Goal: Information Seeking & Learning: Check status

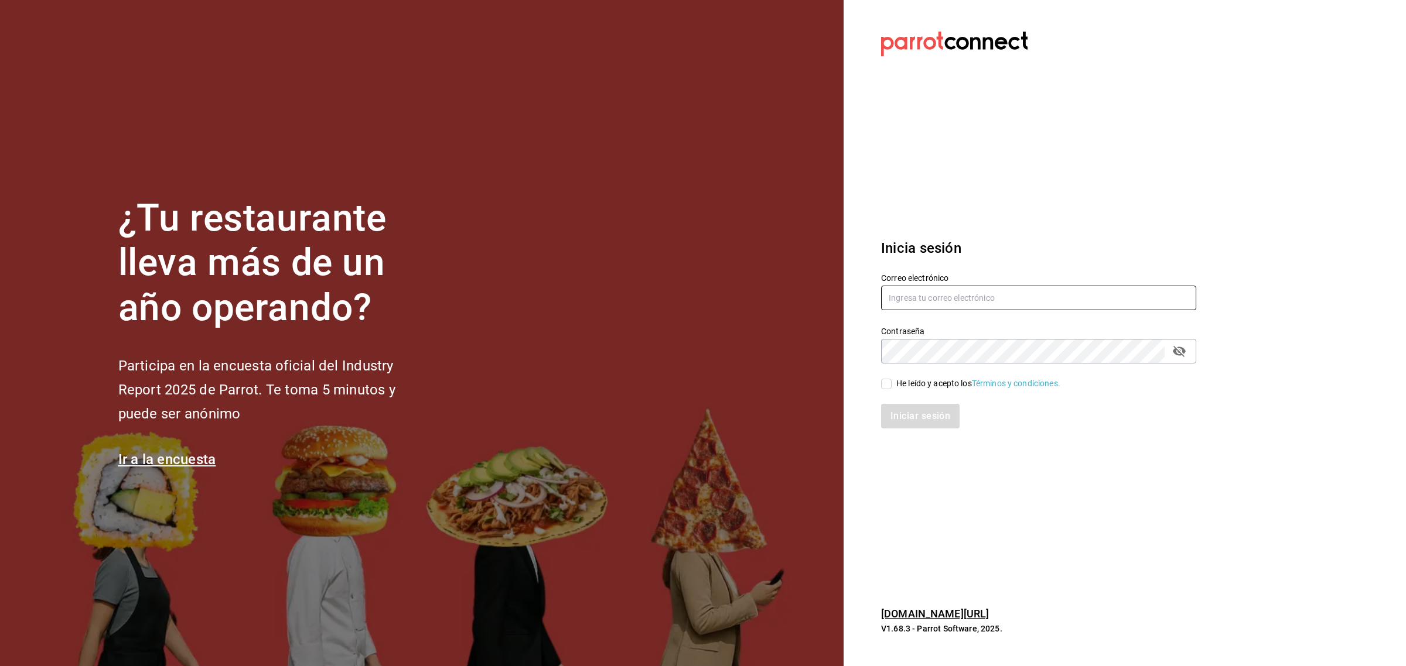
click at [926, 299] on input "text" at bounding box center [1038, 298] width 315 height 25
paste input "[PERSON_NAME][EMAIL_ADDRESS][DOMAIN_NAME]"
type input "[PERSON_NAME][EMAIL_ADDRESS][DOMAIN_NAME]"
click at [942, 378] on div "He leído y acepto los Términos y condiciones." at bounding box center [978, 384] width 164 height 12
click at [891, 379] on input "He leído y acepto los Términos y condiciones." at bounding box center [886, 384] width 11 height 11
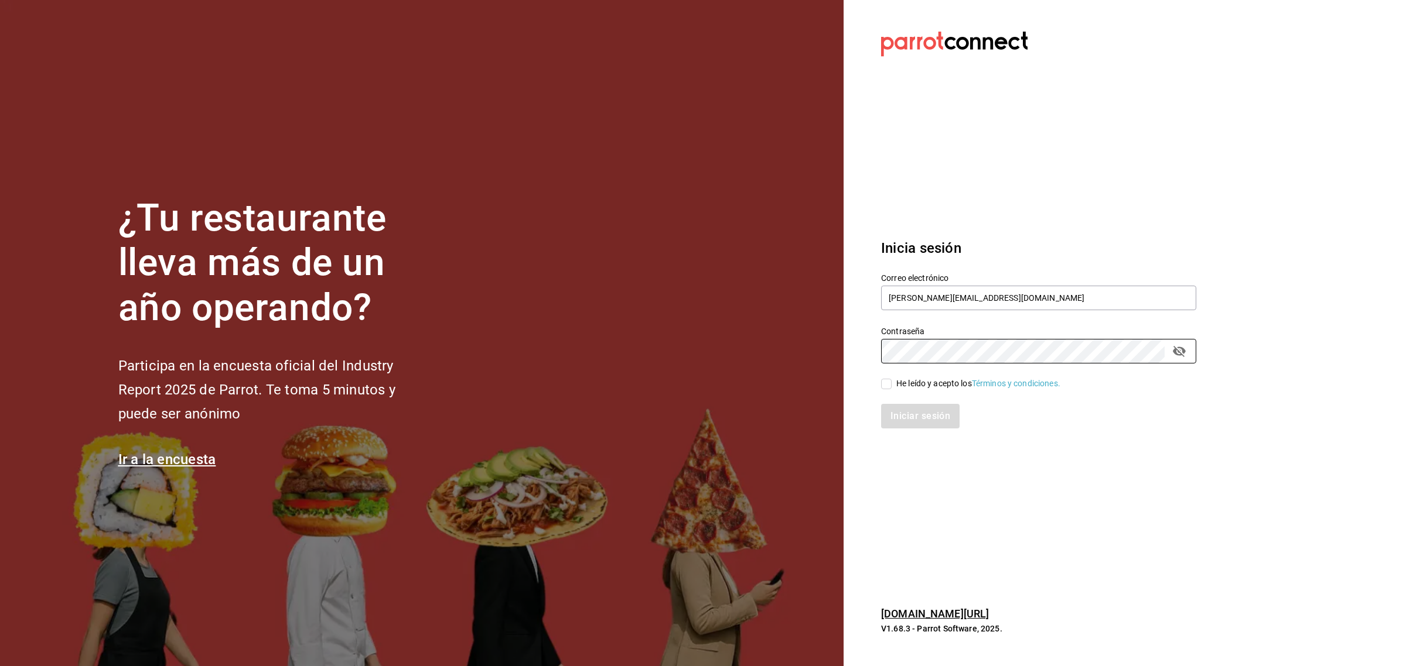
checkbox input "true"
click at [927, 412] on button "Iniciar sesión" at bounding box center [921, 416] width 80 height 25
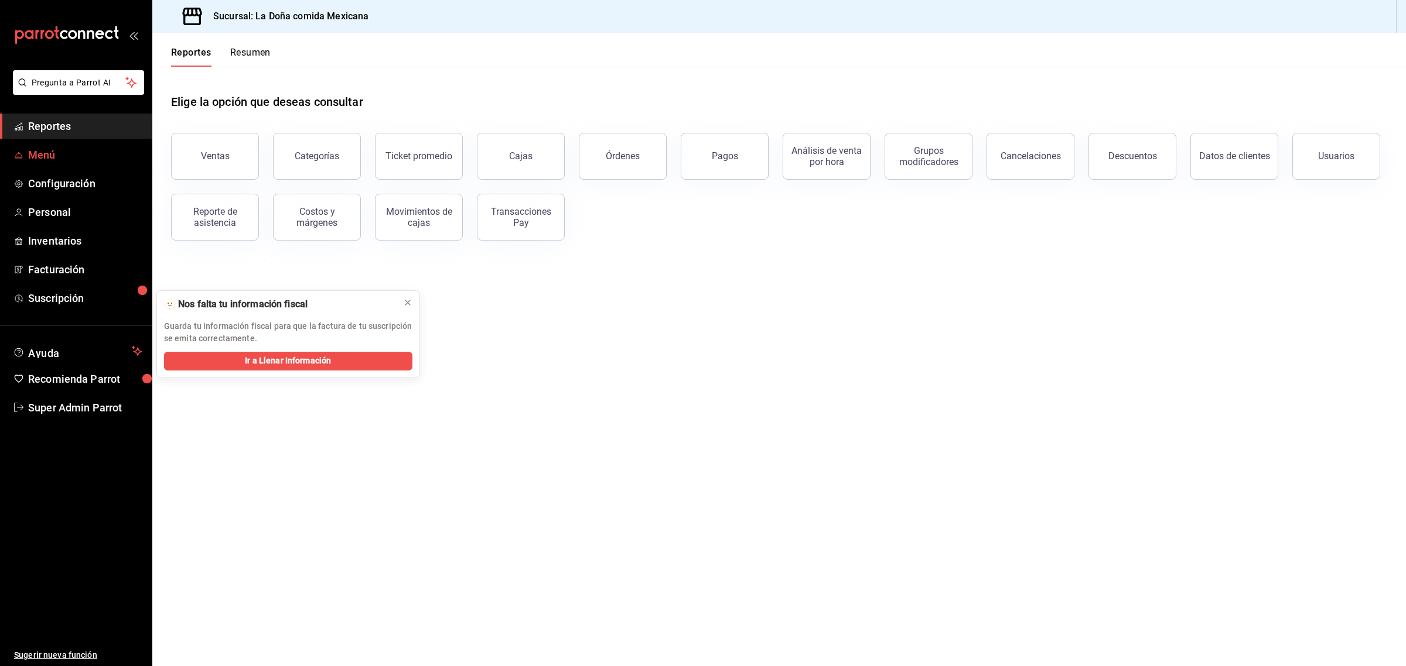
click at [48, 158] on span "Menú" at bounding box center [85, 155] width 114 height 16
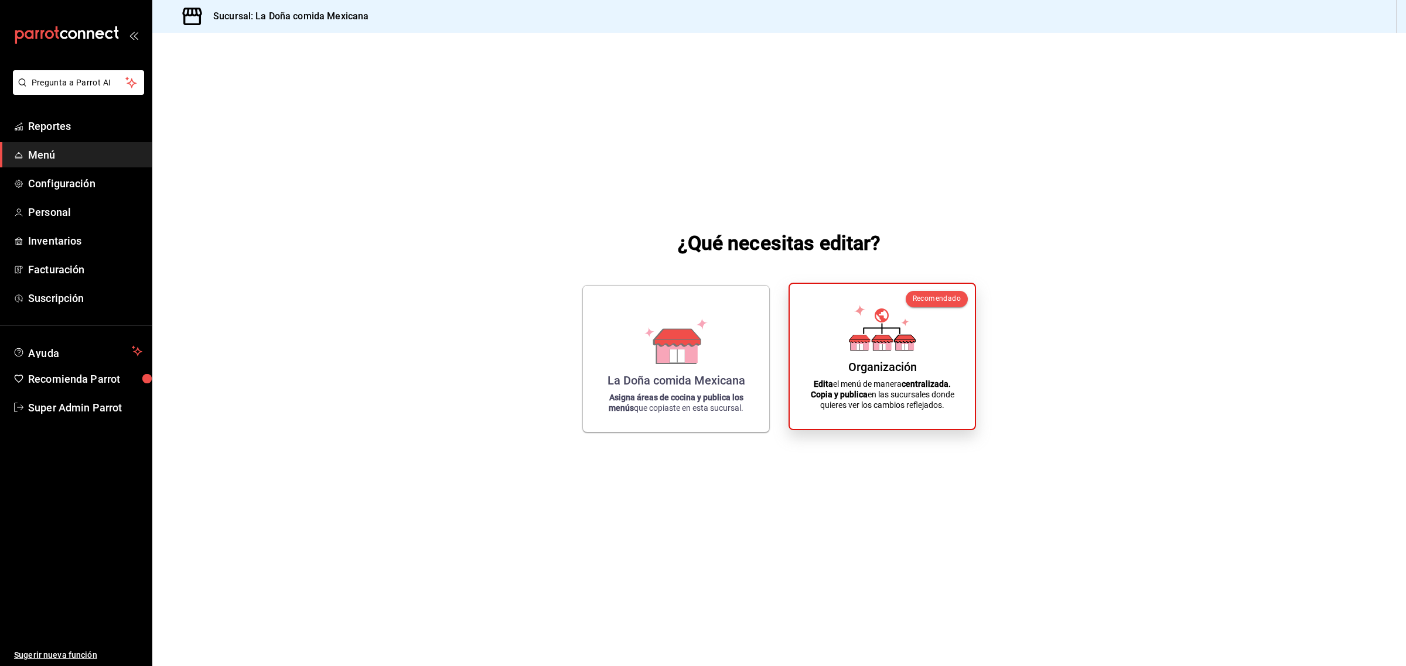
click at [904, 343] on icon at bounding box center [904, 340] width 20 height 8
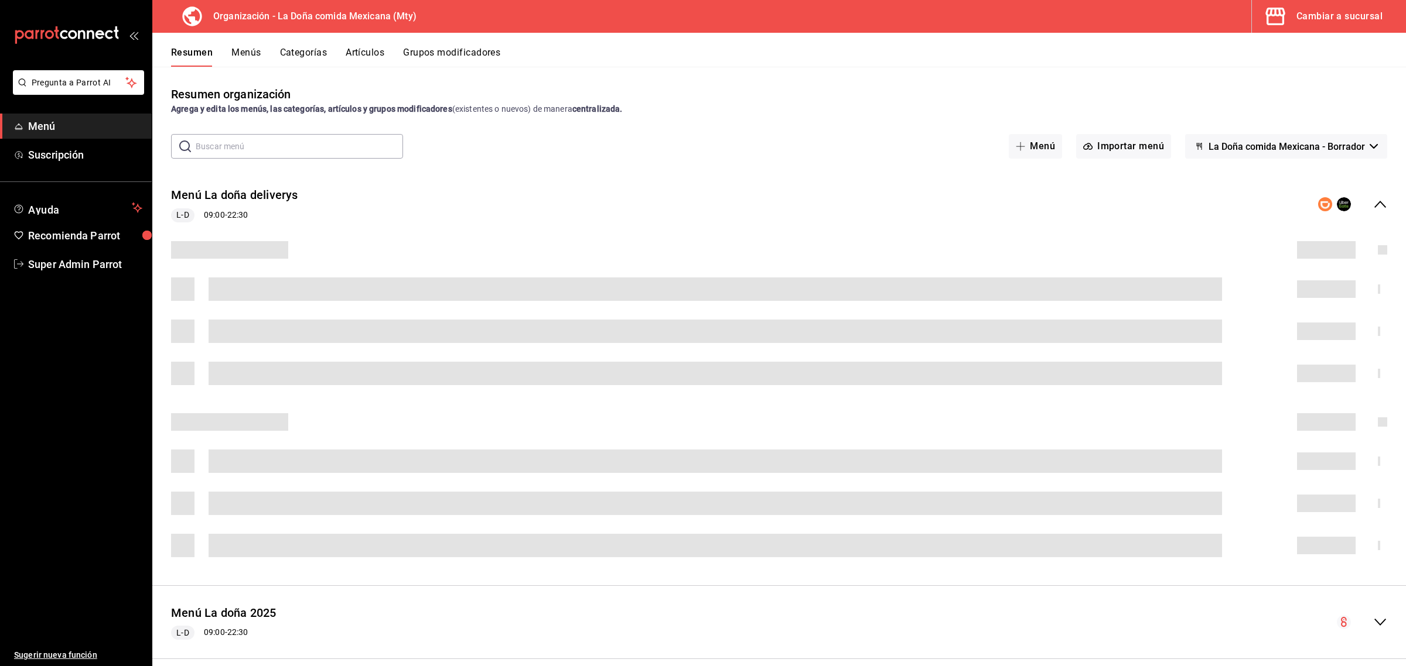
click at [358, 53] on button "Artículos" at bounding box center [365, 57] width 39 height 20
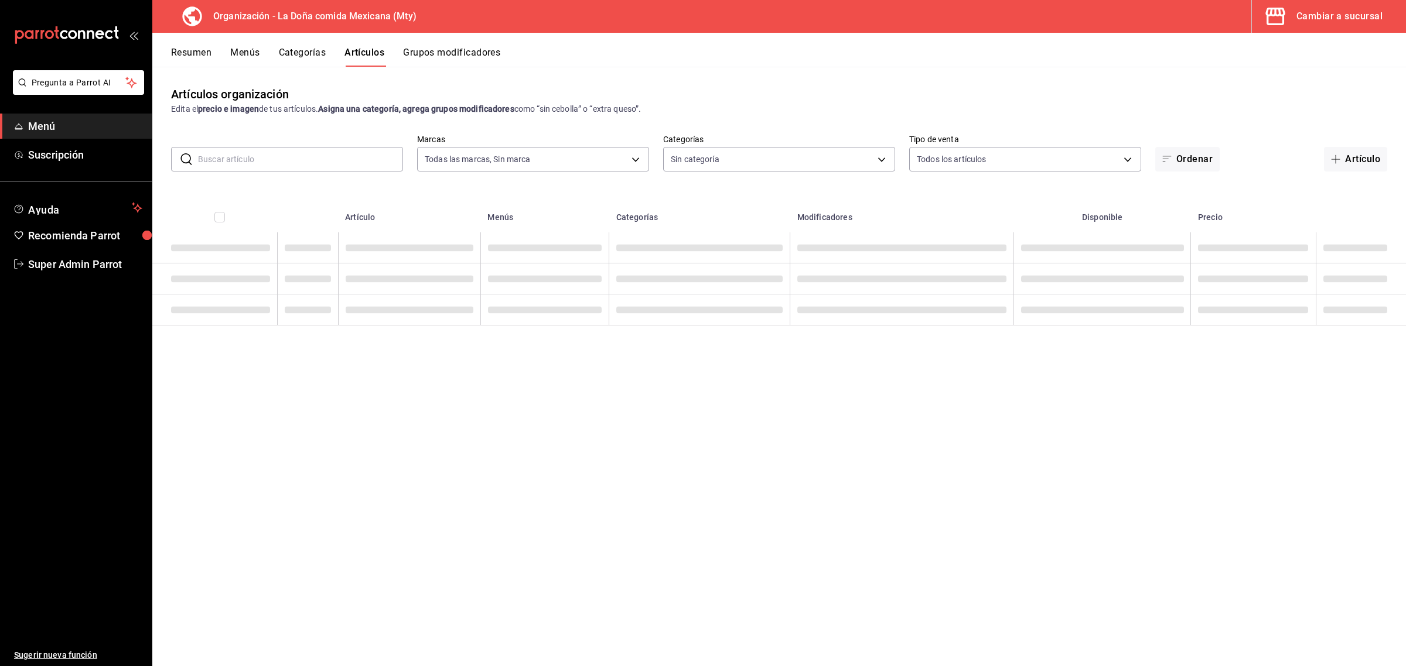
type input "807d94b5-1b38-4ed6-a3df-467630bb9ad2,7bdc5ec2-7f18-46f5-b122-544e67ef907d,7c02d…"
type input "ff8f75b5-2589-4a91-bf5d-3045087fe17e,c84416b8-745f-45a0-908e-04682ce549ea,90ab8…"
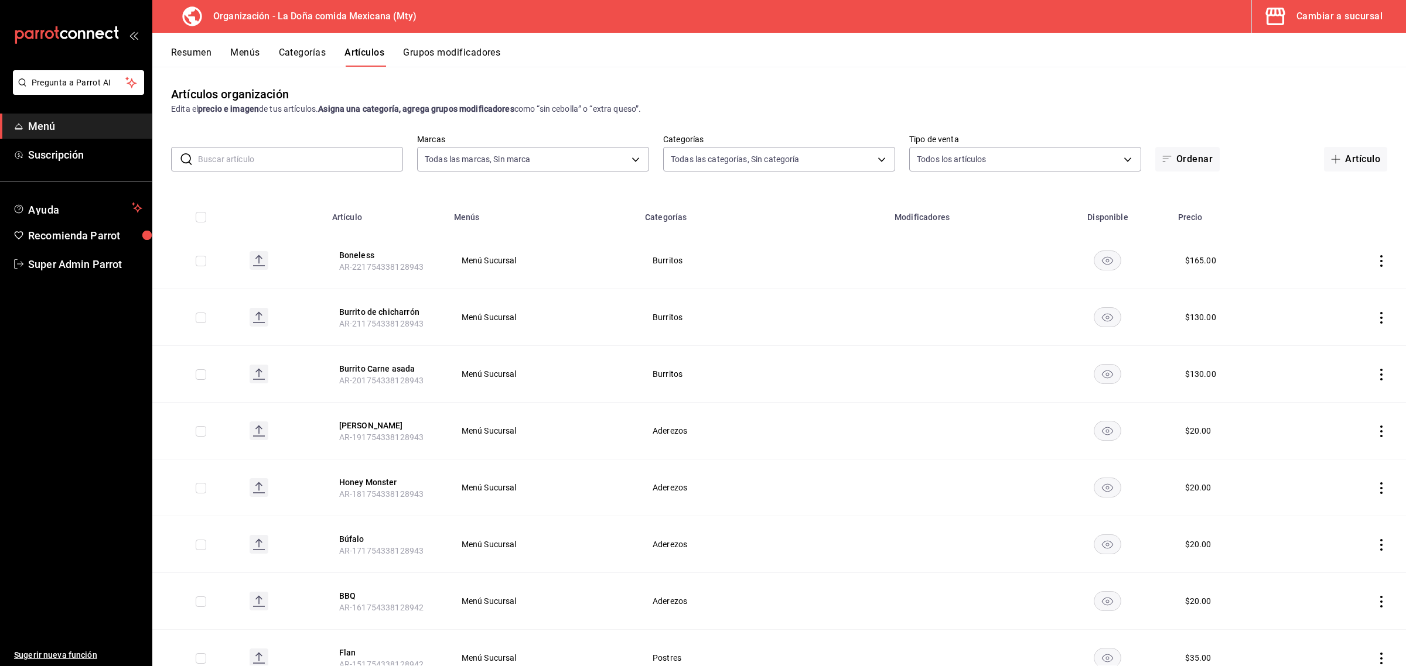
click at [320, 160] on input "text" at bounding box center [300, 159] width 205 height 23
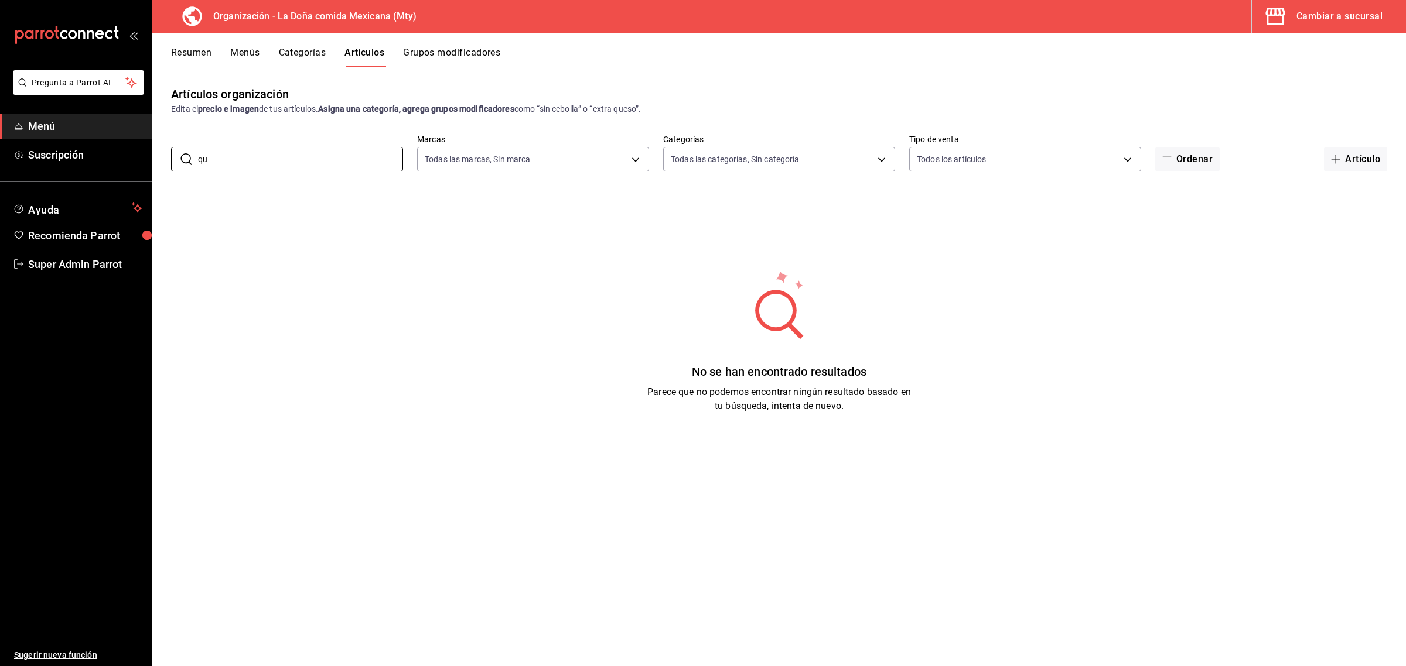
type input "q"
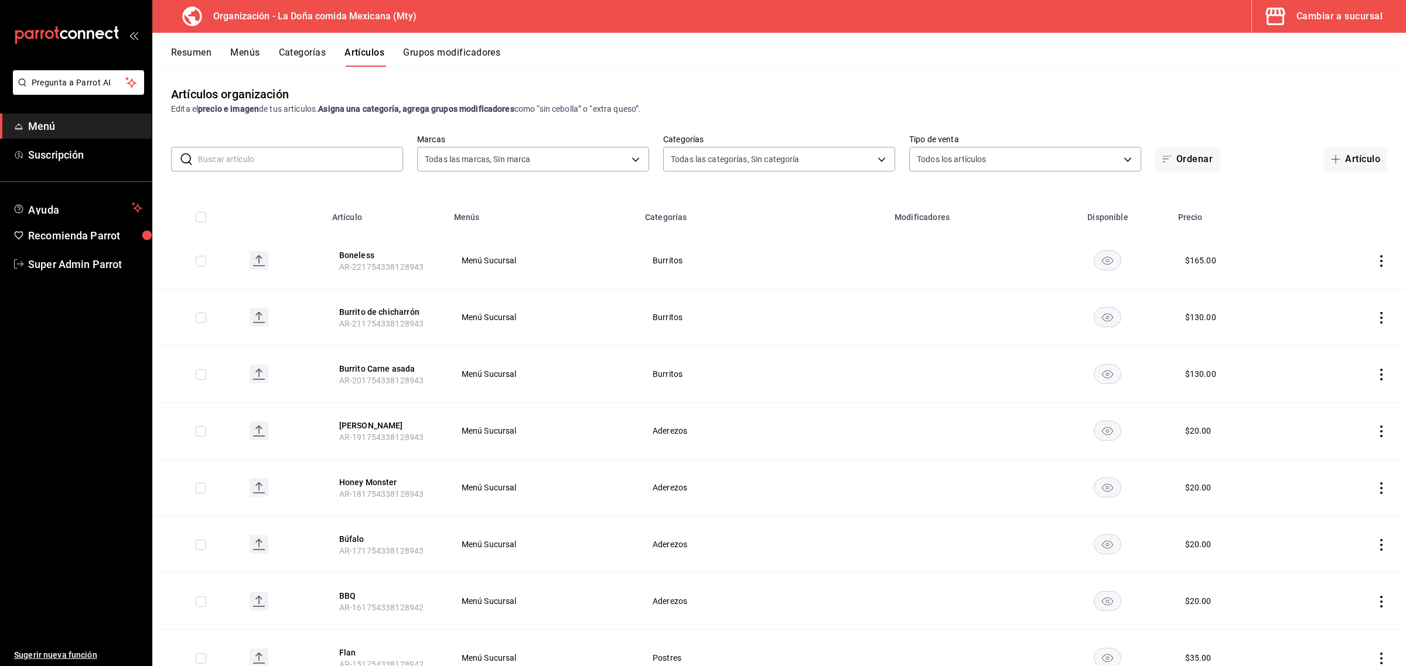
click at [327, 376] on th "Burrito Carne asada AR-201754338128943" at bounding box center [386, 374] width 122 height 57
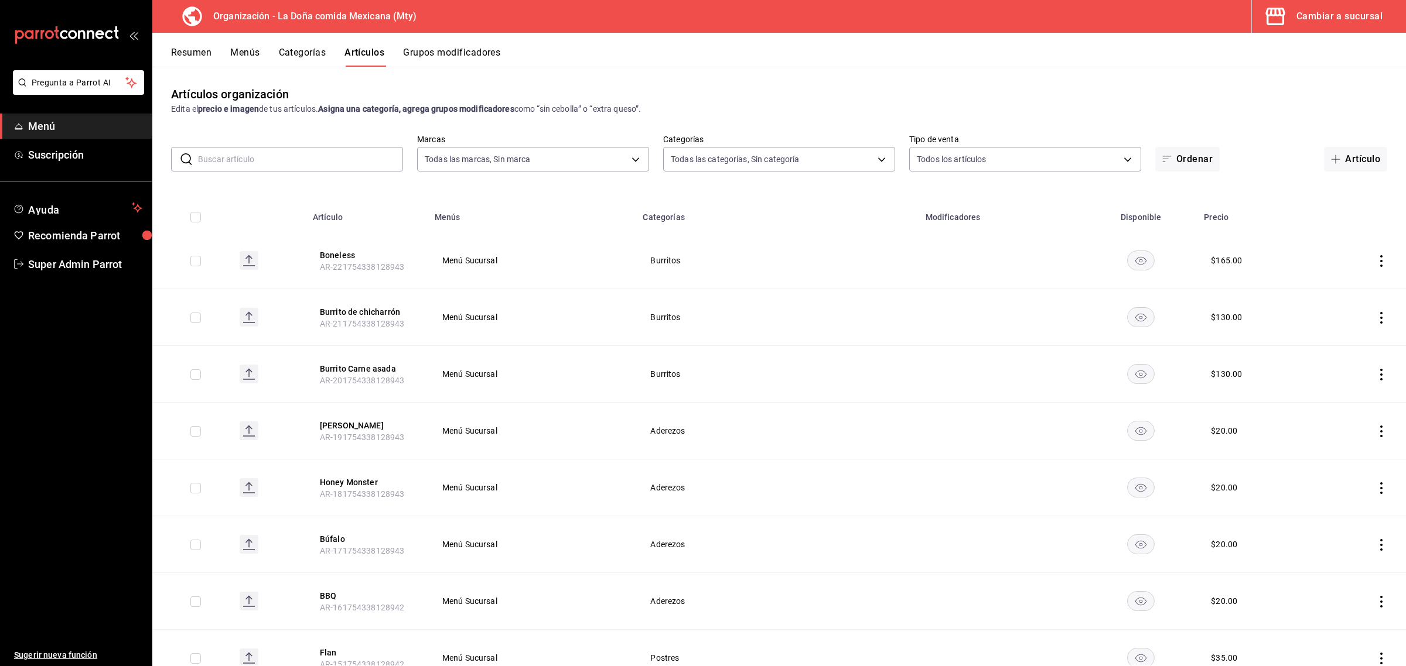
click at [238, 159] on input "text" at bounding box center [300, 159] width 205 height 23
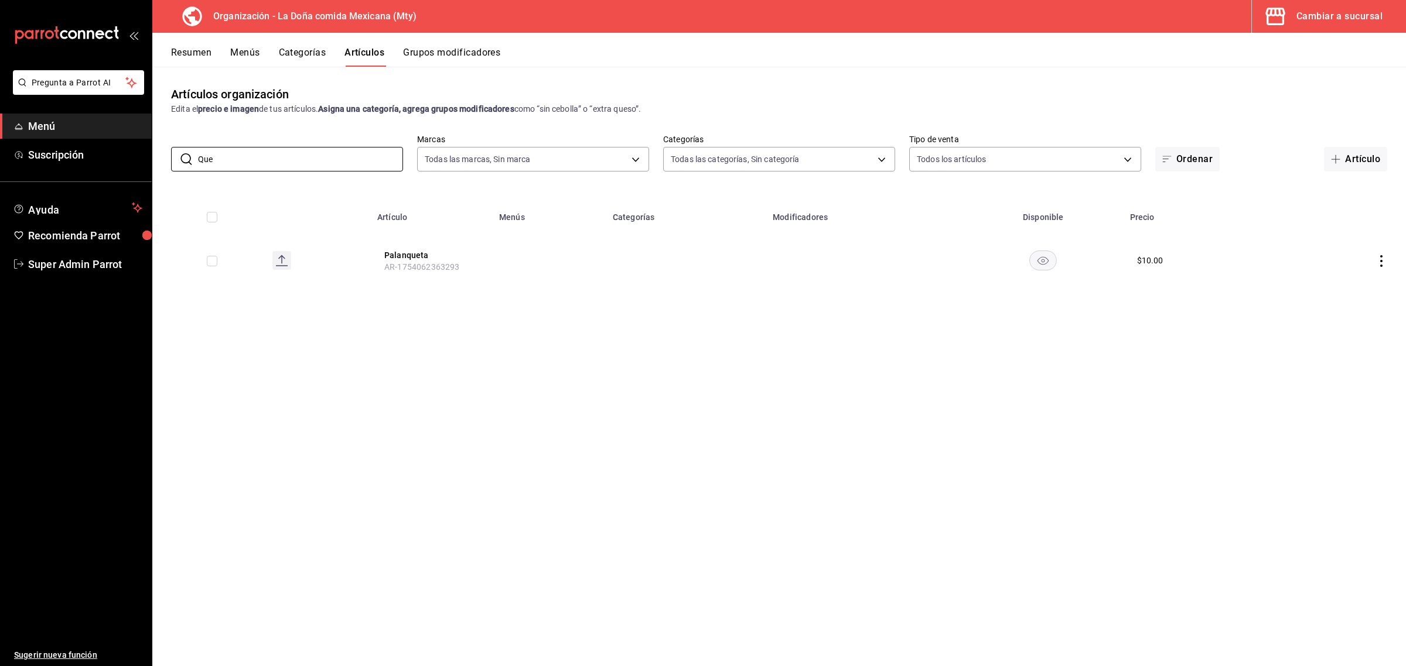
type input "Que"
click at [1324, 25] on button "Cambiar a sucursal" at bounding box center [1324, 16] width 145 height 33
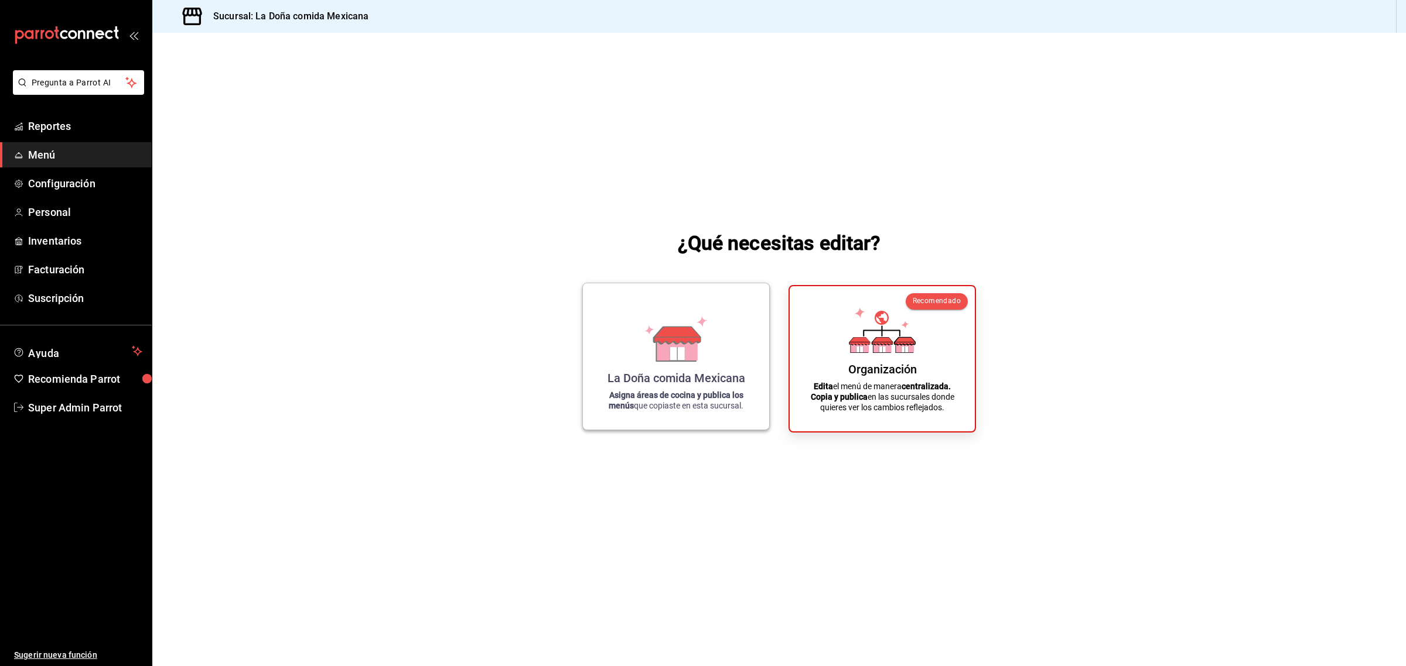
click at [687, 373] on div "La Doña comida Mexicana" at bounding box center [676, 378] width 138 height 14
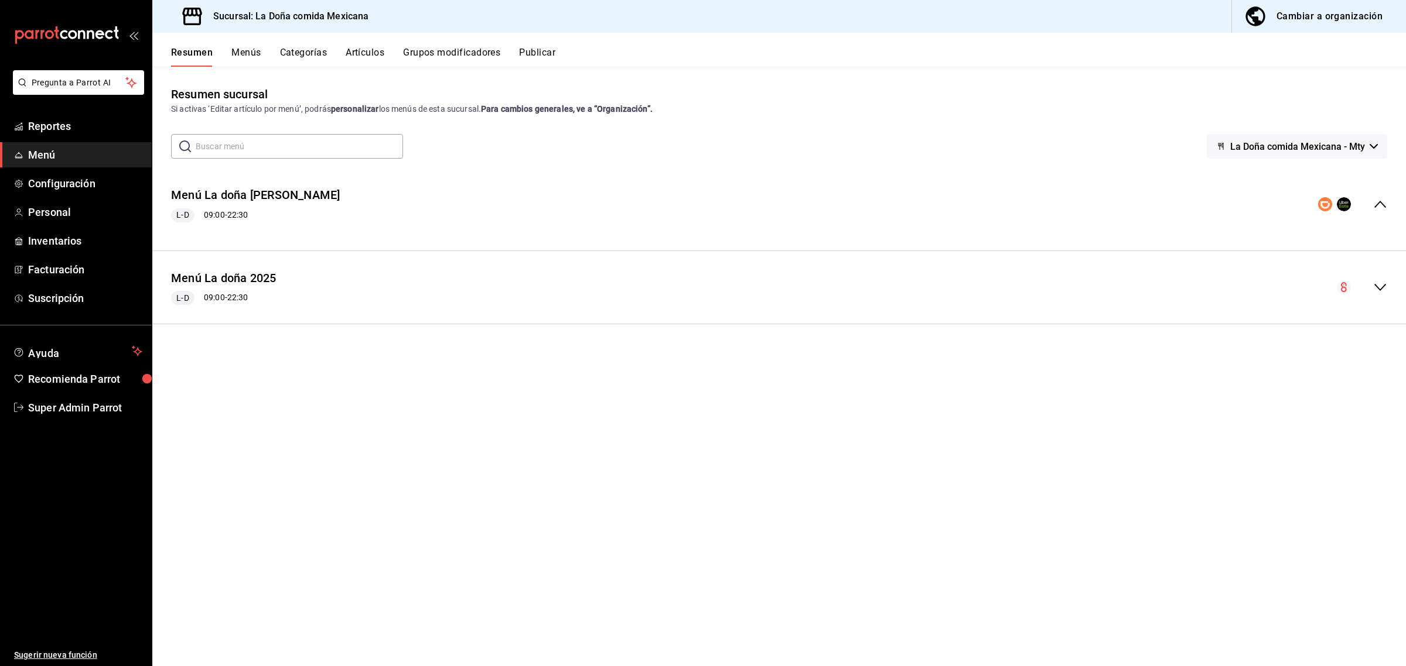
click at [368, 51] on button "Artículos" at bounding box center [365, 57] width 39 height 20
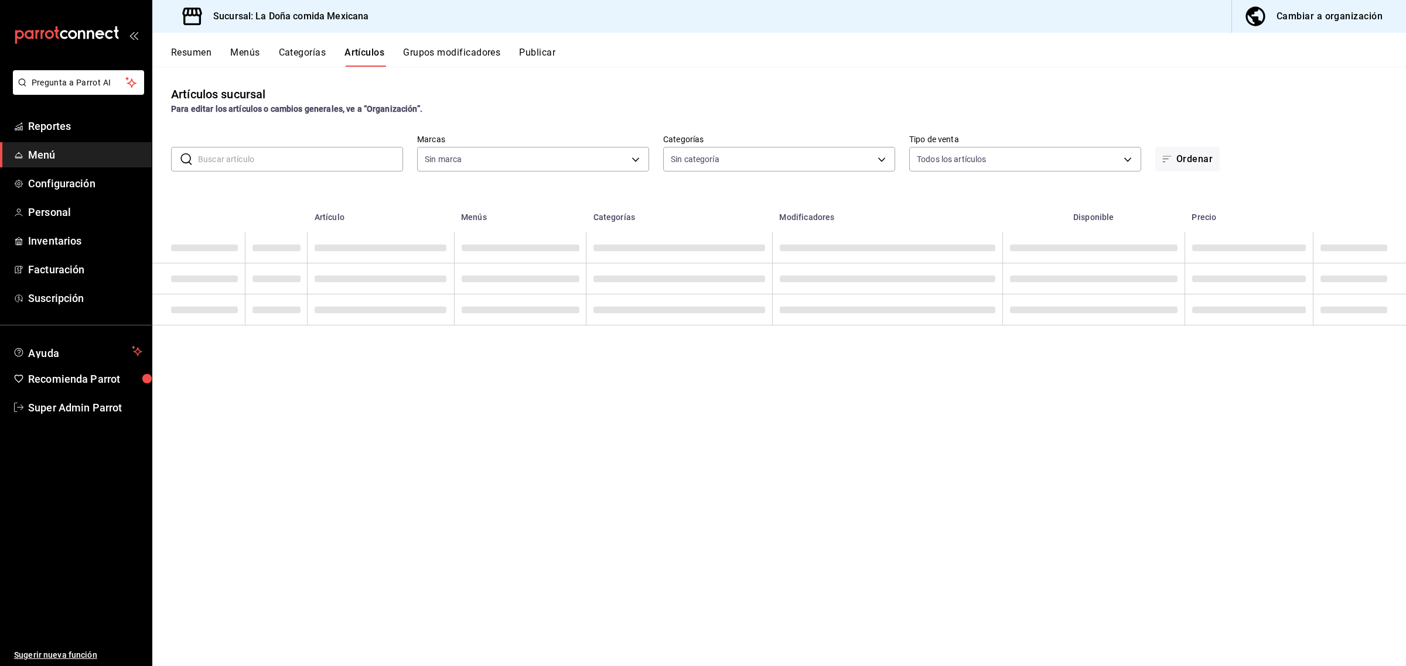
type input "e53f178e-f565-49bf-8aa1-199855f6bcb3,dba9cd53-48a2-4d44-8bea-60e37a8bb589,c8083…"
type input "31a5496a-1413-40c7-bfa9-a6291bd9bffe,2237f7a2-862e-4498-9588-4691ed35077b,c5aec…"
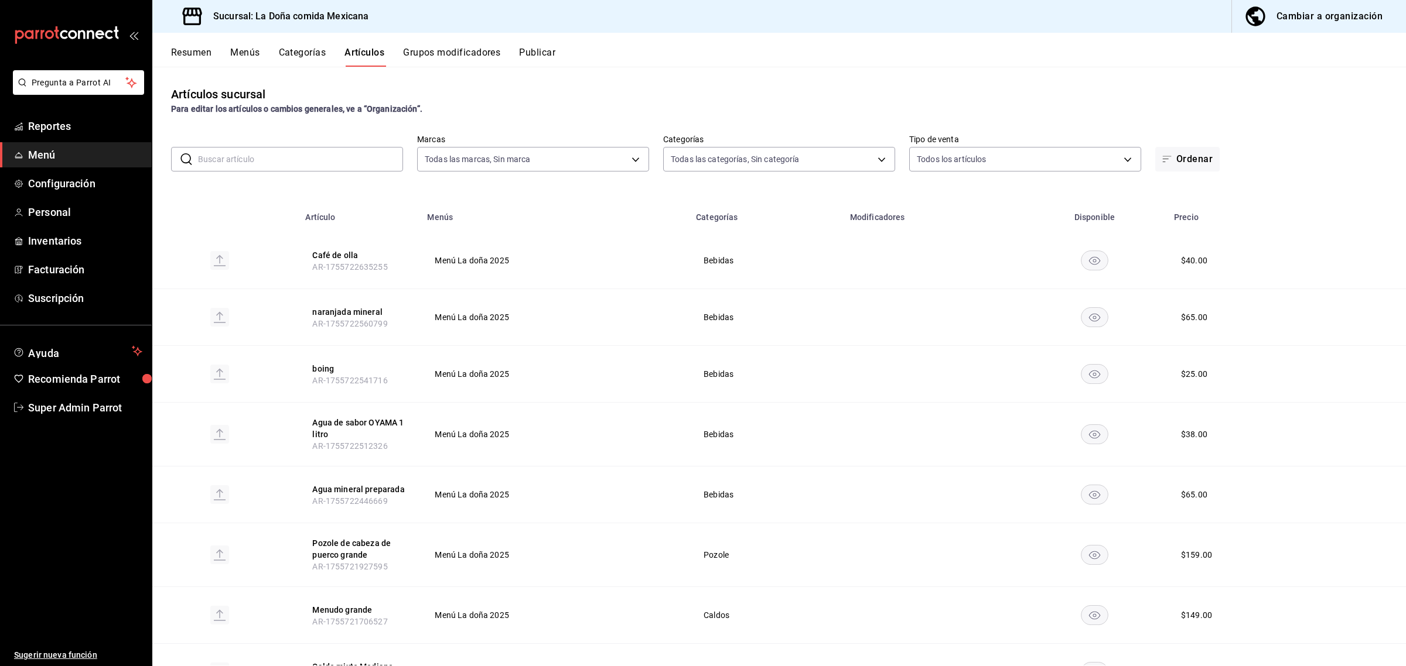
click at [266, 156] on input "text" at bounding box center [300, 159] width 205 height 23
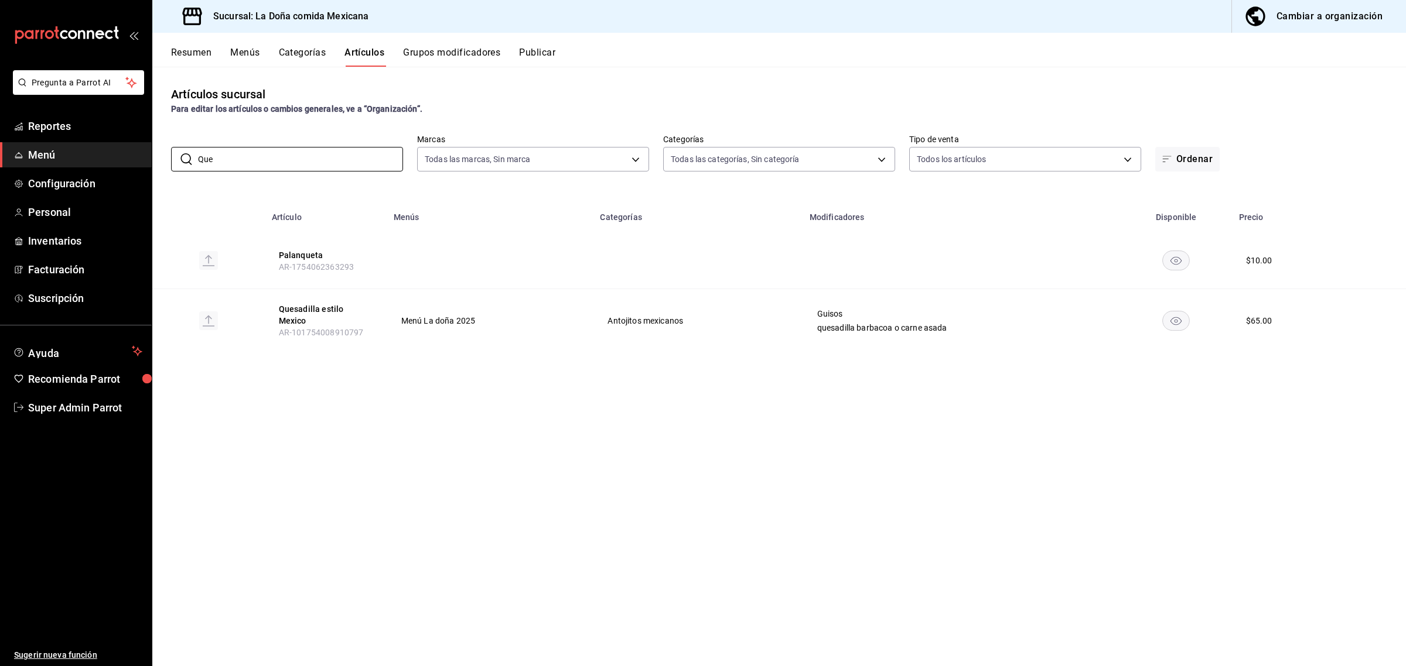
type input "Que"
click at [1233, 45] on div "Resumen Menús Categorías Artículos Grupos modificadores Publicar" at bounding box center [778, 50] width 1253 height 34
click at [1293, 22] on div "Cambiar a organización" at bounding box center [1329, 16] width 106 height 16
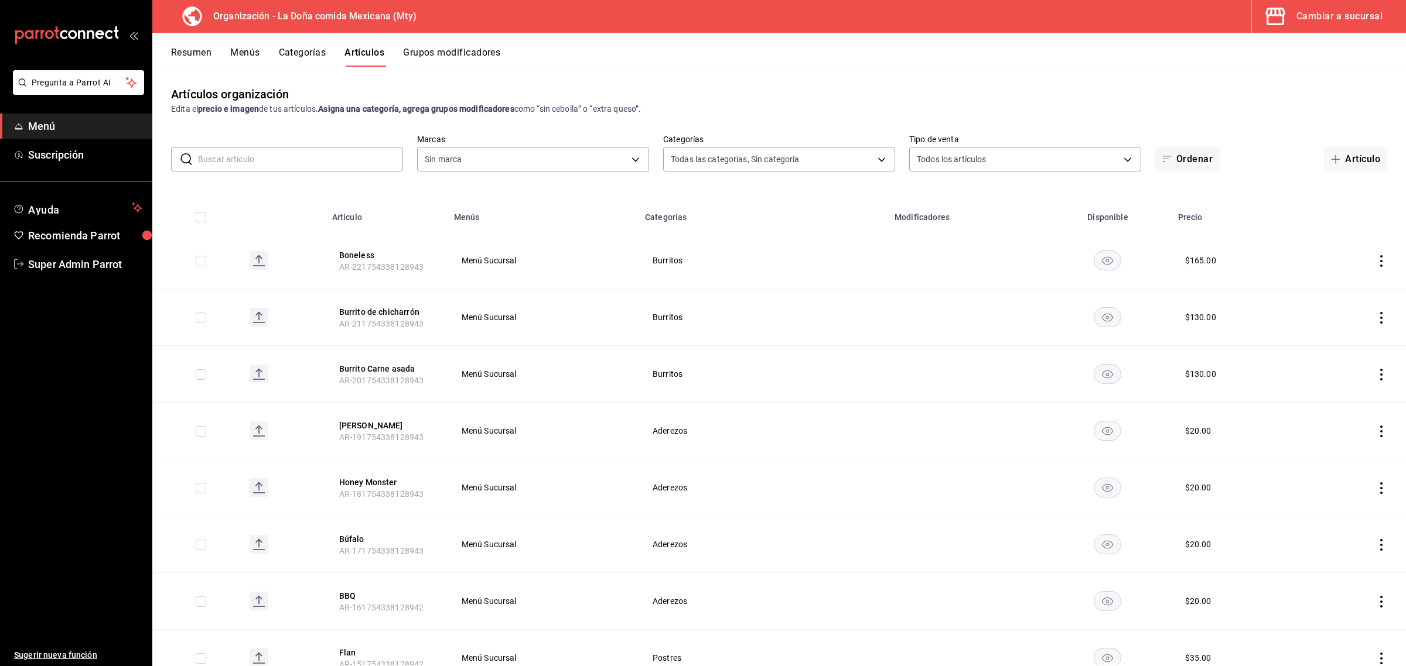
type input "ff8f75b5-2589-4a91-bf5d-3045087fe17e,c84416b8-745f-45a0-908e-04682ce549ea,90ab8…"
type input "807d94b5-1b38-4ed6-a3df-467630bb9ad2,7bdc5ec2-7f18-46f5-b122-544e67ef907d,7c02d…"
click at [1293, 22] on button "Cambiar a sucursal" at bounding box center [1324, 16] width 145 height 33
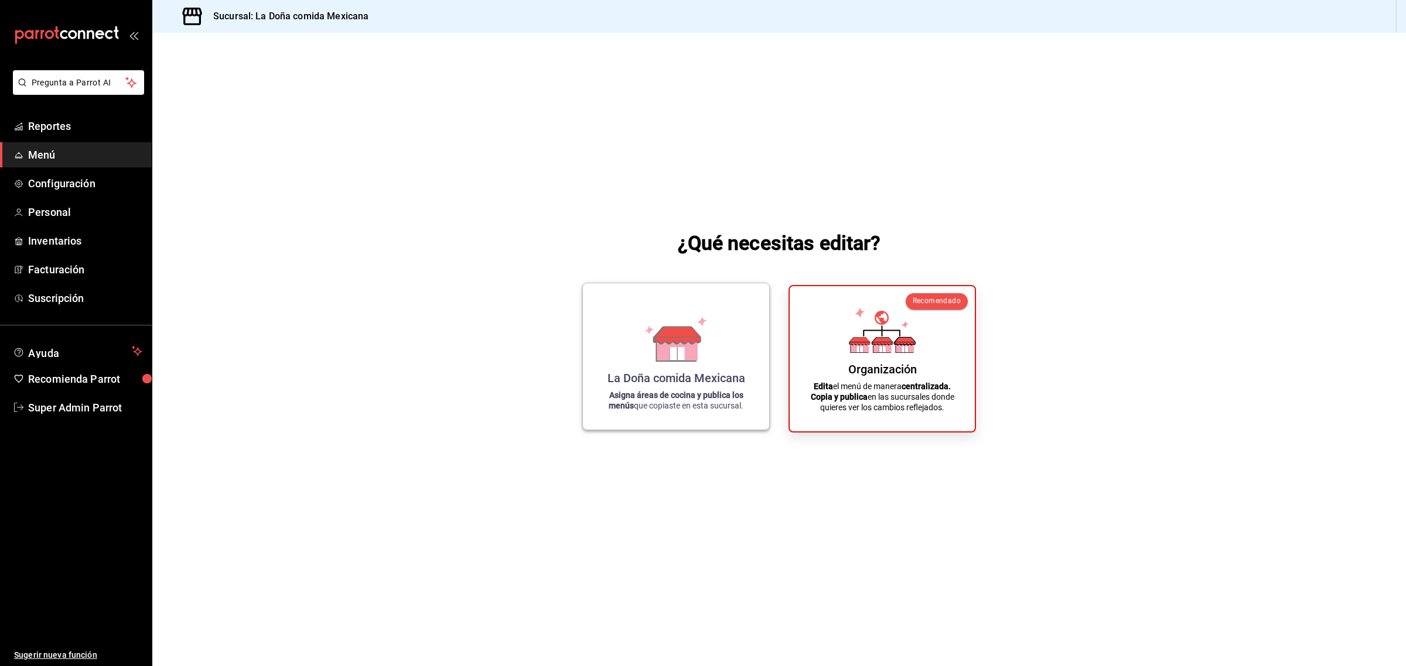
click at [710, 378] on div "La Doña comida Mexicana" at bounding box center [676, 378] width 138 height 14
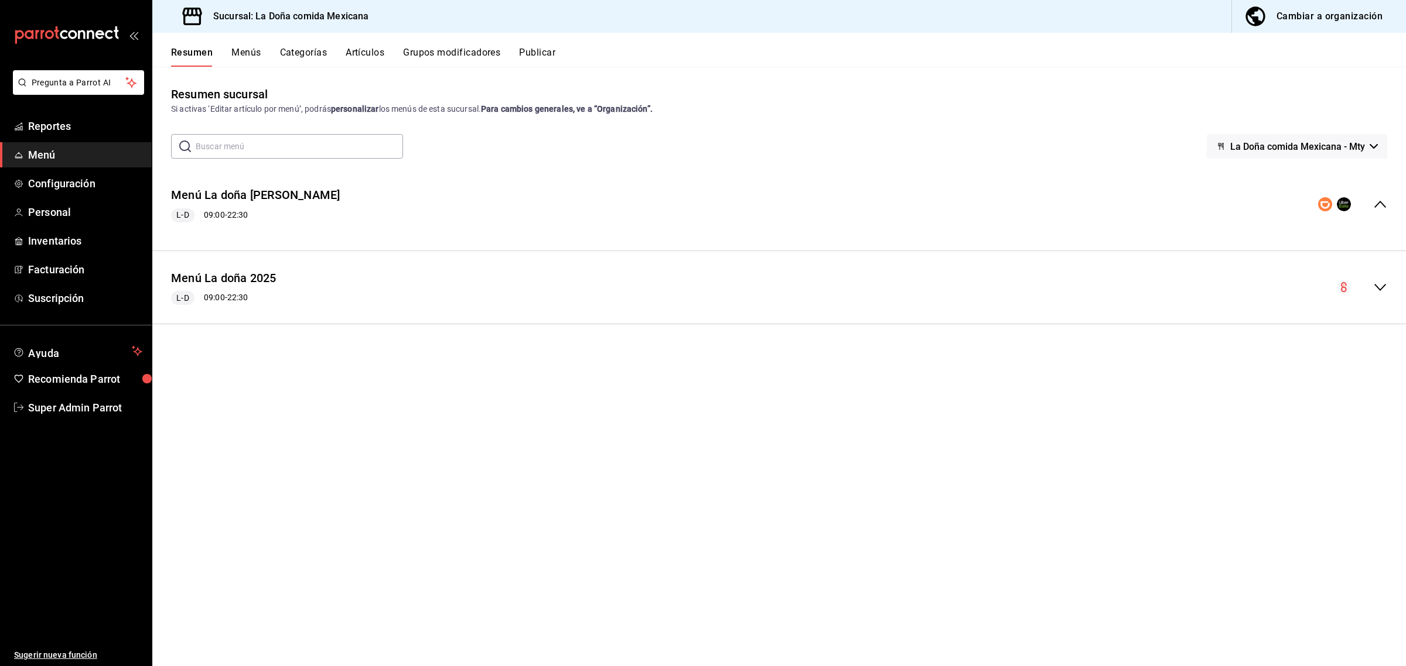
click at [368, 56] on button "Artículos" at bounding box center [365, 57] width 39 height 20
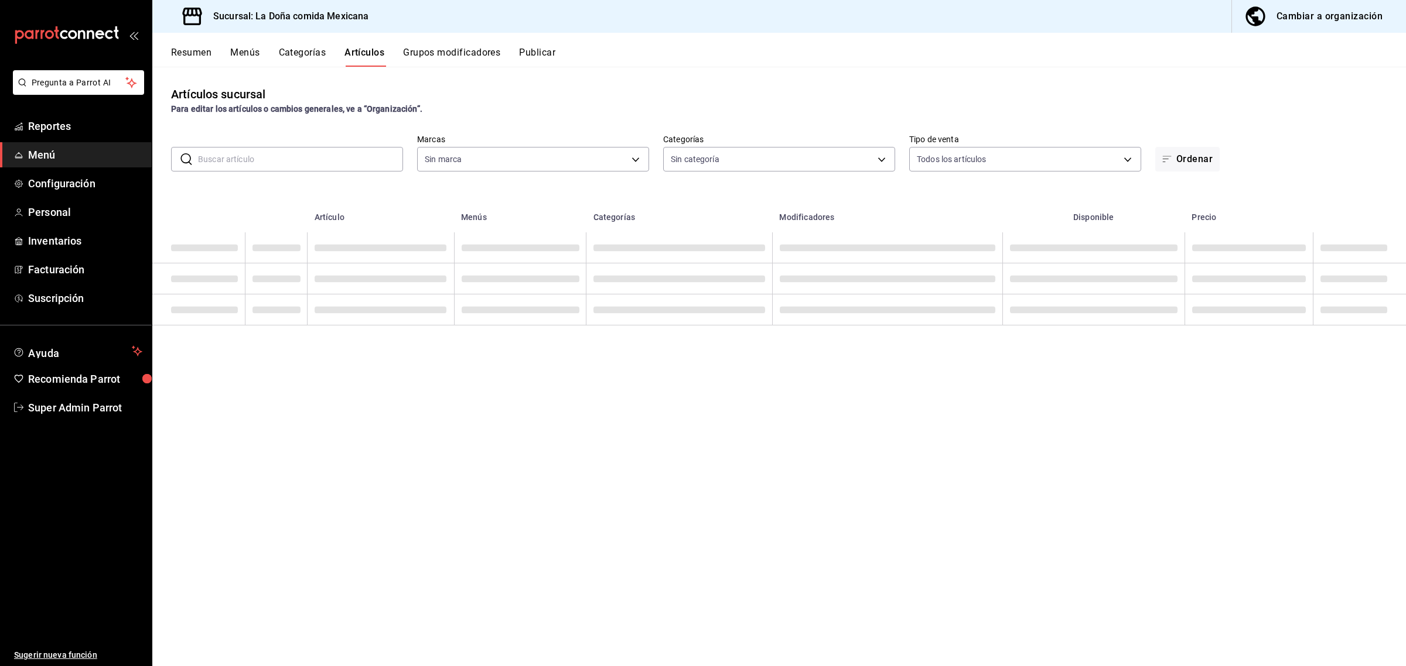
type input "e53f178e-f565-49bf-8aa1-199855f6bcb3,dba9cd53-48a2-4d44-8bea-60e37a8bb589,c8083…"
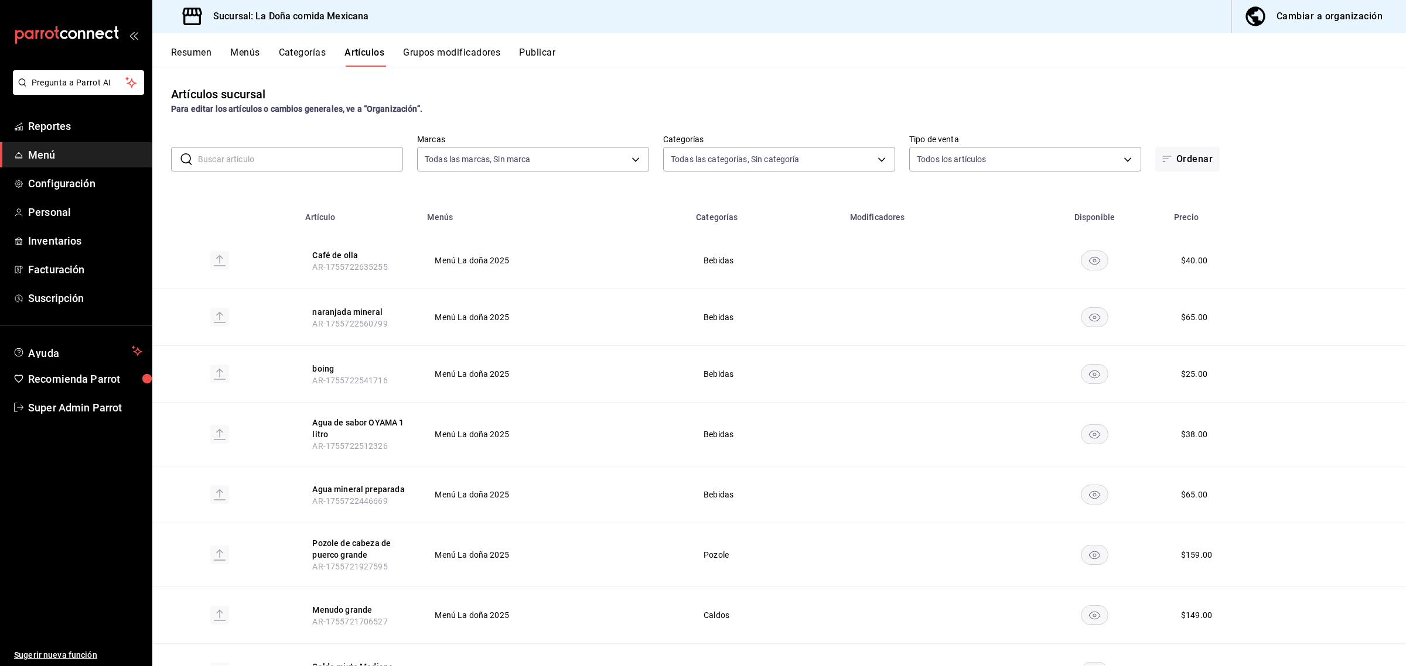
type input "31a5496a-1413-40c7-bfa9-a6291bd9bffe,2237f7a2-862e-4498-9588-4691ed35077b,c5aec…"
click at [340, 154] on input "text" at bounding box center [300, 159] width 205 height 23
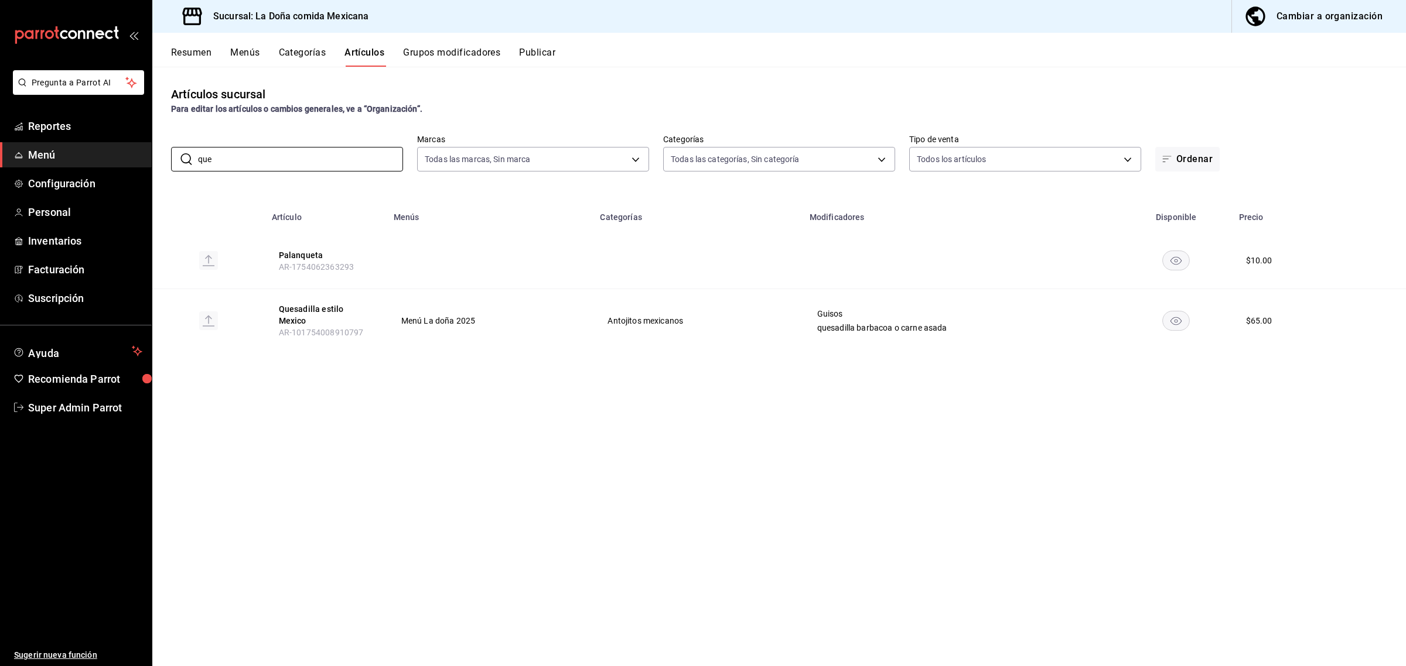
type input "que"
click at [309, 368] on div "Artículos sucursal Para editar los artículos o cambios generales, ve a “Organiz…" at bounding box center [778, 366] width 1253 height 599
click at [1307, 20] on div "Cambiar a organización" at bounding box center [1329, 16] width 106 height 16
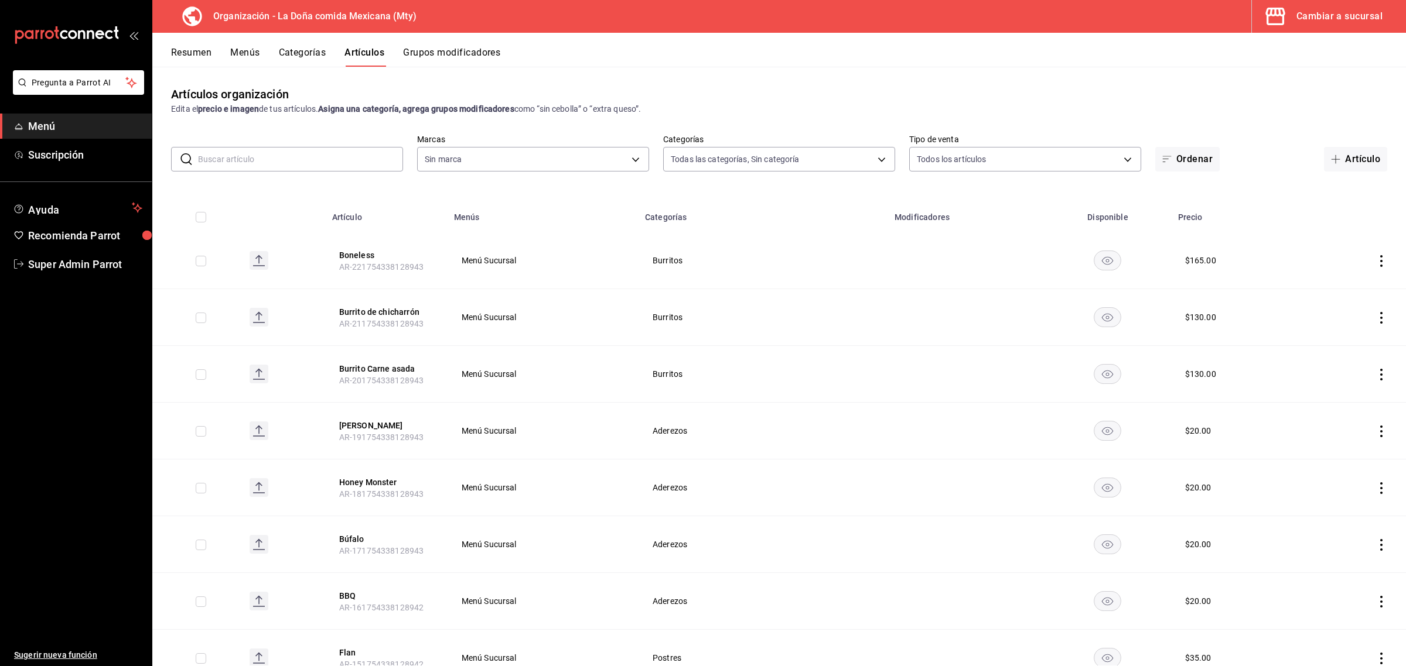
type input "ff8f75b5-2589-4a91-bf5d-3045087fe17e,c84416b8-745f-45a0-908e-04682ce549ea,90ab8…"
type input "807d94b5-1b38-4ed6-a3df-467630bb9ad2,7bdc5ec2-7f18-46f5-b122-544e67ef907d,7c02d…"
click at [437, 59] on button "Grupos modificadores" at bounding box center [451, 57] width 97 height 20
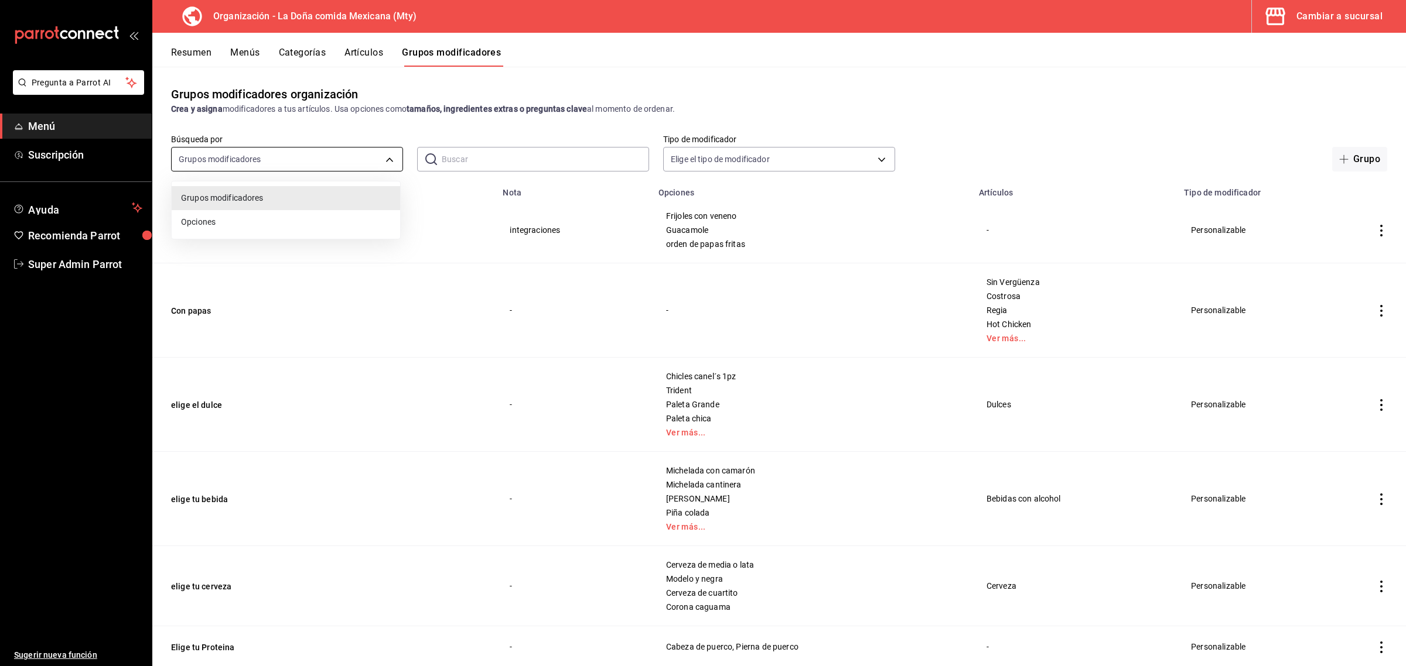
click at [329, 157] on body "Pregunta a Parrot AI Menú Suscripción Ayuda Recomienda Parrot Super Admin Parro…" at bounding box center [703, 333] width 1406 height 666
click at [329, 157] on div at bounding box center [703, 333] width 1406 height 666
click at [329, 157] on body "Pregunta a Parrot AI Menú Suscripción Ayuda Recomienda Parrot Super Admin Parro…" at bounding box center [703, 333] width 1406 height 666
click at [349, 160] on div at bounding box center [703, 333] width 1406 height 666
click at [350, 54] on button "Artículos" at bounding box center [363, 57] width 39 height 20
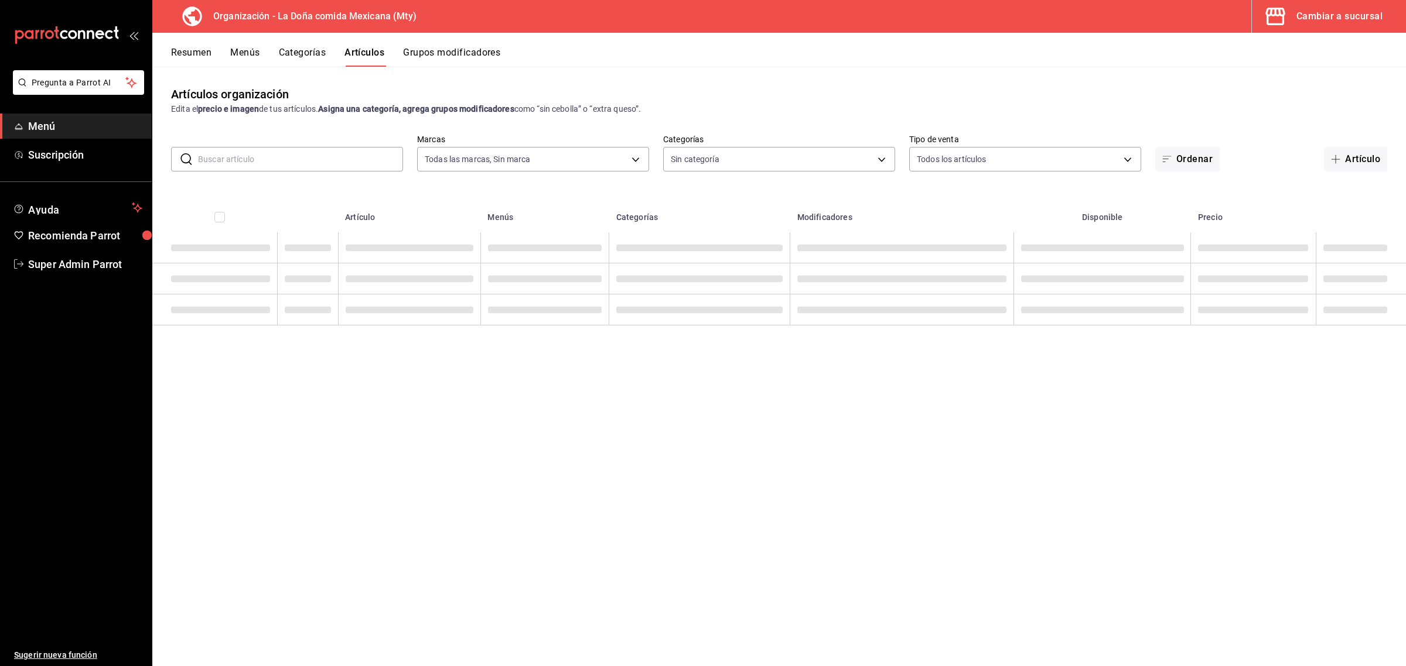
type input "807d94b5-1b38-4ed6-a3df-467630bb9ad2,7bdc5ec2-7f18-46f5-b122-544e67ef907d,7c02d…"
type input "ff8f75b5-2589-4a91-bf5d-3045087fe17e,c84416b8-745f-45a0-908e-04682ce549ea,90ab8…"
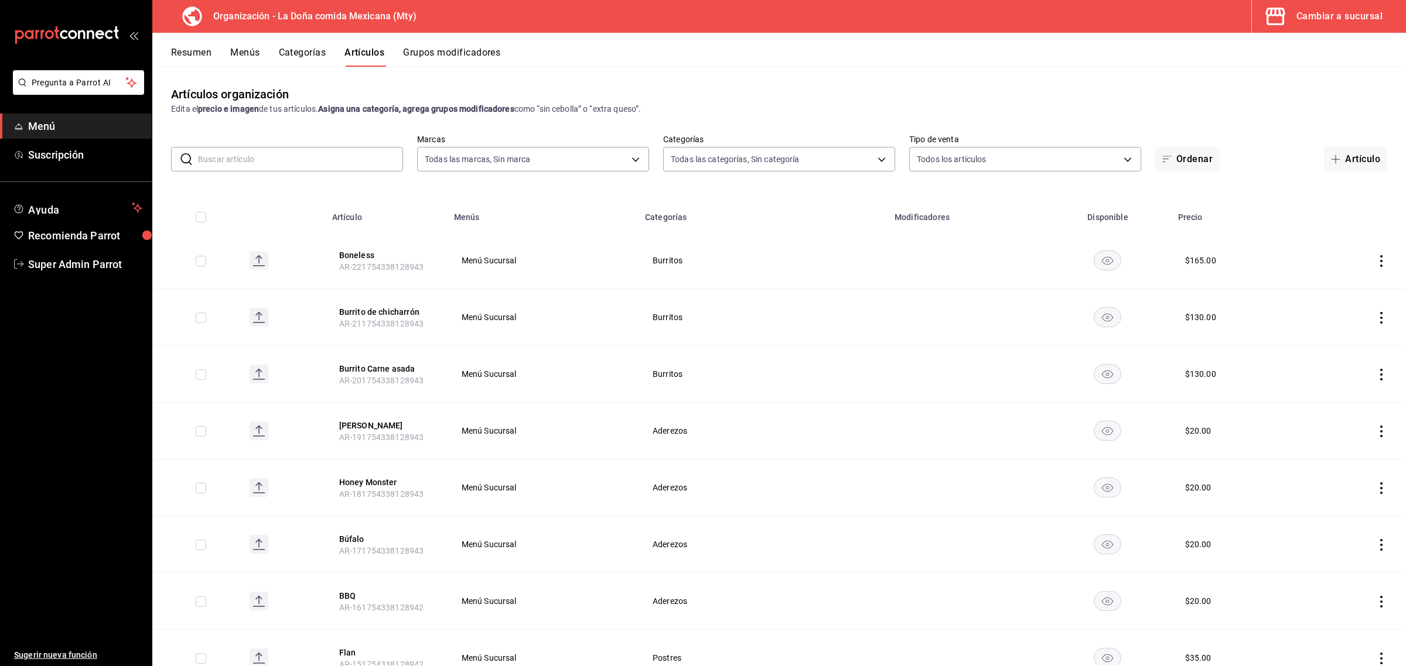
click at [299, 159] on input "text" at bounding box center [300, 159] width 205 height 23
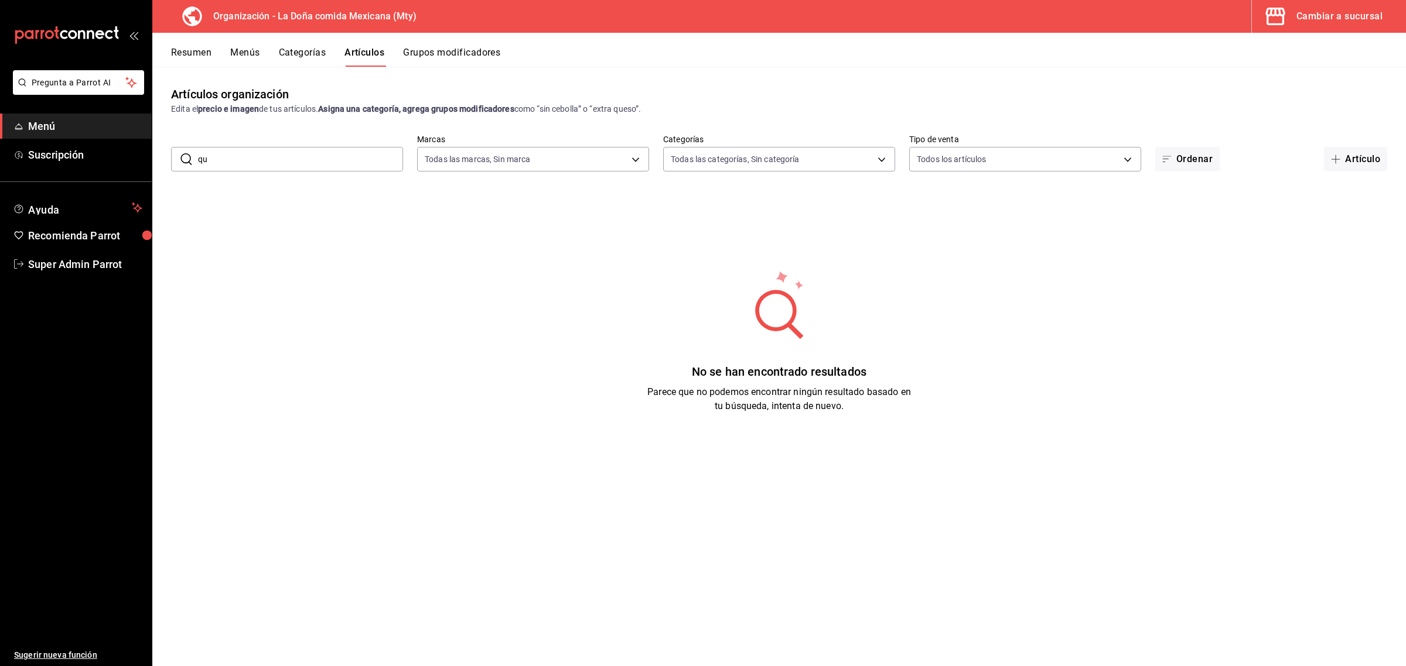
type input "q"
type input "t"
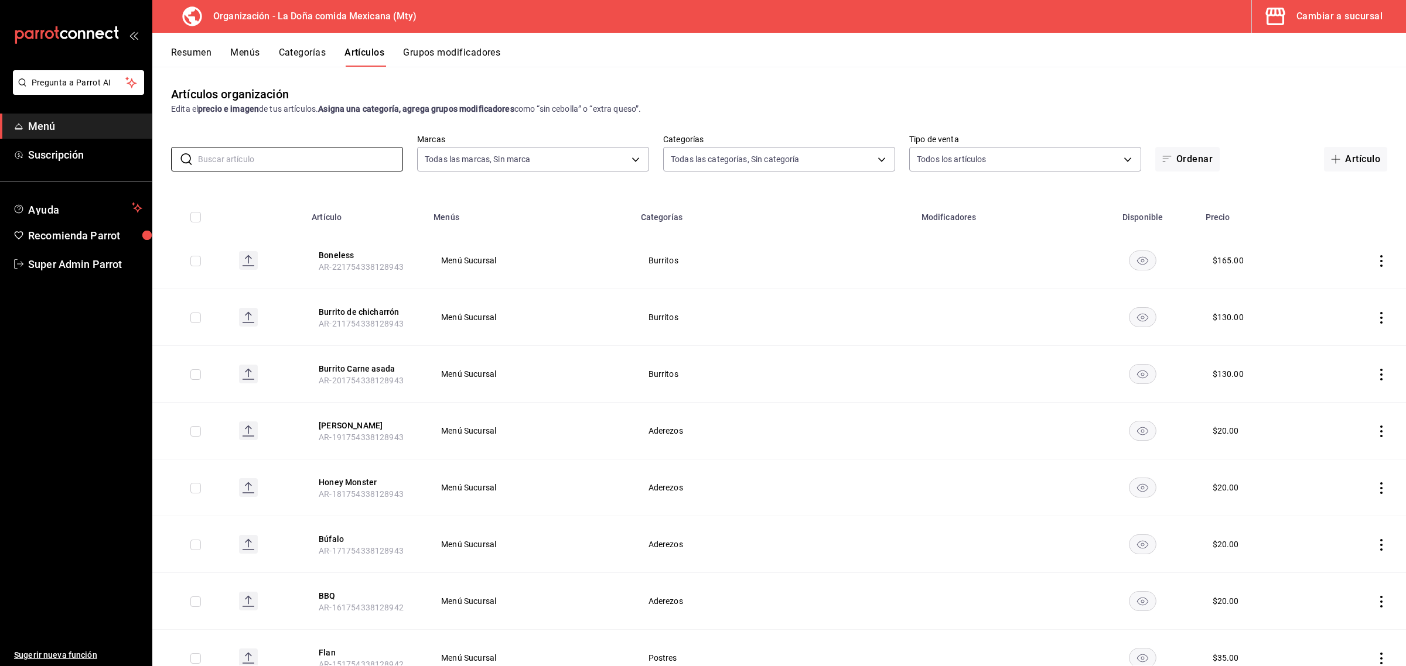
click at [241, 54] on button "Menús" at bounding box center [244, 57] width 29 height 20
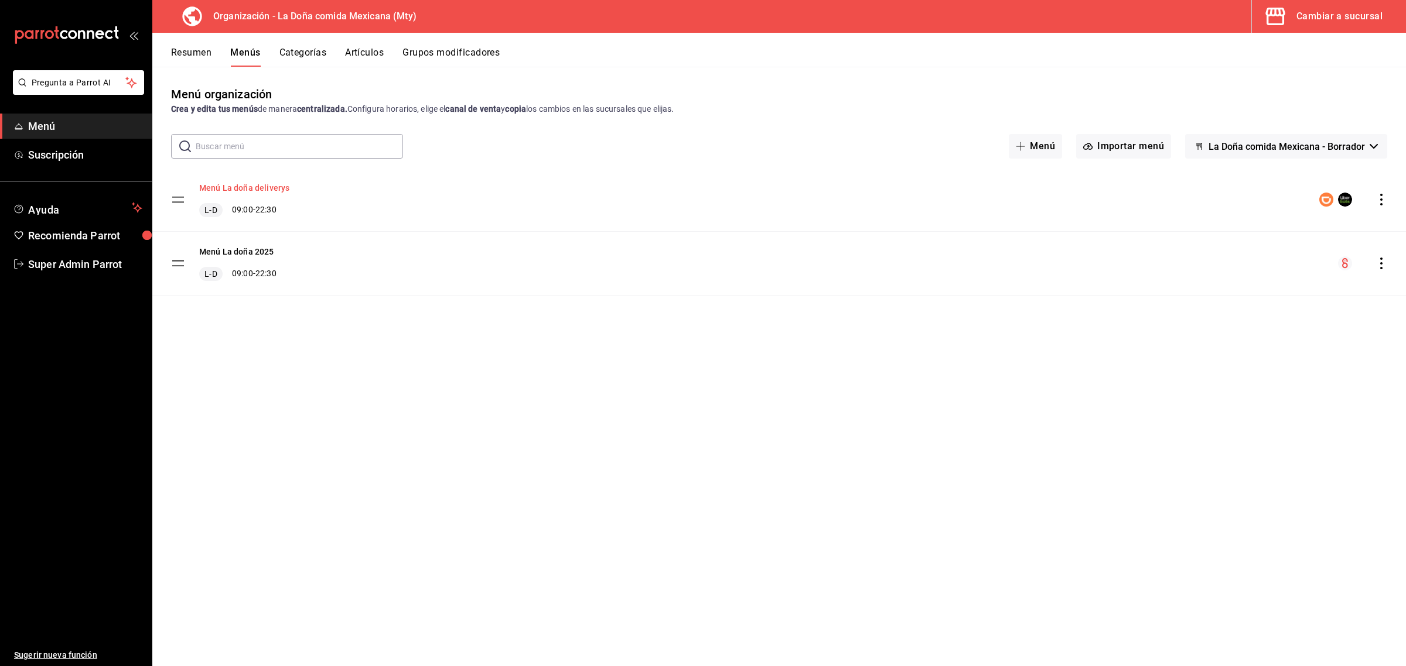
click at [265, 189] on button "Menú La doña deliverys" at bounding box center [244, 188] width 90 height 12
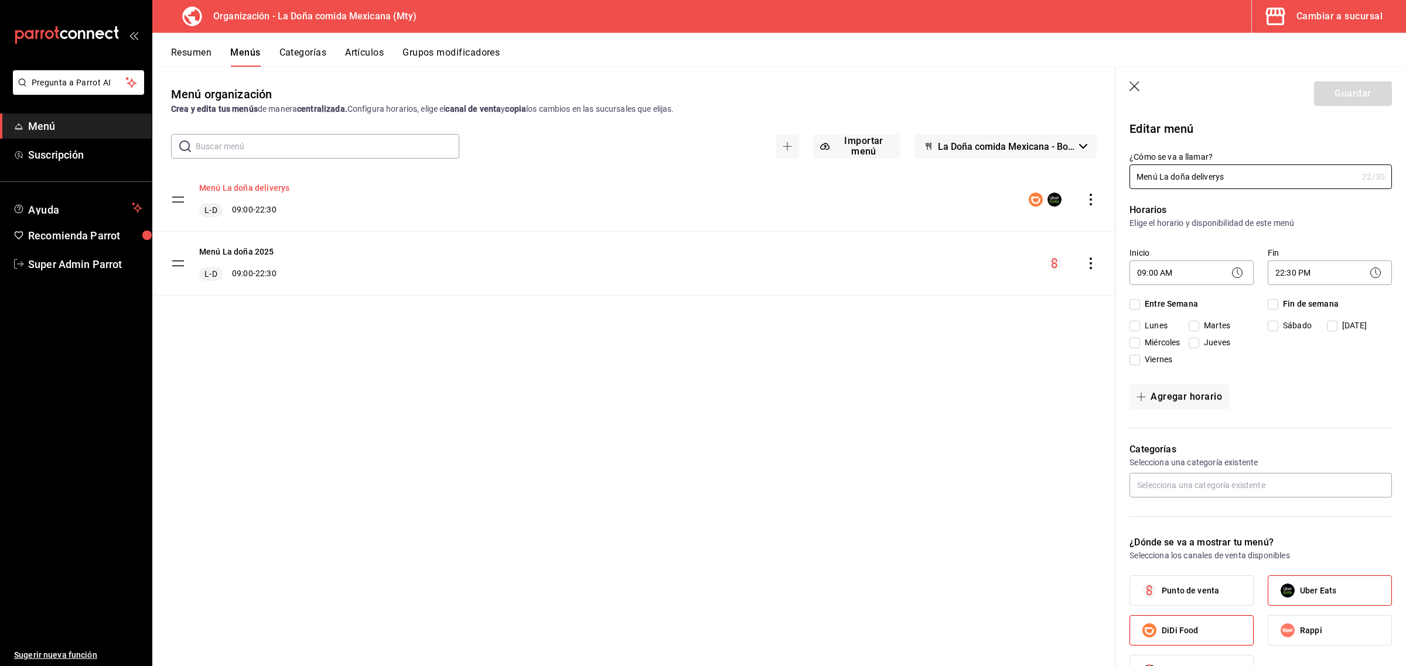
checkbox input "true"
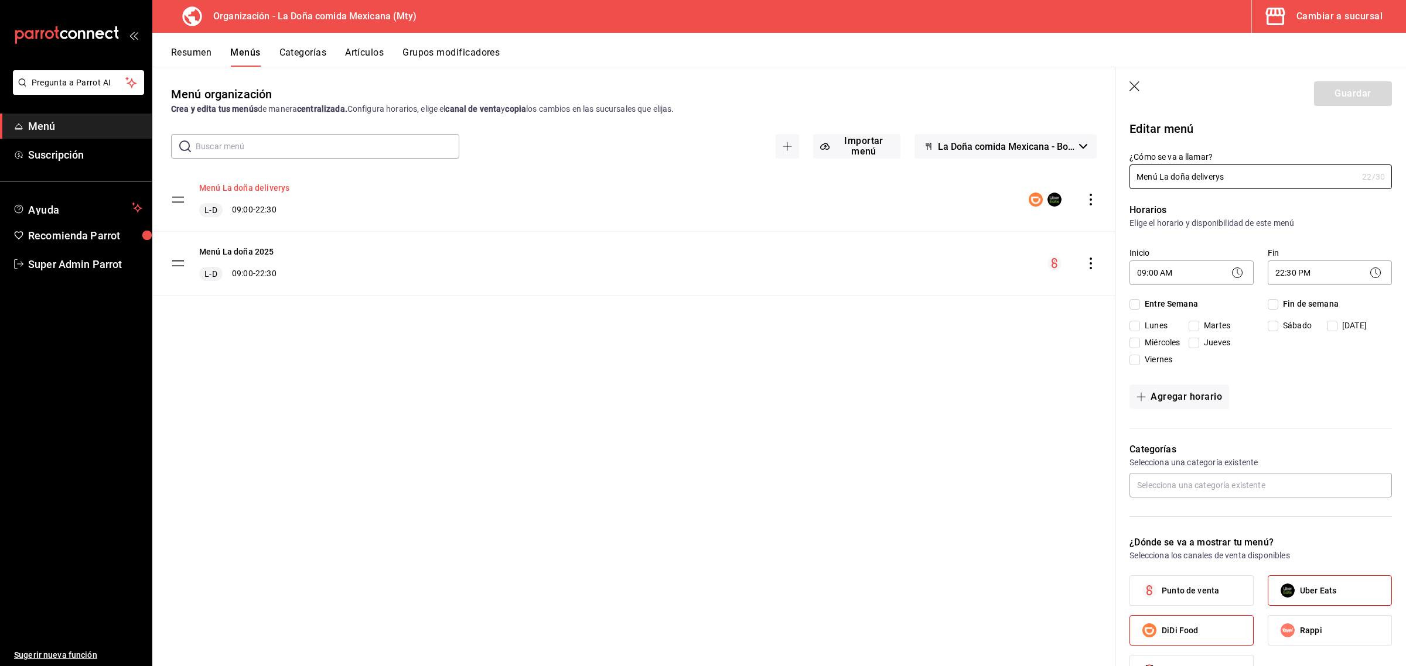
checkbox input "true"
click at [1135, 89] on icon "button" at bounding box center [1135, 87] width 12 height 12
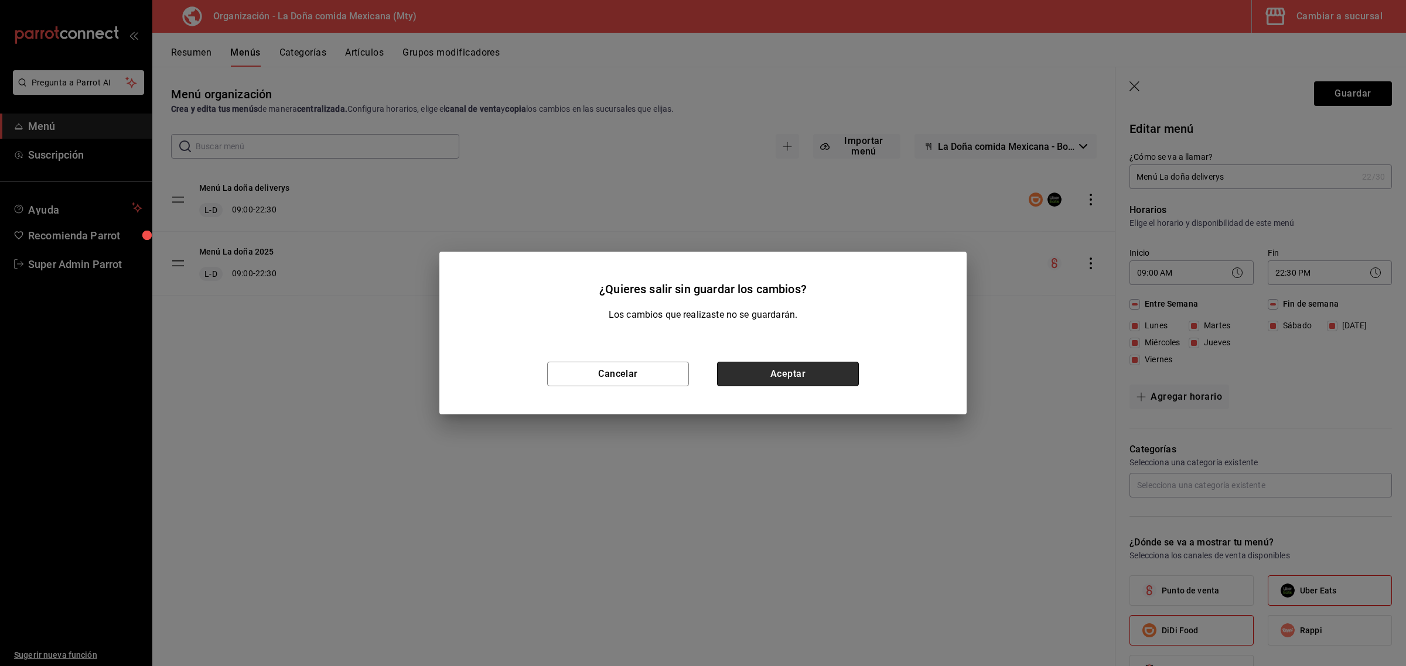
click at [730, 376] on button "Aceptar" at bounding box center [788, 374] width 142 height 25
checkbox input "false"
type input "1755728920333"
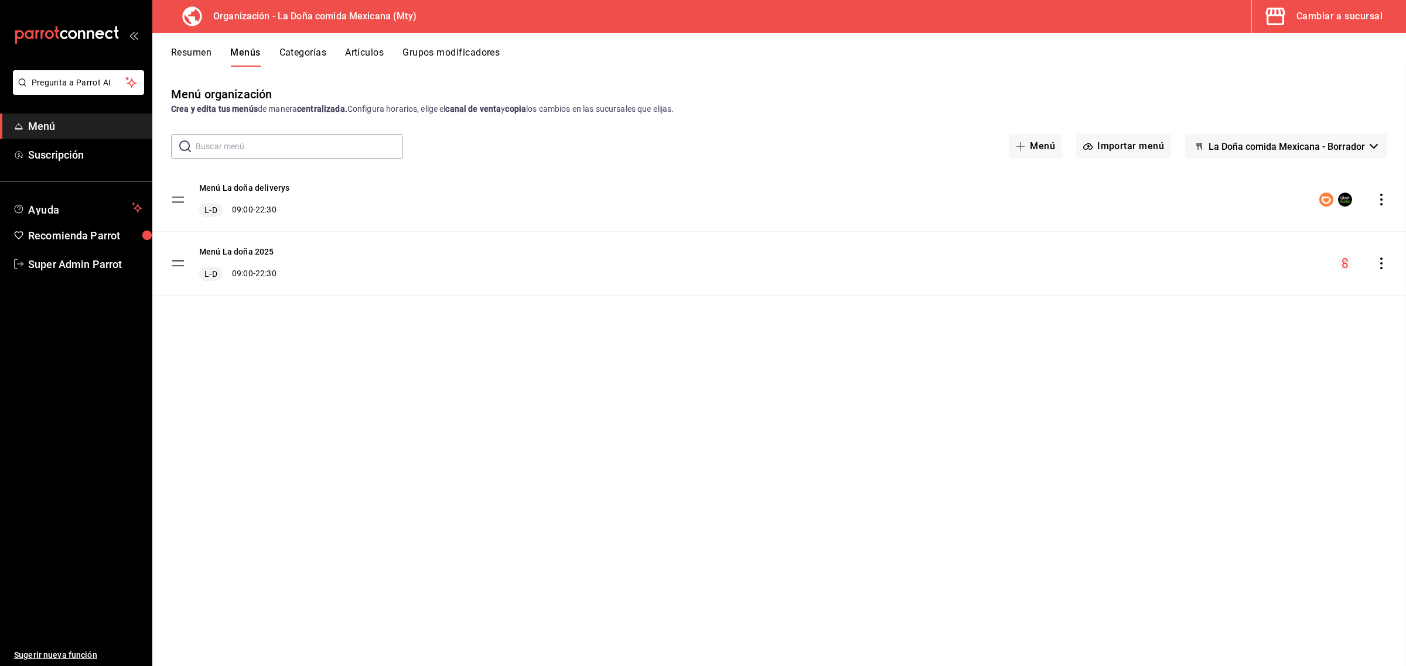
checkbox input "false"
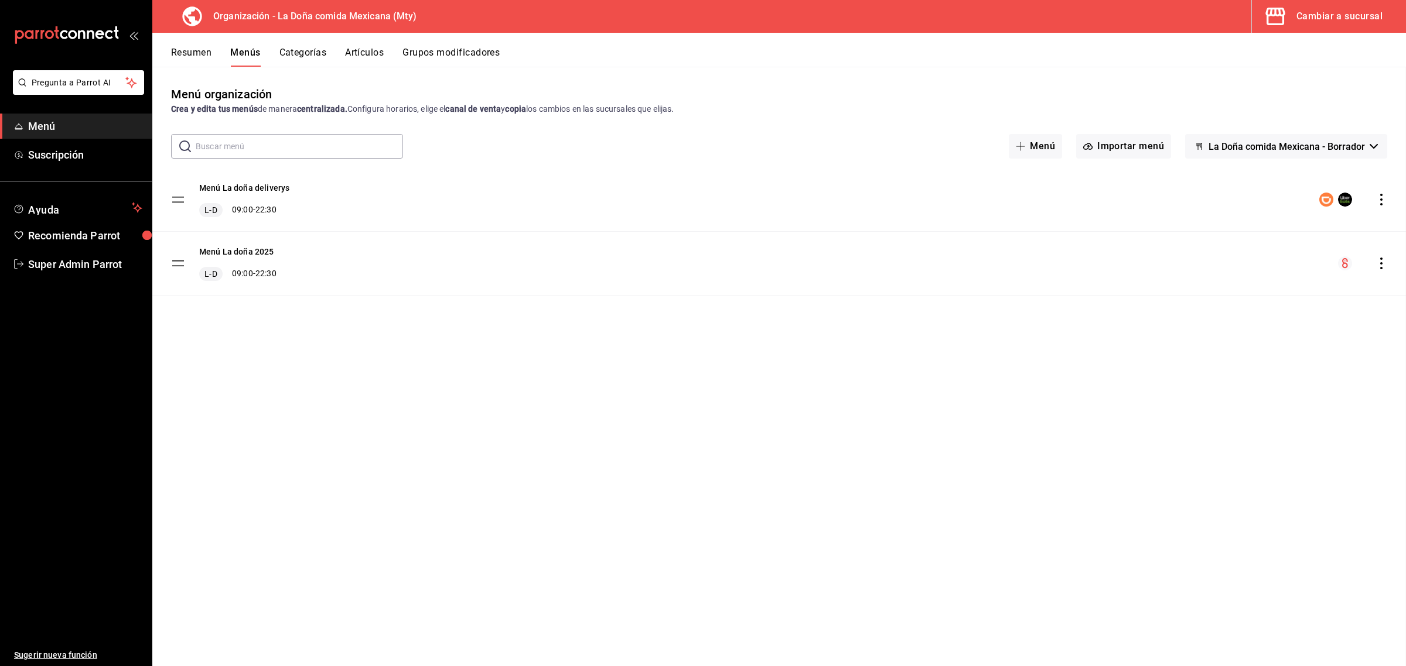
checkbox input "false"
click at [315, 56] on button "Categorías" at bounding box center [302, 57] width 47 height 20
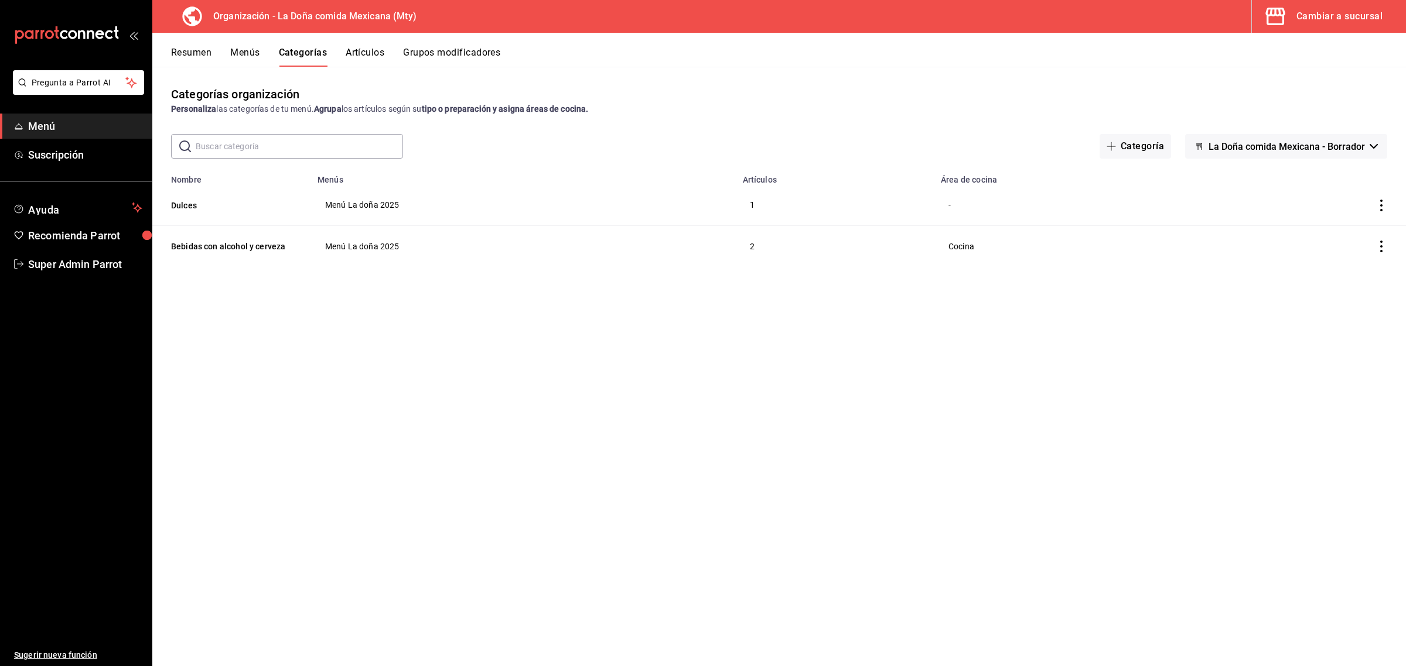
click at [352, 56] on button "Artículos" at bounding box center [365, 57] width 39 height 20
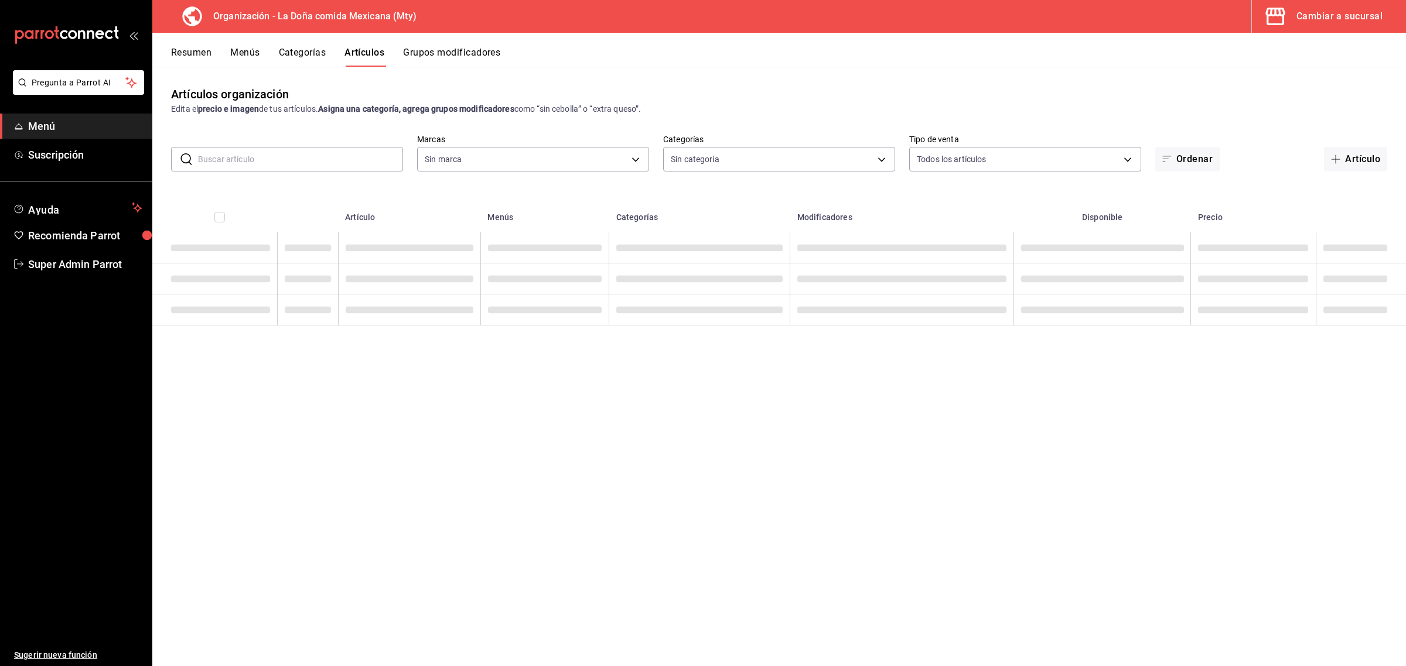
type input "807d94b5-1b38-4ed6-a3df-467630bb9ad2,7bdc5ec2-7f18-46f5-b122-544e67ef907d,7c02d…"
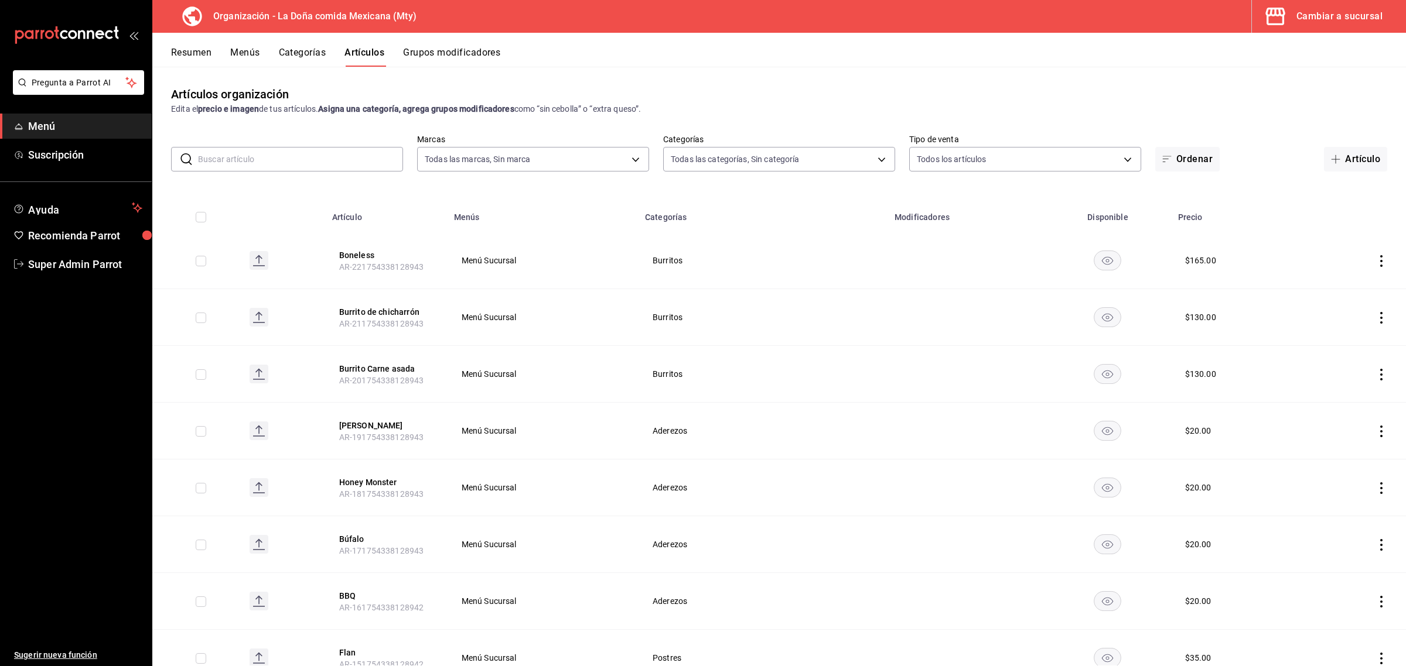
type input "ff8f75b5-2589-4a91-bf5d-3045087fe17e,c84416b8-745f-45a0-908e-04682ce549ea,90ab8…"
click at [306, 165] on input "text" at bounding box center [300, 159] width 205 height 23
click at [288, 159] on input "text" at bounding box center [300, 159] width 205 height 23
click at [182, 50] on button "Resumen" at bounding box center [191, 57] width 40 height 20
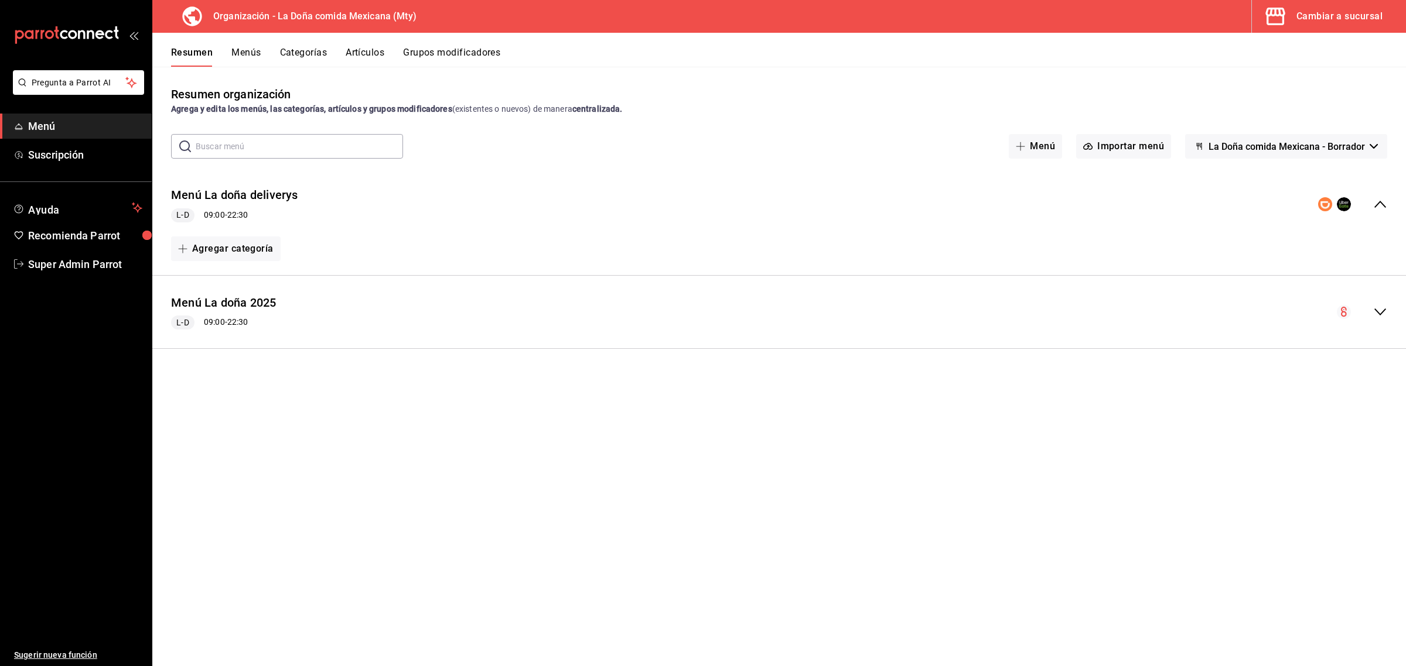
click at [1223, 150] on span "La Doña comida Mexicana - Borrador" at bounding box center [1286, 146] width 156 height 11
click at [1229, 93] on div at bounding box center [703, 333] width 1406 height 666
click at [1236, 148] on span "La Doña comida Mexicana - Borrador" at bounding box center [1286, 146] width 156 height 11
click at [923, 138] on div at bounding box center [703, 333] width 1406 height 666
click at [1230, 136] on button "La Doña comida Mexicana - Borrador" at bounding box center [1286, 146] width 202 height 25
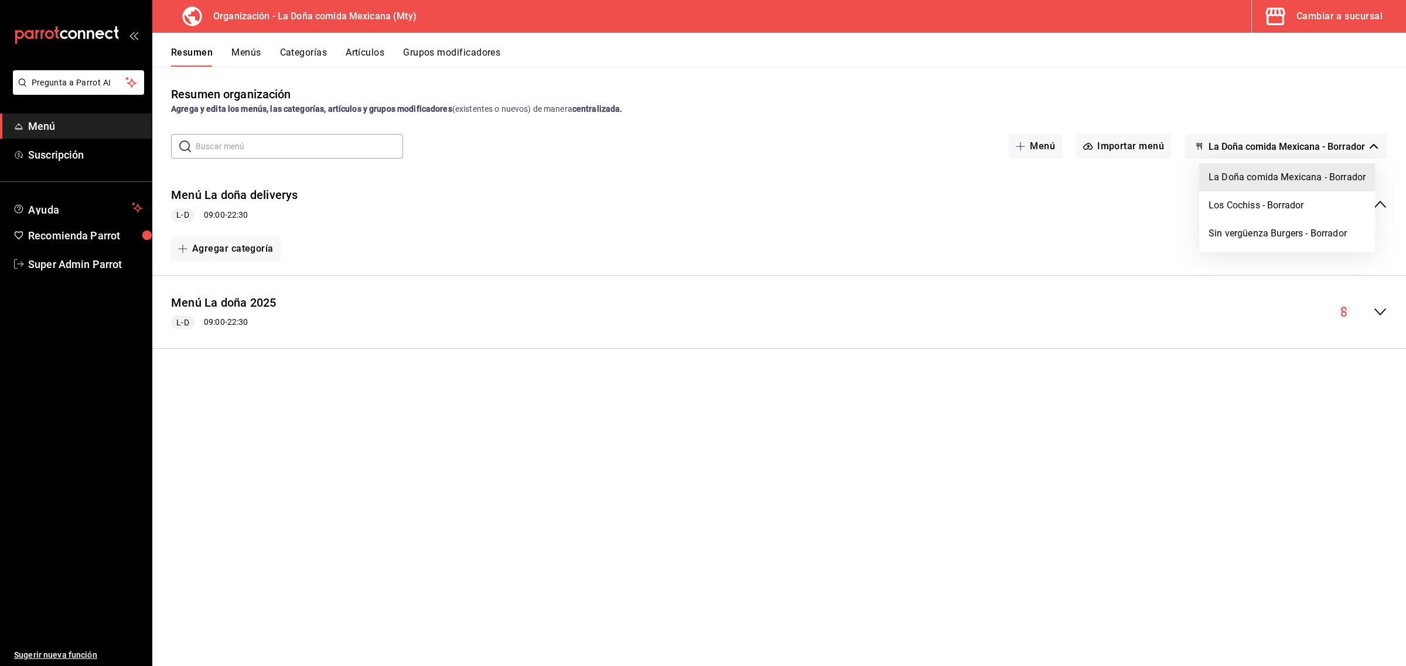
click at [1134, 83] on div at bounding box center [703, 333] width 1406 height 666
click at [1298, 15] on div "Cambiar a sucursal" at bounding box center [1339, 16] width 86 height 16
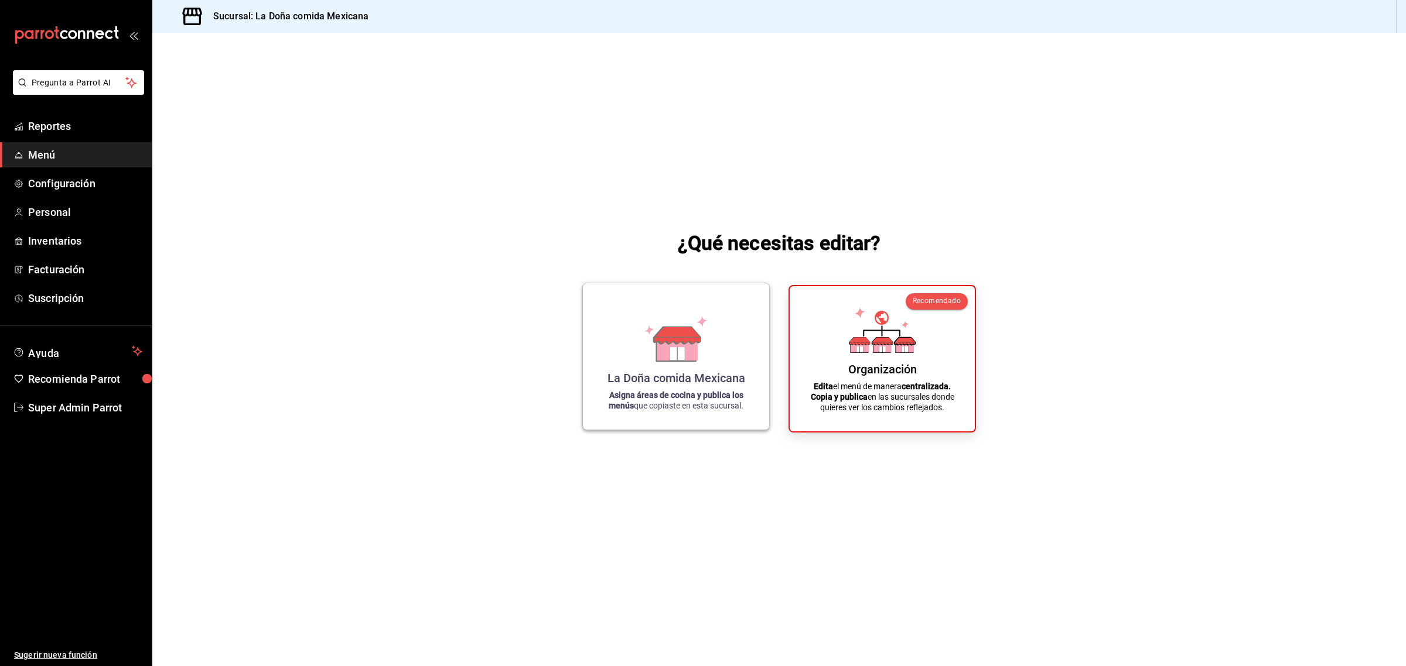
click at [684, 358] on icon at bounding box center [676, 353] width 15 height 13
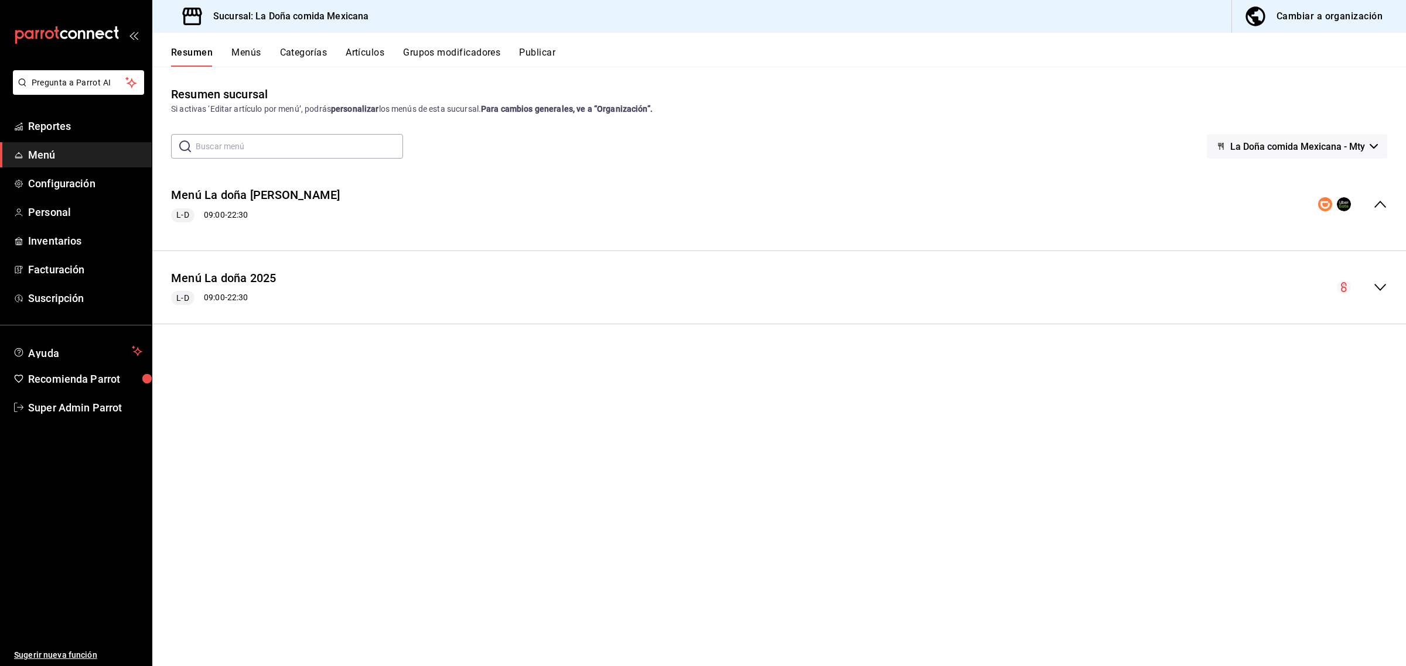
click at [1310, 18] on div "Cambiar a organización" at bounding box center [1329, 16] width 106 height 16
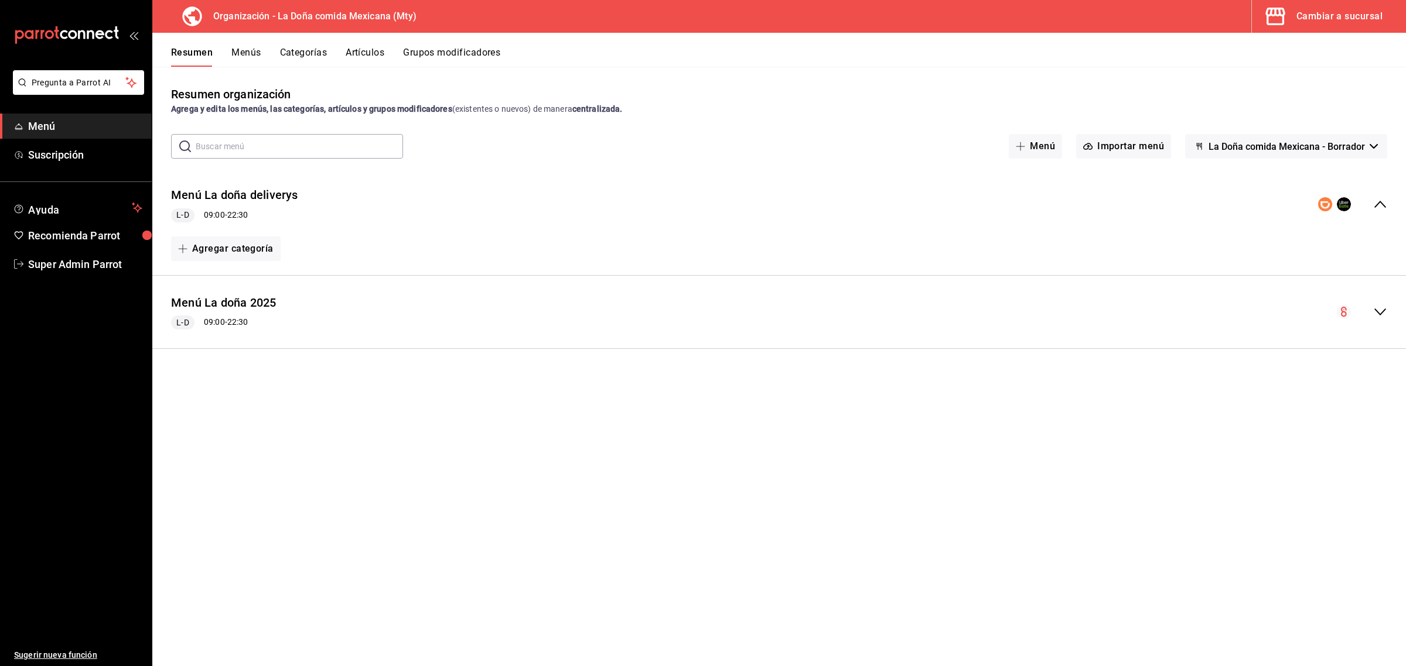
click at [379, 57] on button "Artículos" at bounding box center [365, 57] width 39 height 20
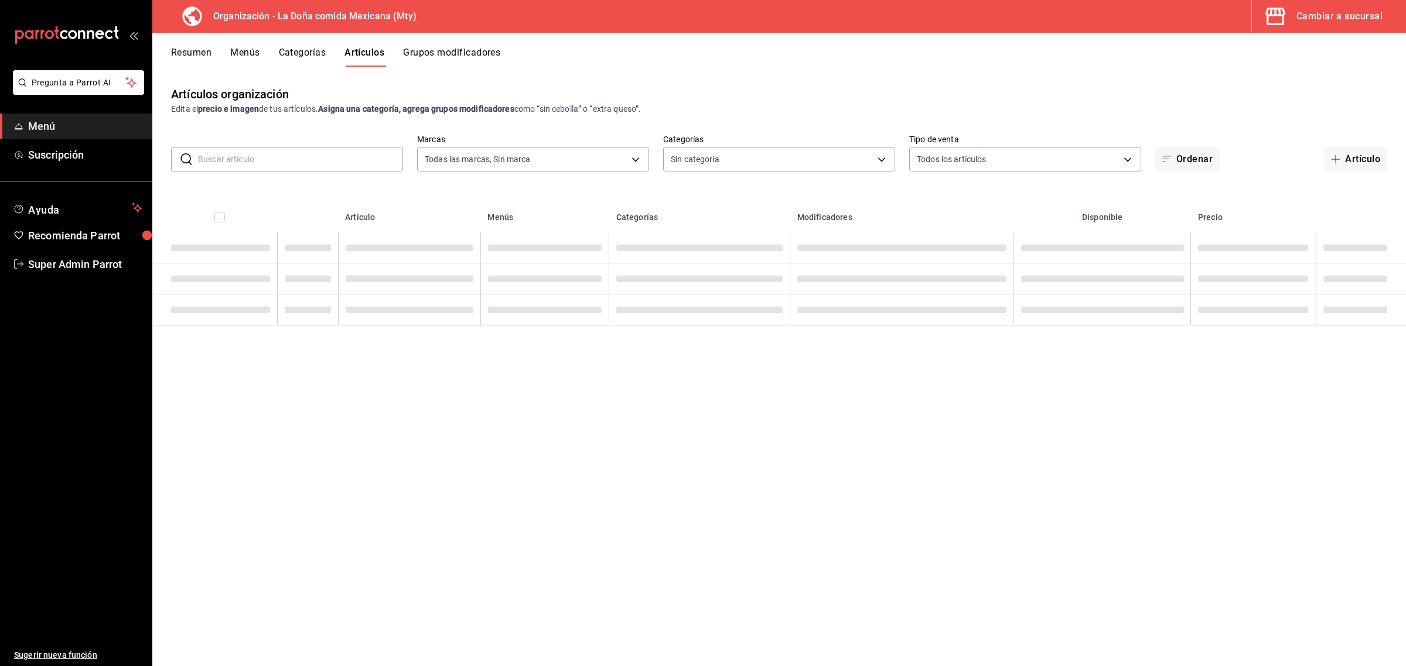
type input "807d94b5-1b38-4ed6-a3df-467630bb9ad2,7bdc5ec2-7f18-46f5-b122-544e67ef907d,7c02d…"
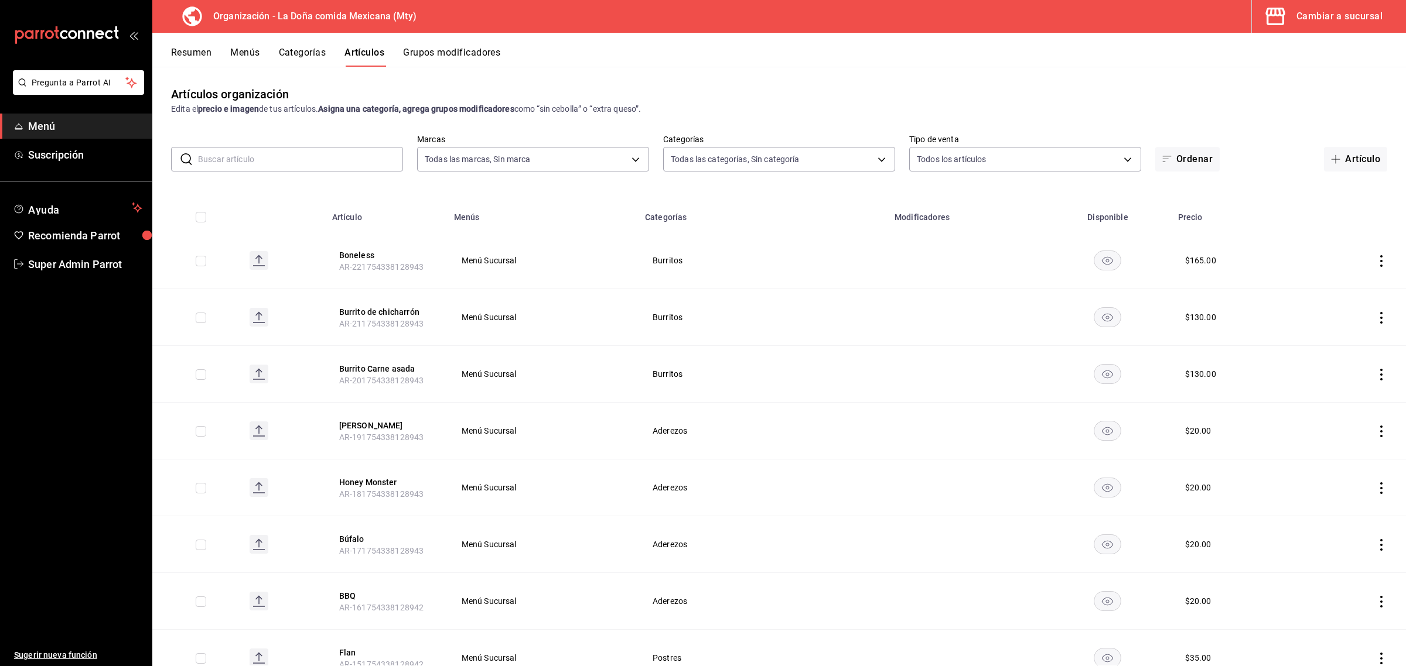
type input "ff8f75b5-2589-4a91-bf5d-3045087fe17e,c84416b8-745f-45a0-908e-04682ce549ea,90ab8…"
click at [359, 257] on button "Boneless" at bounding box center [386, 255] width 94 height 12
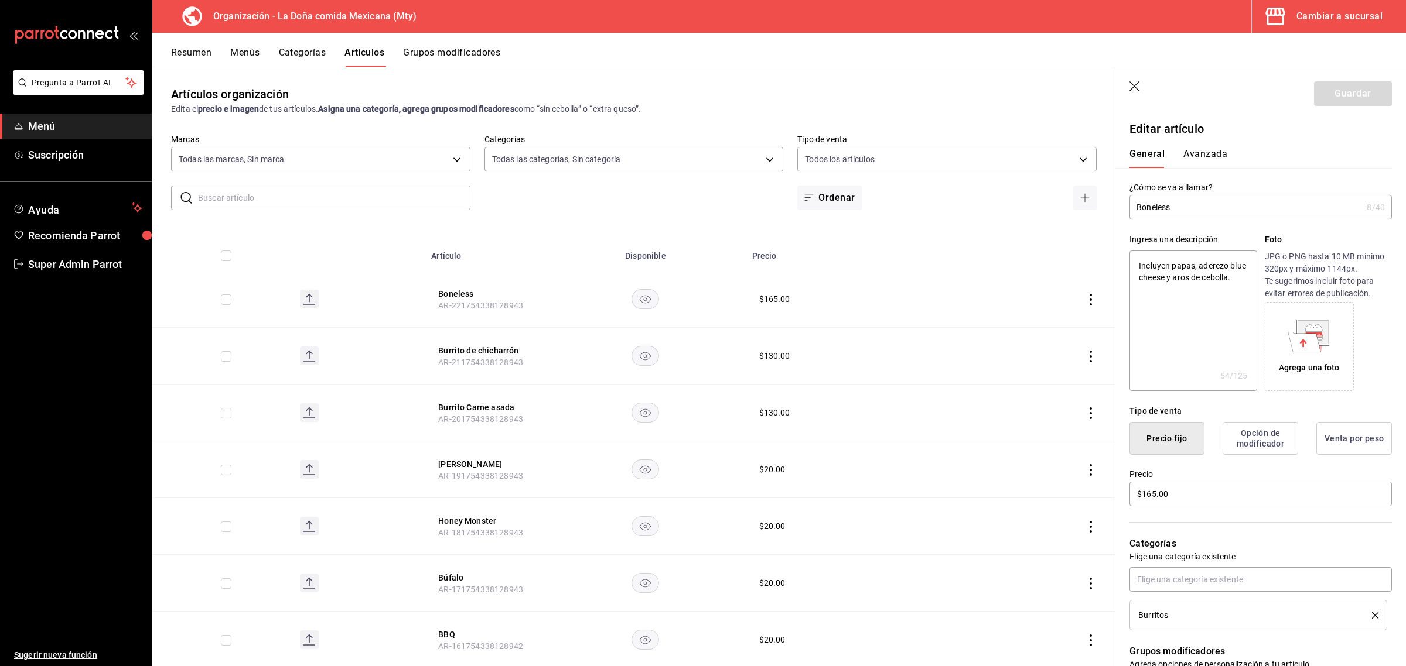
click at [1134, 87] on icon "button" at bounding box center [1134, 86] width 10 height 10
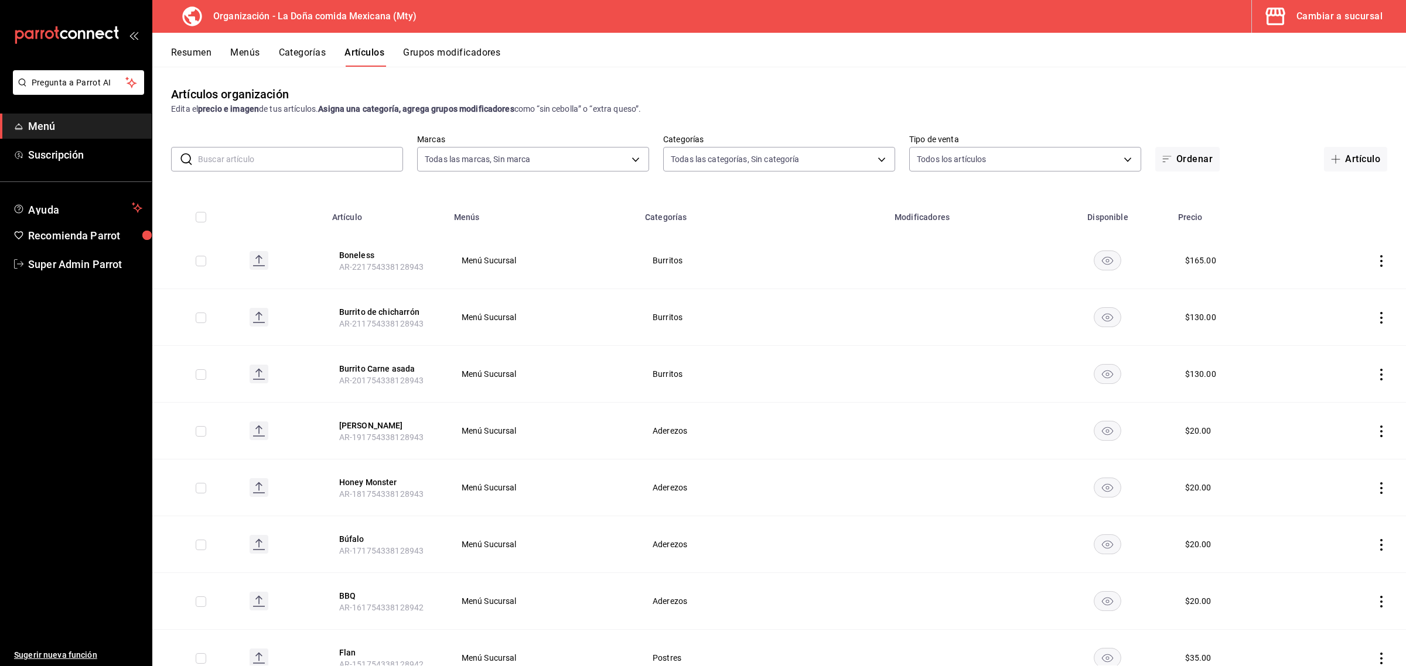
click at [1325, 19] on div "Cambiar a sucursal" at bounding box center [1339, 16] width 86 height 16
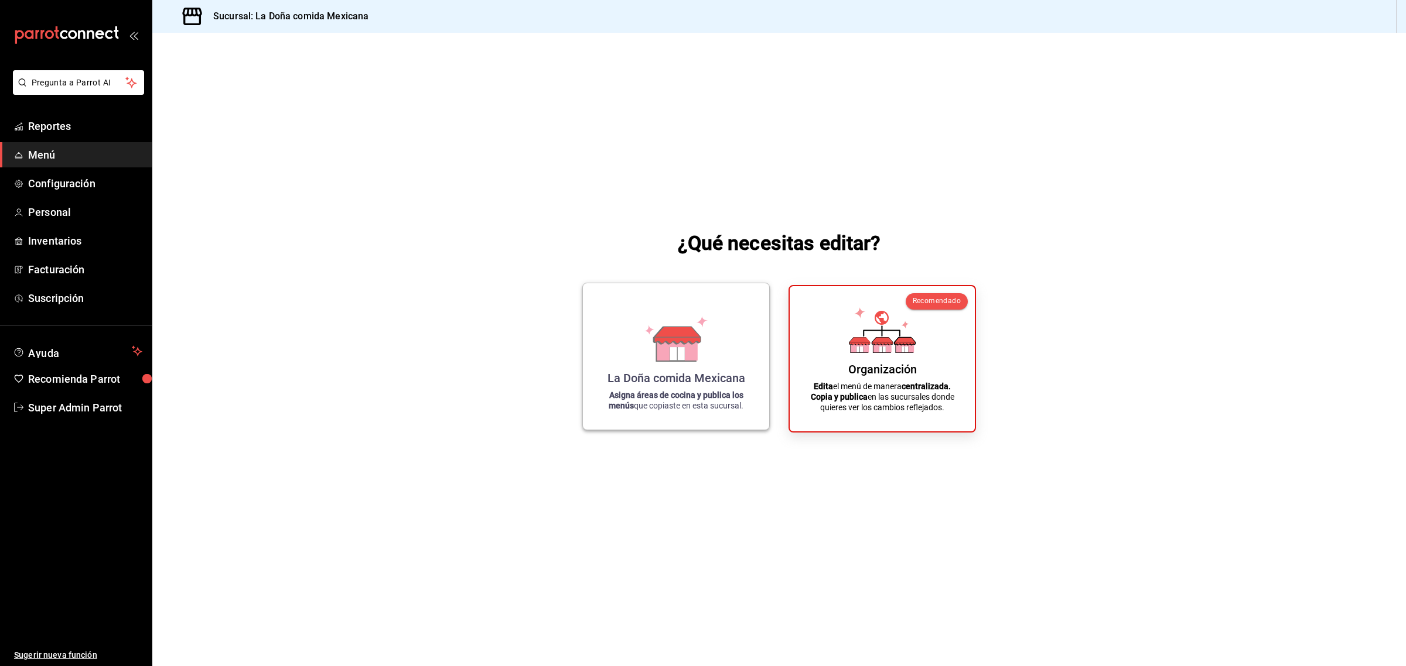
click at [731, 355] on div "La Doña comida Mexicana Asigna áreas de cocina y publica los menús que copiaste…" at bounding box center [676, 357] width 158 height 128
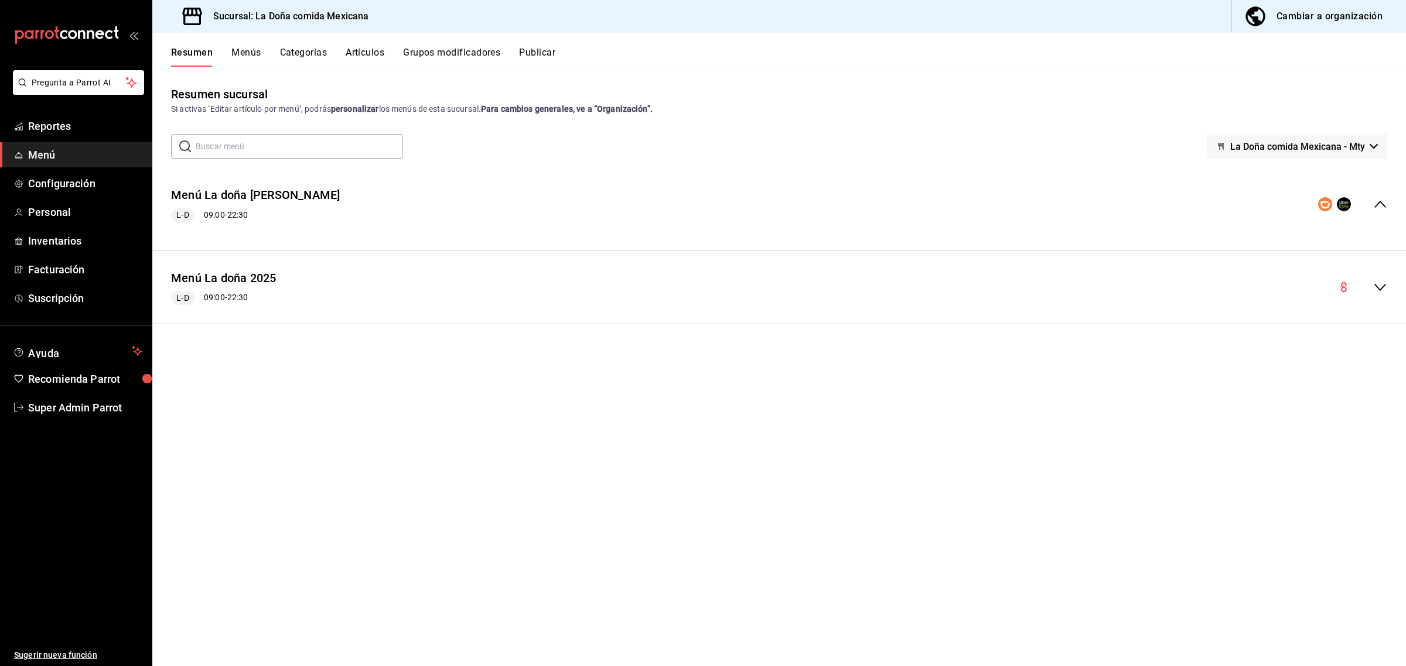
click at [364, 56] on button "Artículos" at bounding box center [365, 57] width 39 height 20
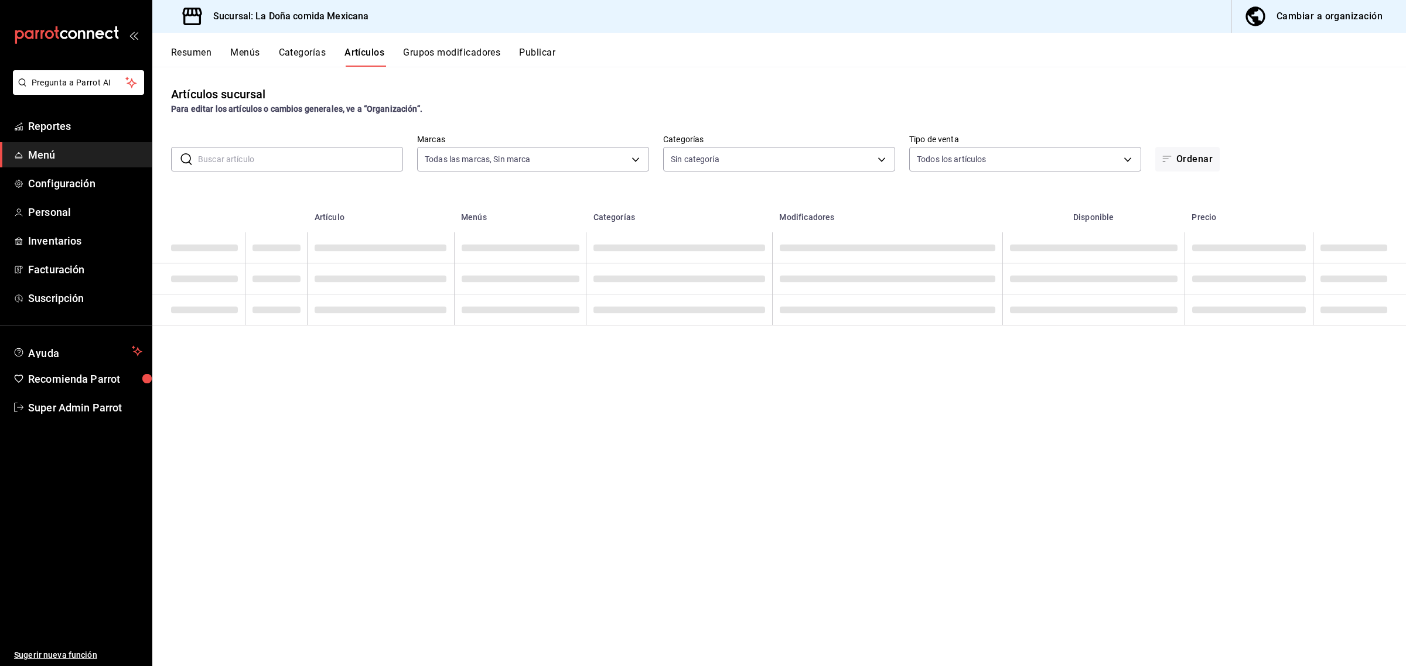
type input "e53f178e-f565-49bf-8aa1-199855f6bcb3,dba9cd53-48a2-4d44-8bea-60e37a8bb589,c8083…"
type input "31a5496a-1413-40c7-bfa9-a6291bd9bffe,2237f7a2-862e-4498-9588-4691ed35077b,c5aec…"
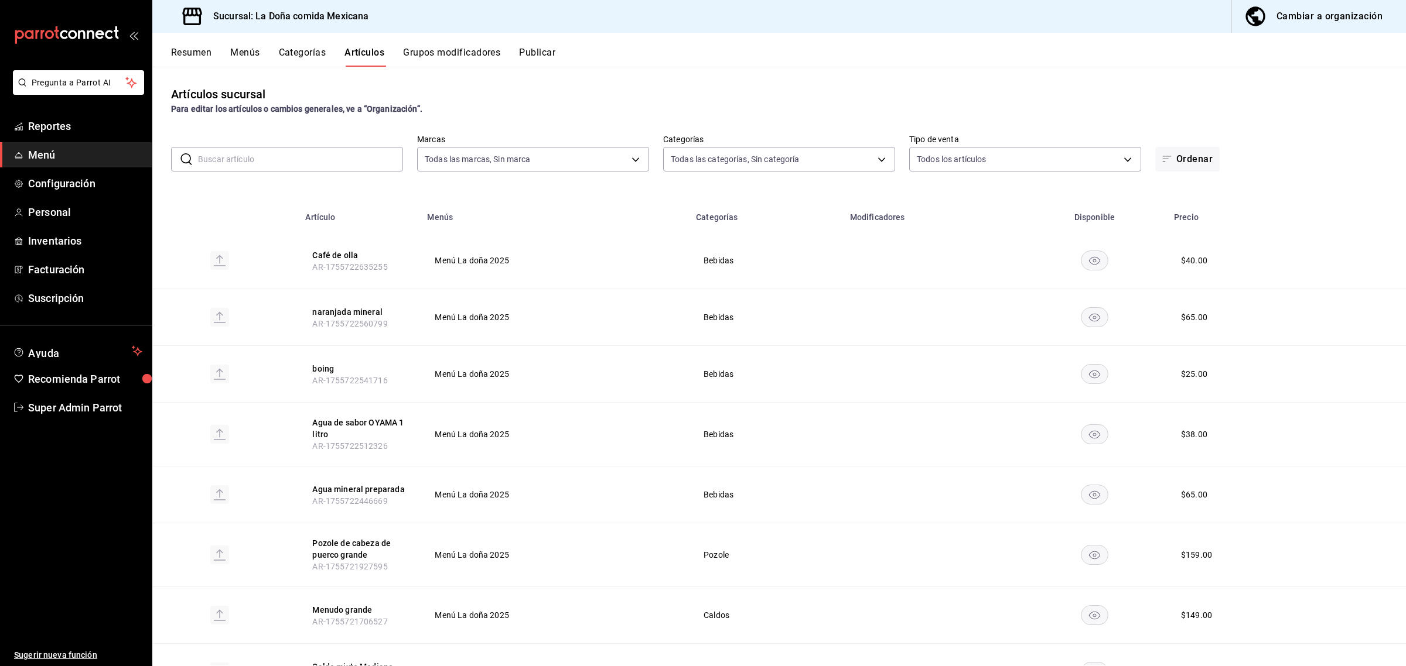
click at [323, 162] on input "text" at bounding box center [300, 159] width 205 height 23
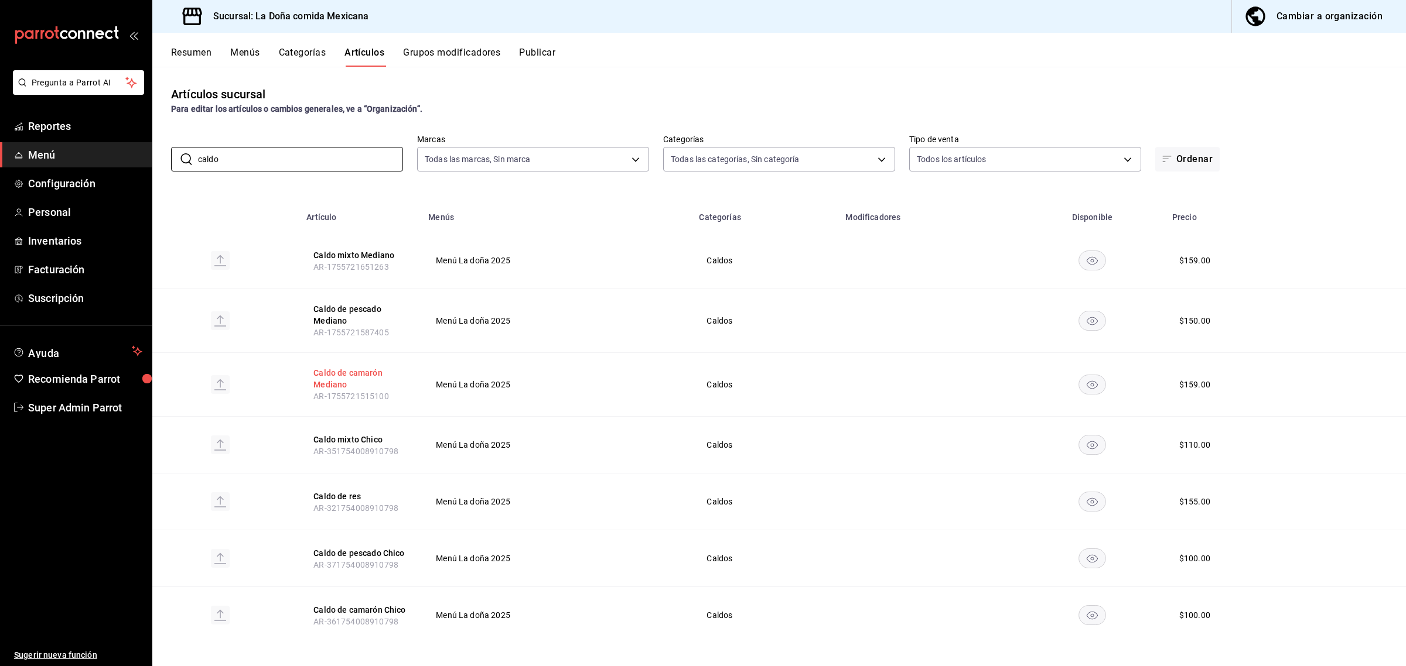
type input "caldo"
click at [339, 385] on button "Caldo de camarón Mediano" at bounding box center [360, 378] width 94 height 23
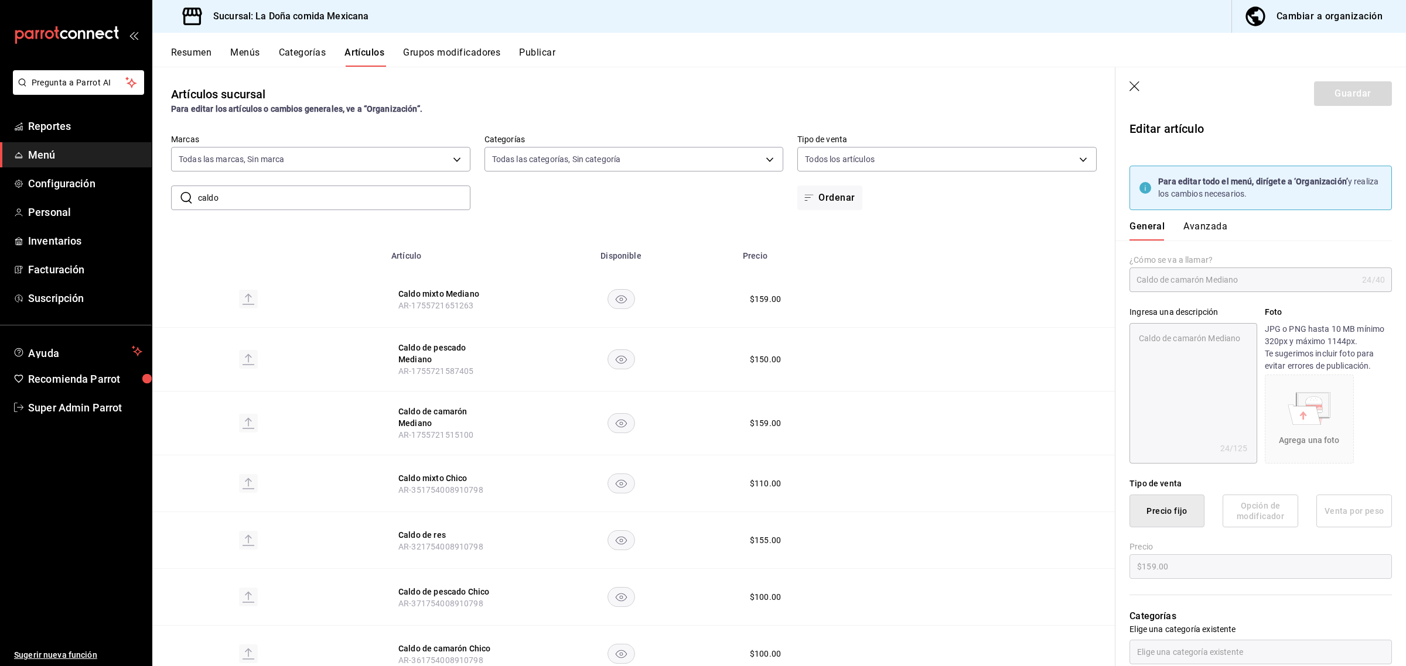
click at [1132, 86] on icon "button" at bounding box center [1135, 87] width 12 height 12
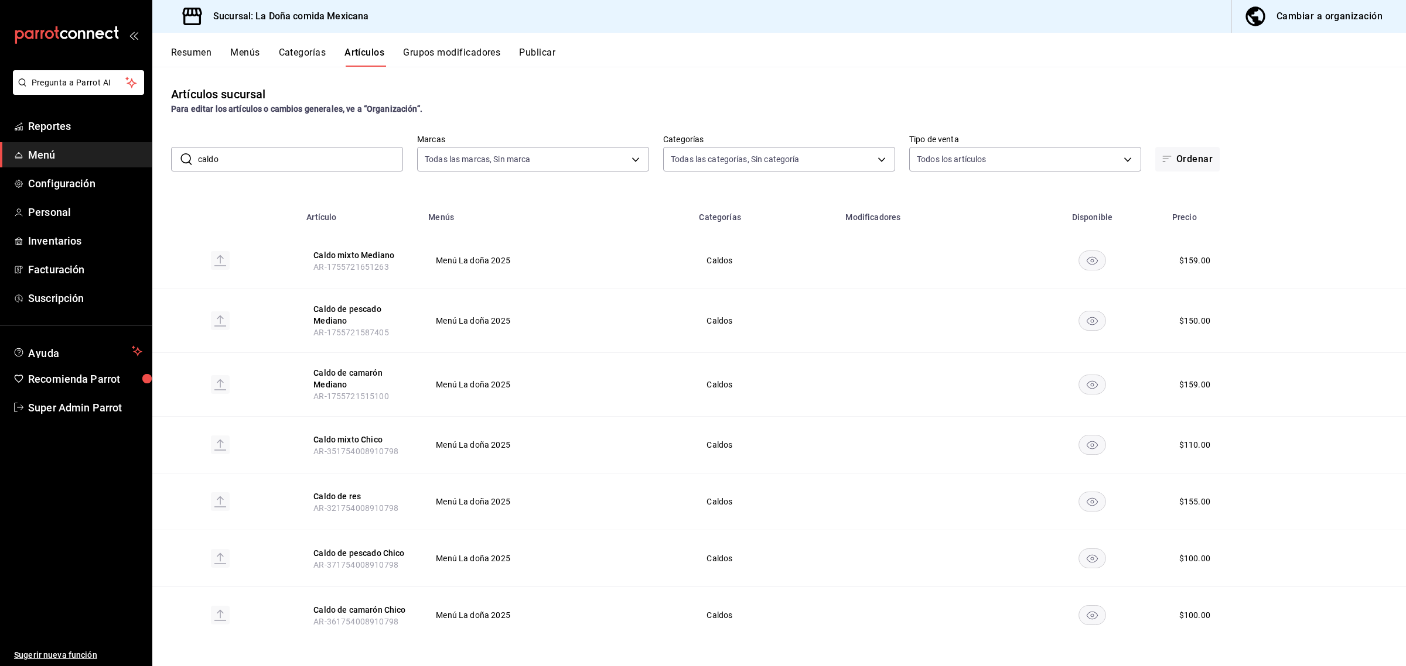
click at [1312, 9] on div "Cambiar a organización" at bounding box center [1329, 16] width 106 height 16
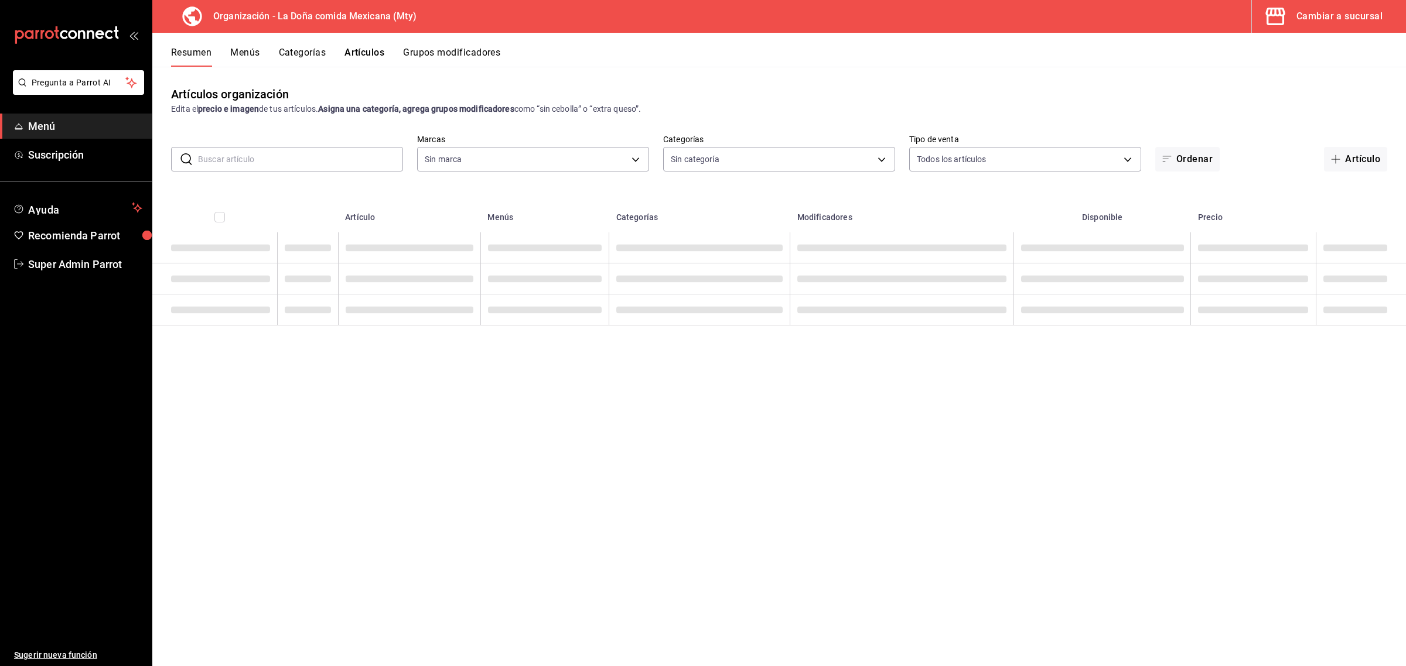
type input "ff8f75b5-2589-4a91-bf5d-3045087fe17e,c84416b8-745f-45a0-908e-04682ce549ea,90ab8…"
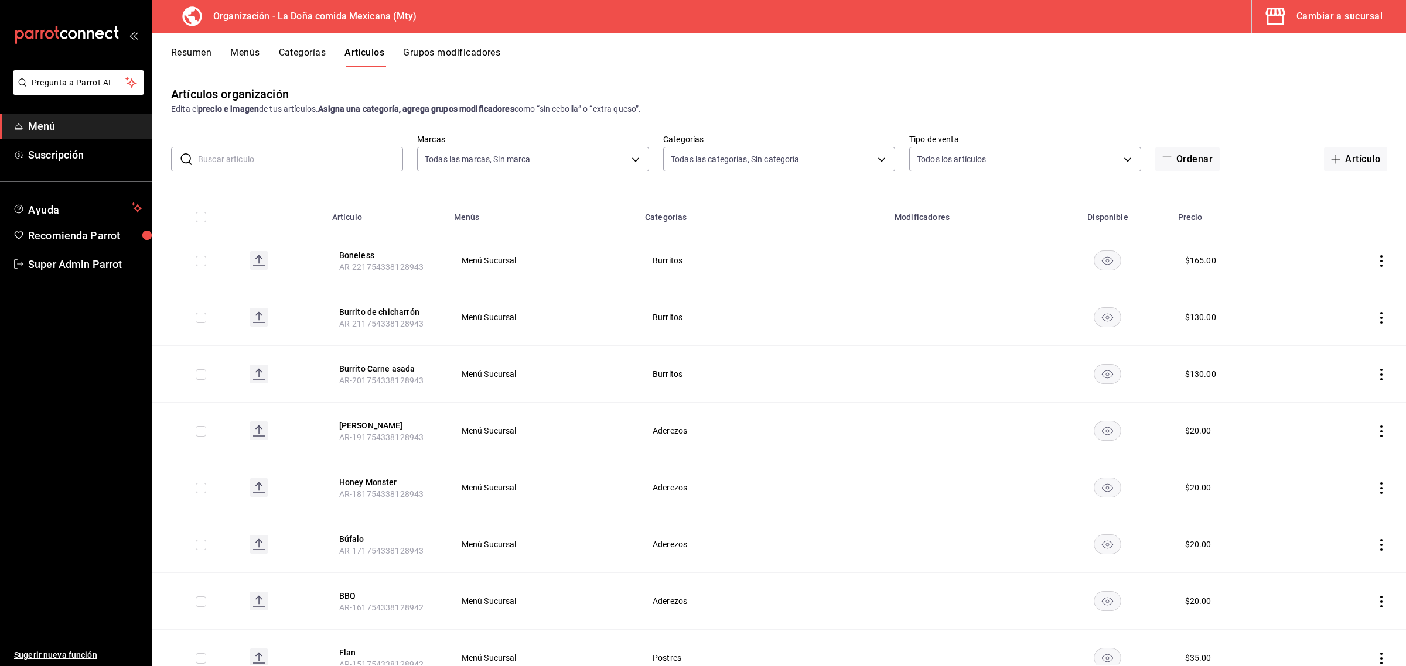
type input "807d94b5-1b38-4ed6-a3df-467630bb9ad2,7bdc5ec2-7f18-46f5-b122-544e67ef907d,7c02d…"
click at [312, 163] on input "text" at bounding box center [300, 159] width 205 height 23
paste input "Caldo de camarón Mediano"
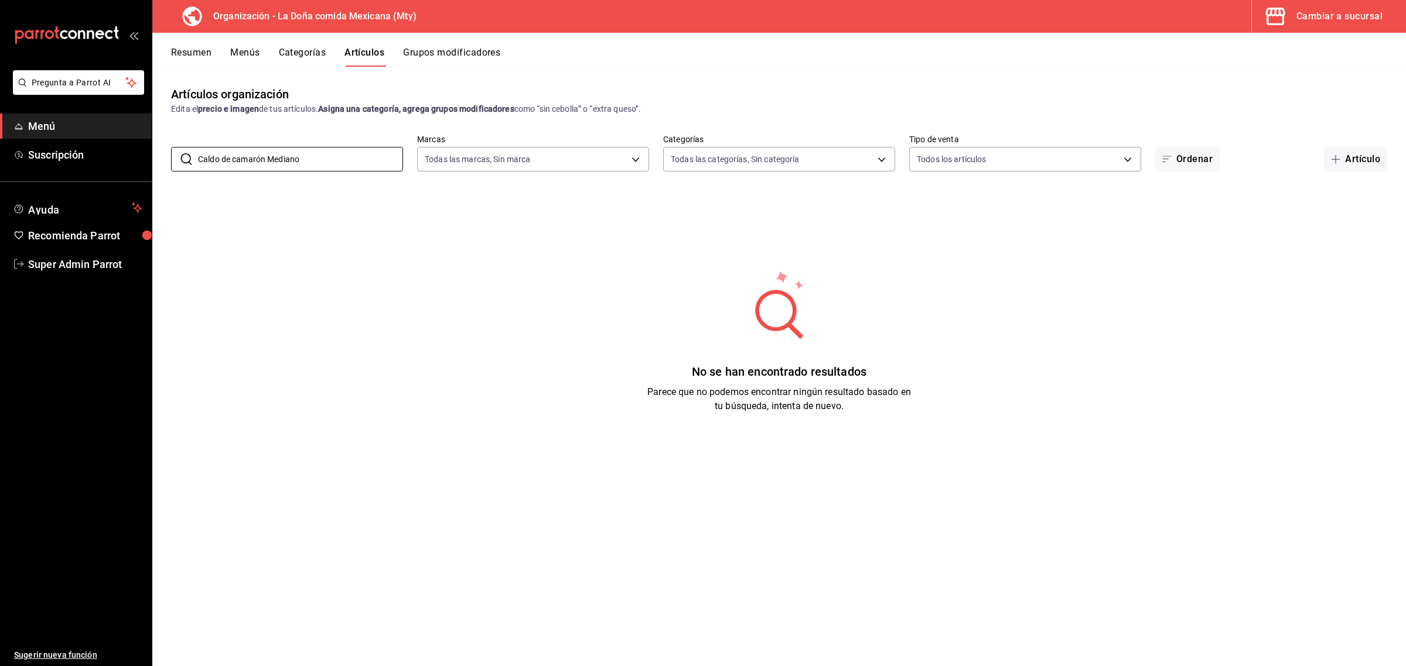
type input "Caldo de camarón Mediano"
click at [1322, 22] on div "Cambiar a sucursal" at bounding box center [1339, 16] width 86 height 16
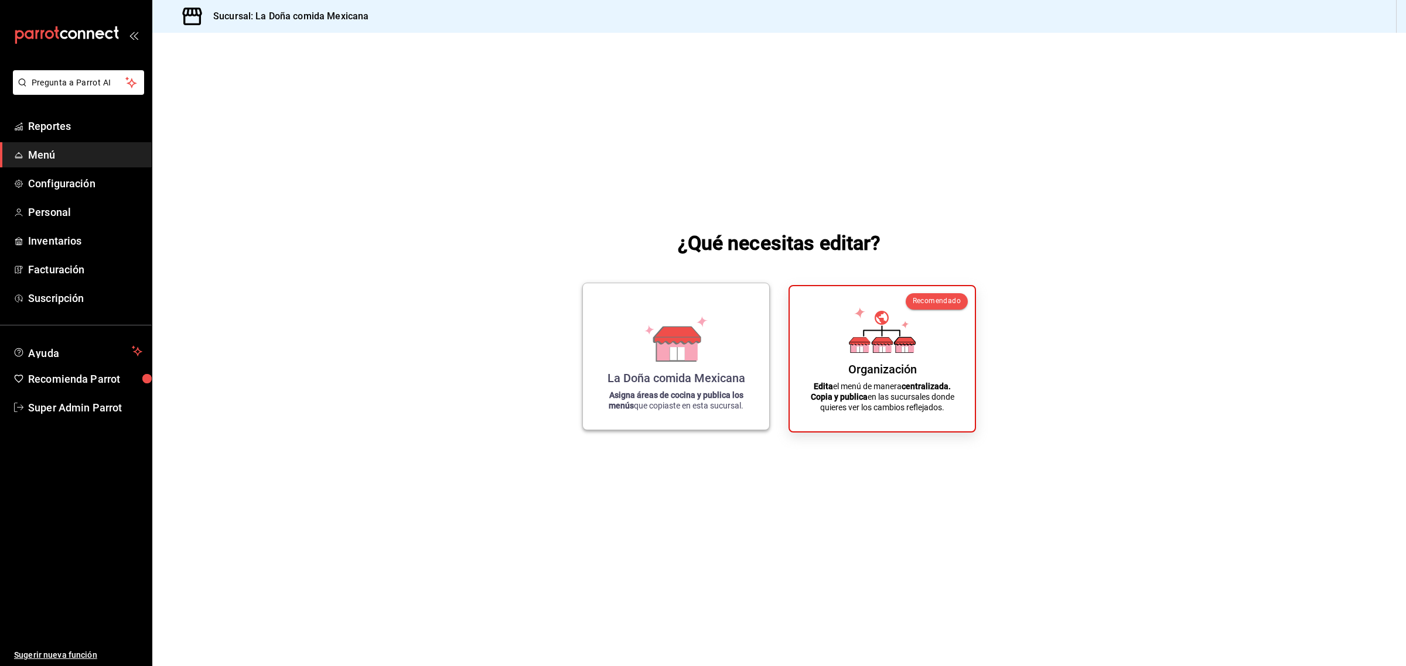
click at [666, 362] on div "La Doña comida Mexicana Asigna áreas de cocina y publica los menús que copiaste…" at bounding box center [676, 357] width 158 height 128
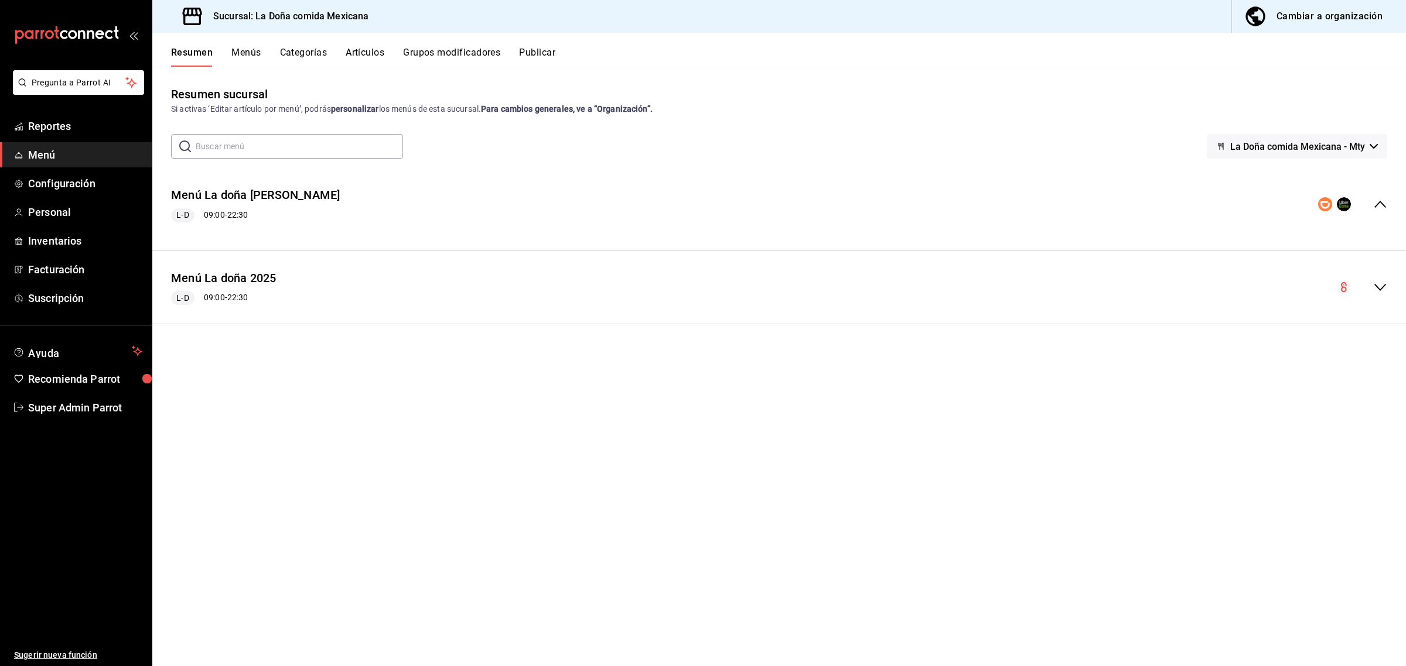
click at [1268, 142] on span "La Doña comida Mexicana - Mty" at bounding box center [1297, 146] width 135 height 11
click at [1268, 142] on div at bounding box center [703, 333] width 1406 height 666
click at [536, 57] on button "Publicar" at bounding box center [537, 57] width 36 height 20
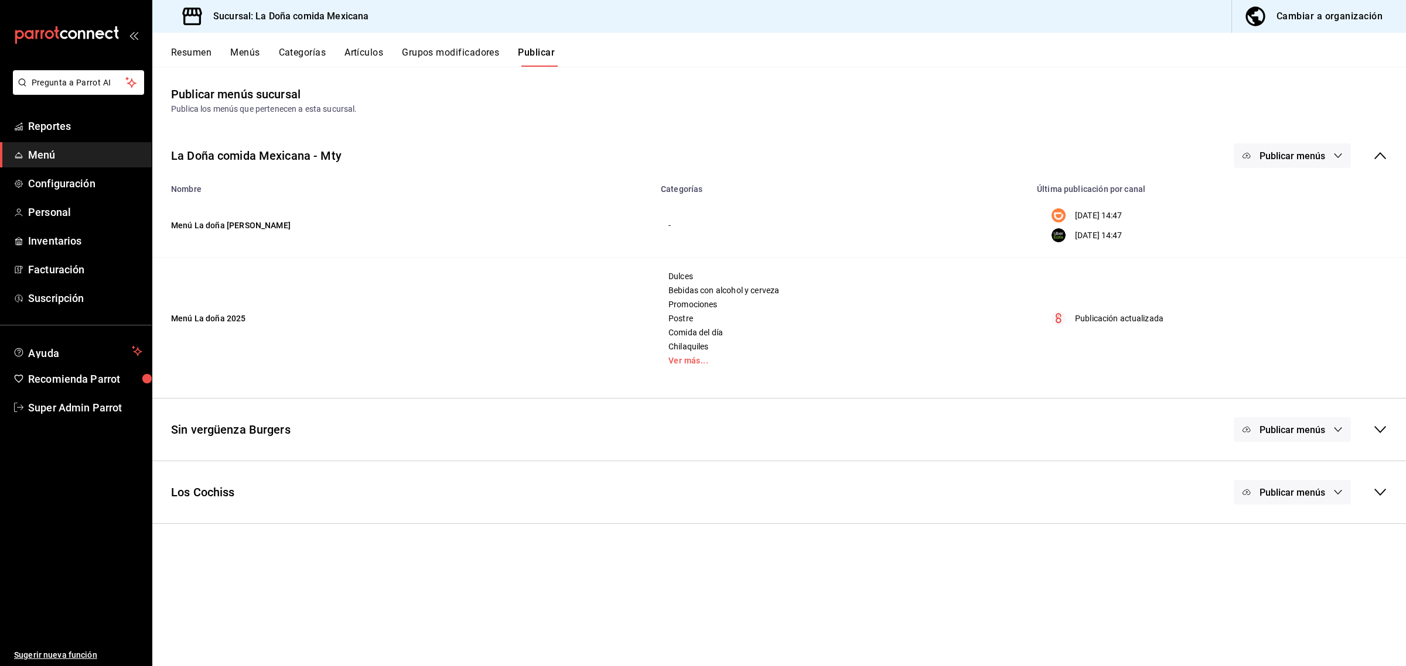
click at [190, 54] on button "Resumen" at bounding box center [191, 57] width 40 height 20
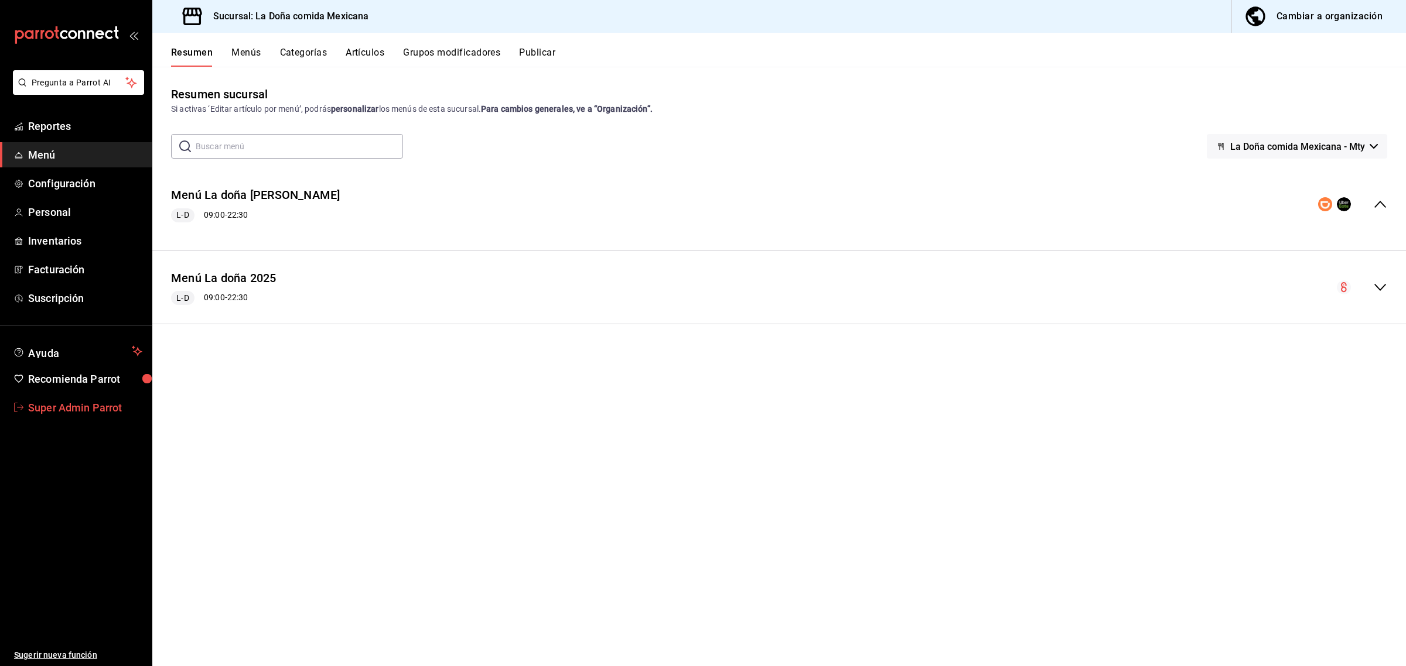
click at [74, 405] on span "Super Admin Parrot" at bounding box center [85, 408] width 114 height 16
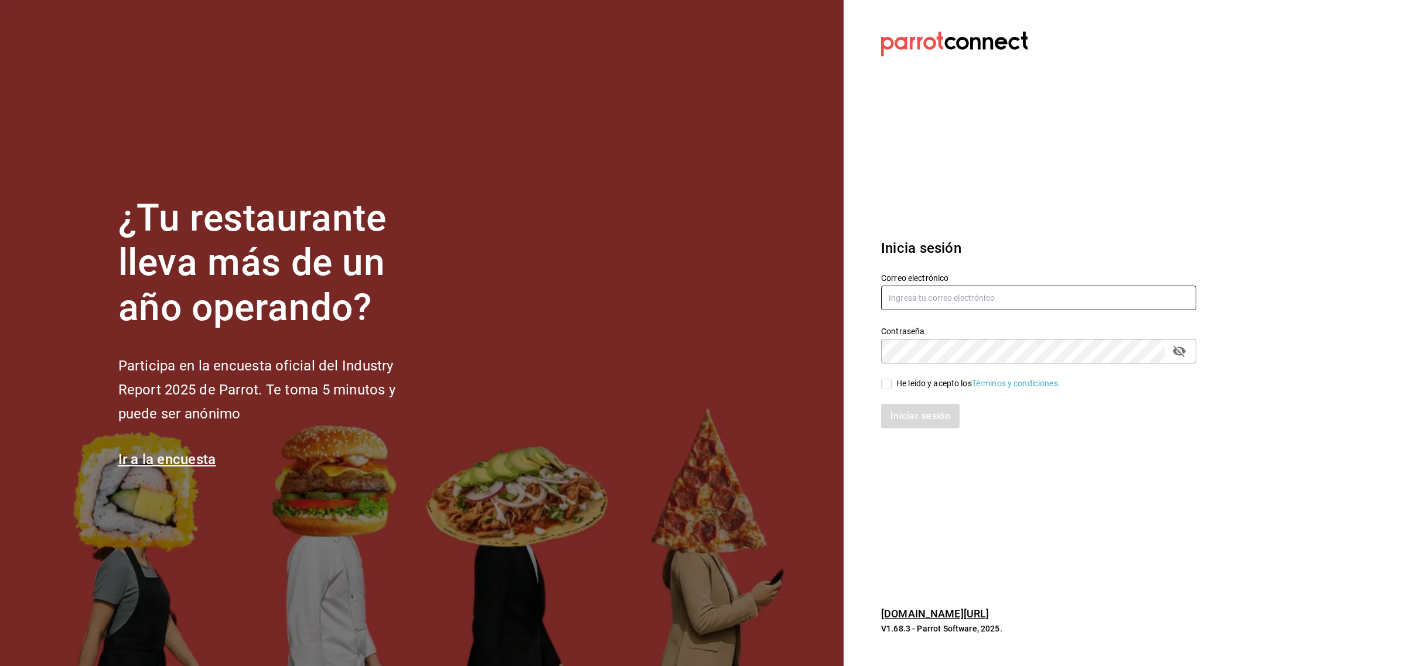
click at [946, 300] on input "text" at bounding box center [1038, 298] width 315 height 25
type input "enrique@hidalgo.com"
click at [885, 379] on input "He leído y acepto los Términos y condiciones." at bounding box center [886, 384] width 11 height 11
checkbox input "true"
click at [890, 405] on button "Iniciar sesión" at bounding box center [921, 416] width 80 height 25
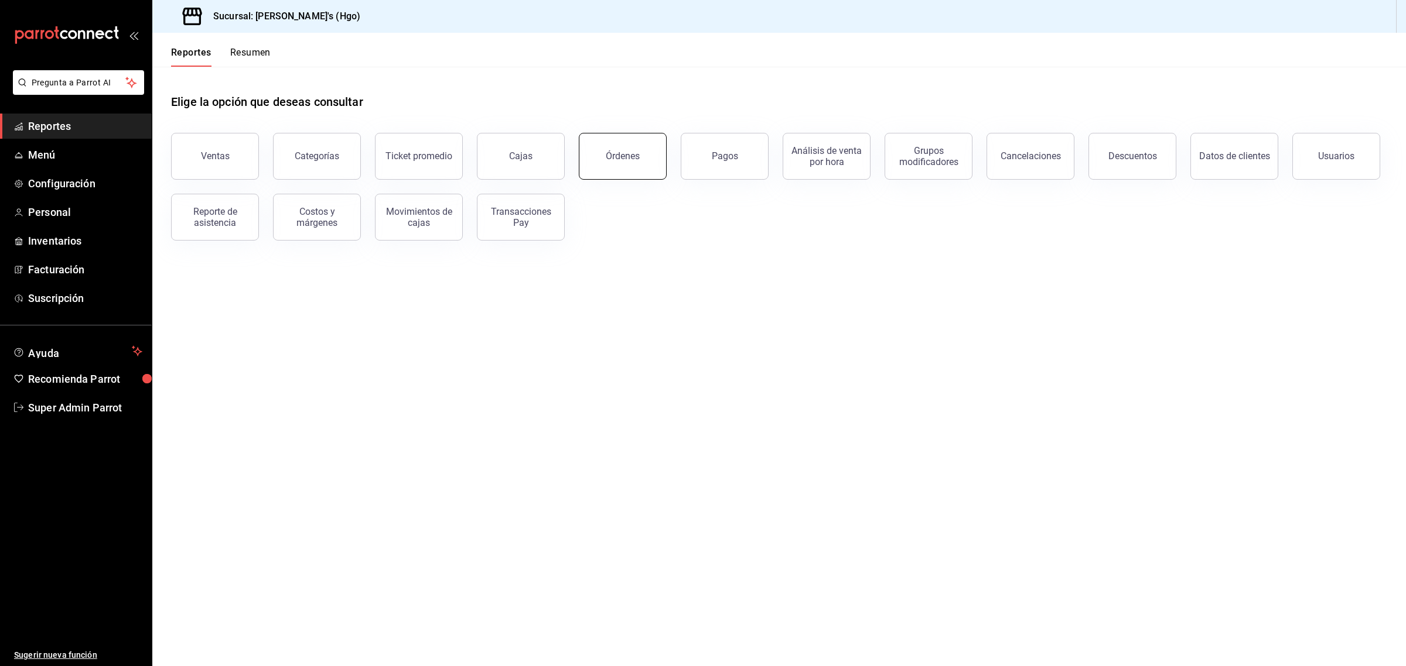
click at [633, 139] on button "Órdenes" at bounding box center [623, 156] width 88 height 47
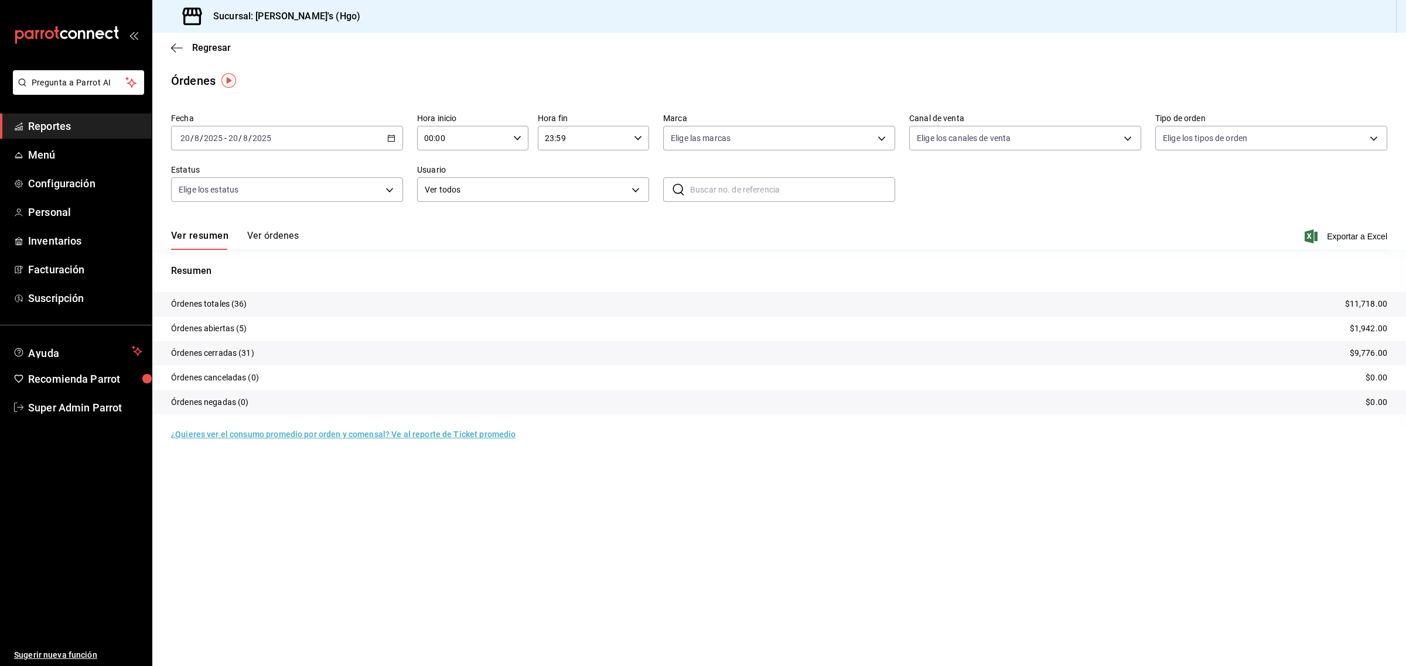
click at [287, 235] on button "Ver órdenes" at bounding box center [273, 240] width 52 height 20
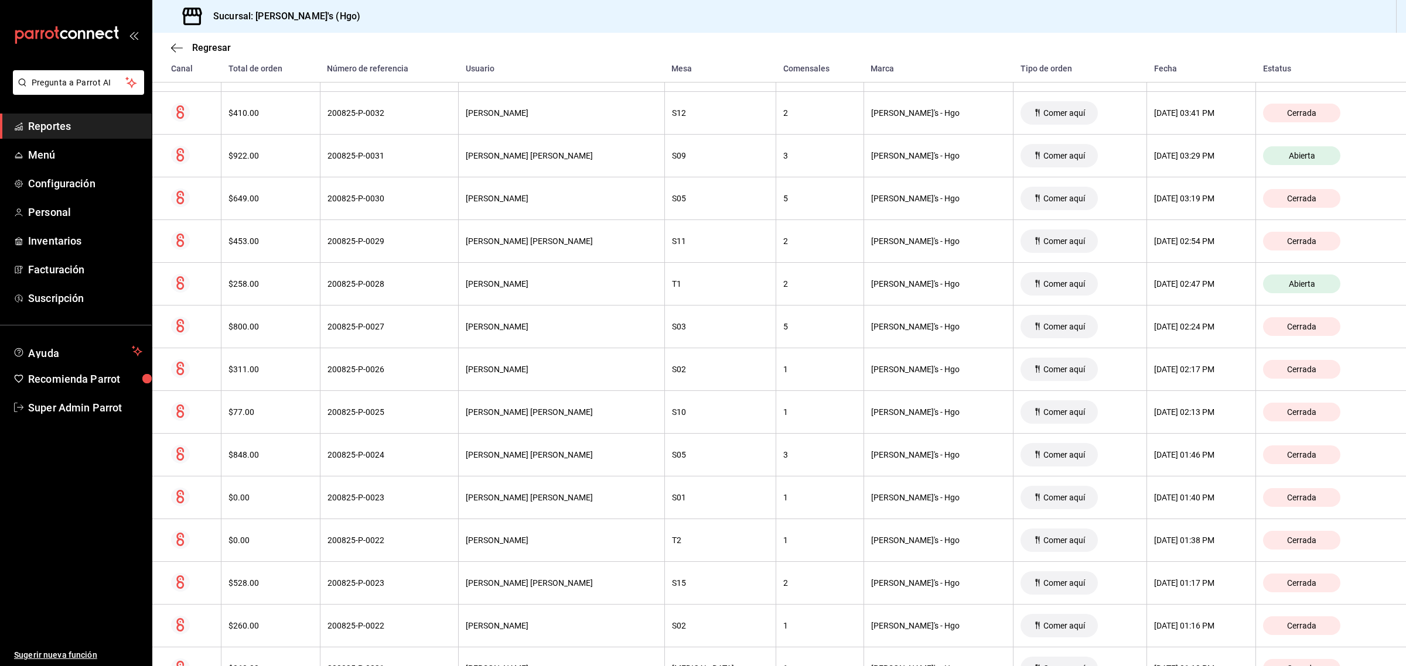
scroll to position [405, 0]
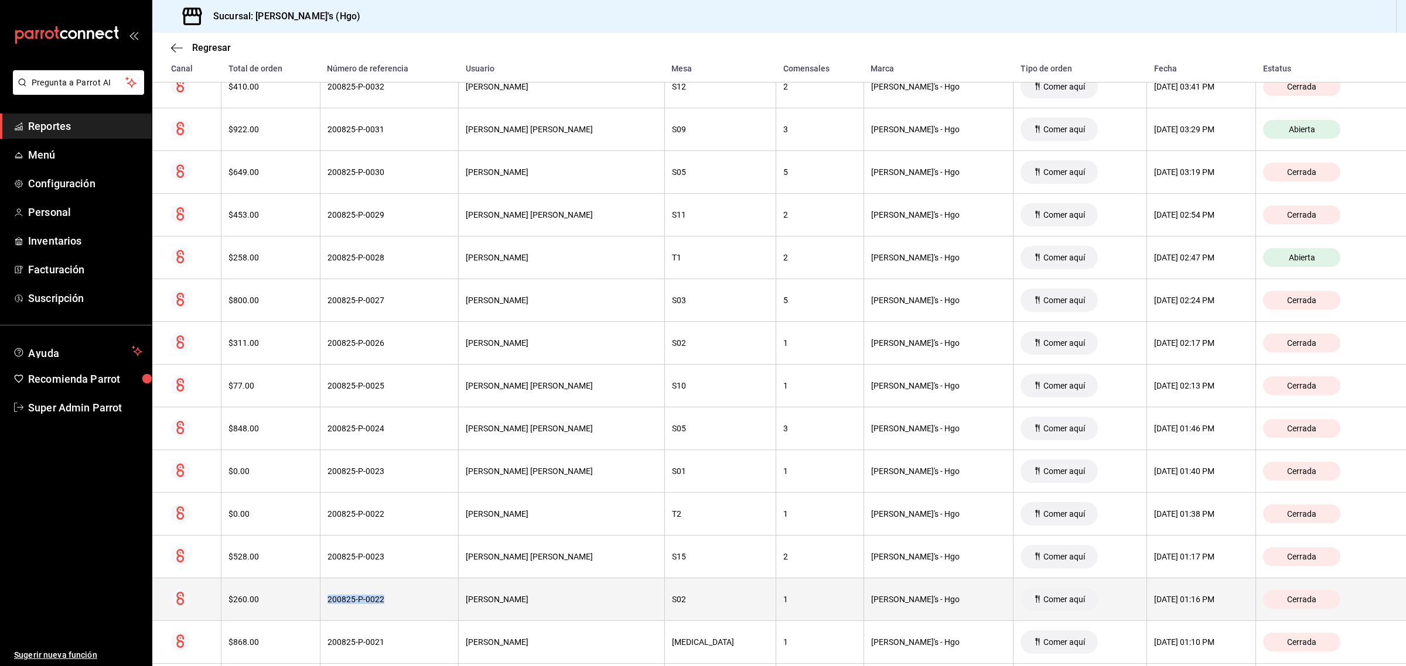
drag, startPoint x: 407, startPoint y: 603, endPoint x: 338, endPoint y: 605, distance: 69.1
click at [338, 604] on div "200825-P-0022" at bounding box center [389, 599] width 124 height 9
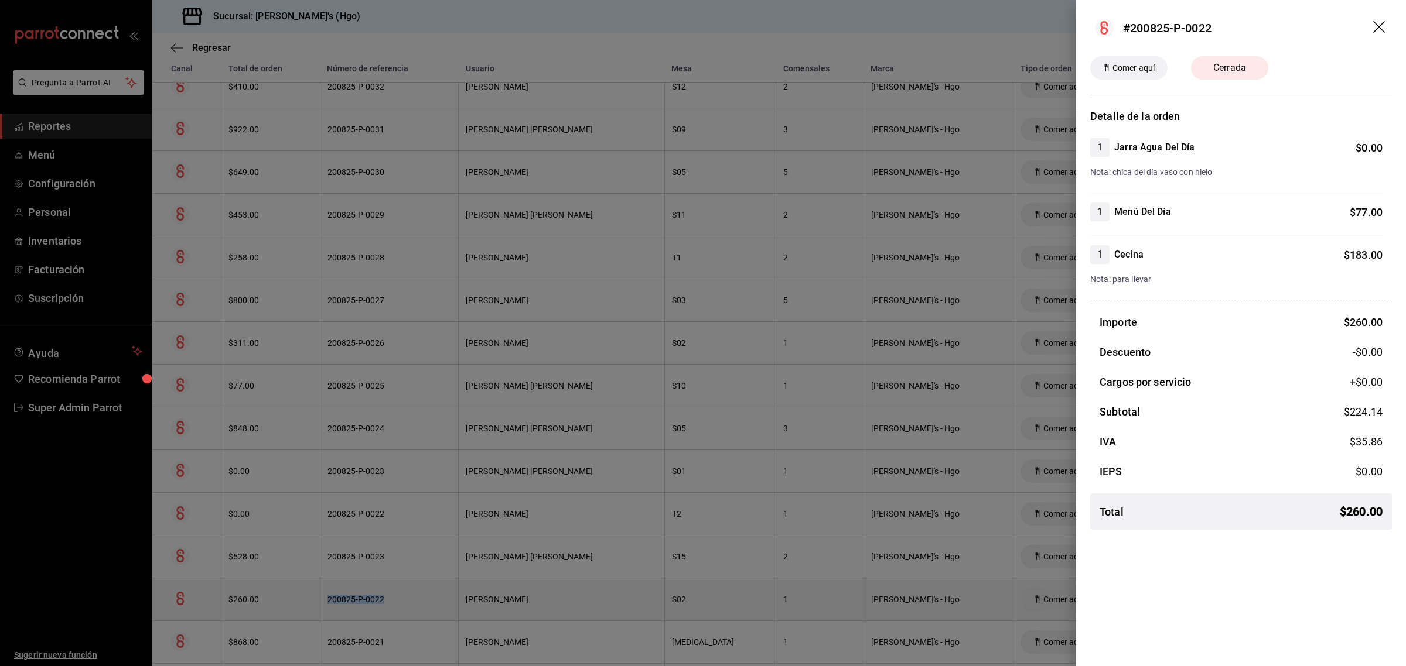
copy div "200825-P-0022"
drag, startPoint x: 1214, startPoint y: 28, endPoint x: 1131, endPoint y: 35, distance: 83.5
click at [1131, 35] on header "#200825-P-0022" at bounding box center [1241, 28] width 330 height 56
copy div "200825-P-0022"
click at [1015, 18] on div at bounding box center [703, 333] width 1406 height 666
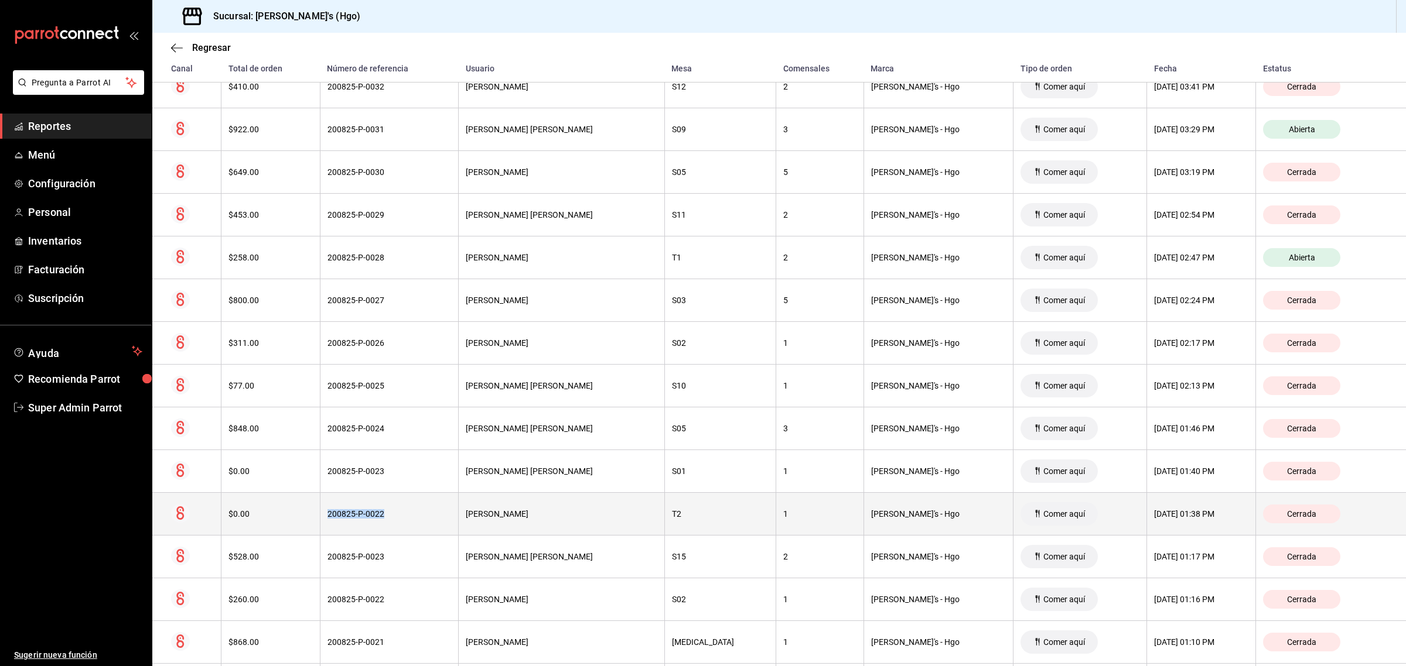
drag, startPoint x: 402, startPoint y: 517, endPoint x: 337, endPoint y: 520, distance: 65.7
click at [337, 519] on div "200825-P-0022" at bounding box center [389, 514] width 124 height 9
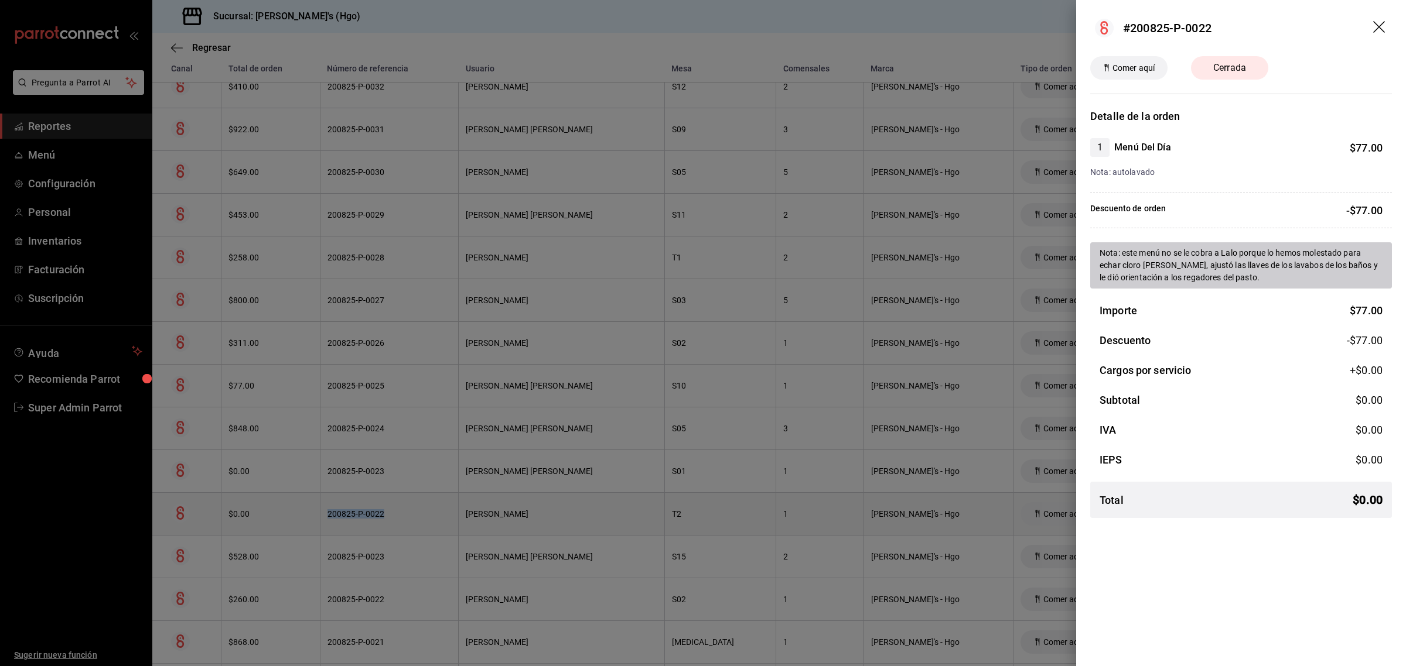
copy div "200825-P-0022"
click at [1377, 26] on icon "drag" at bounding box center [1379, 27] width 12 height 12
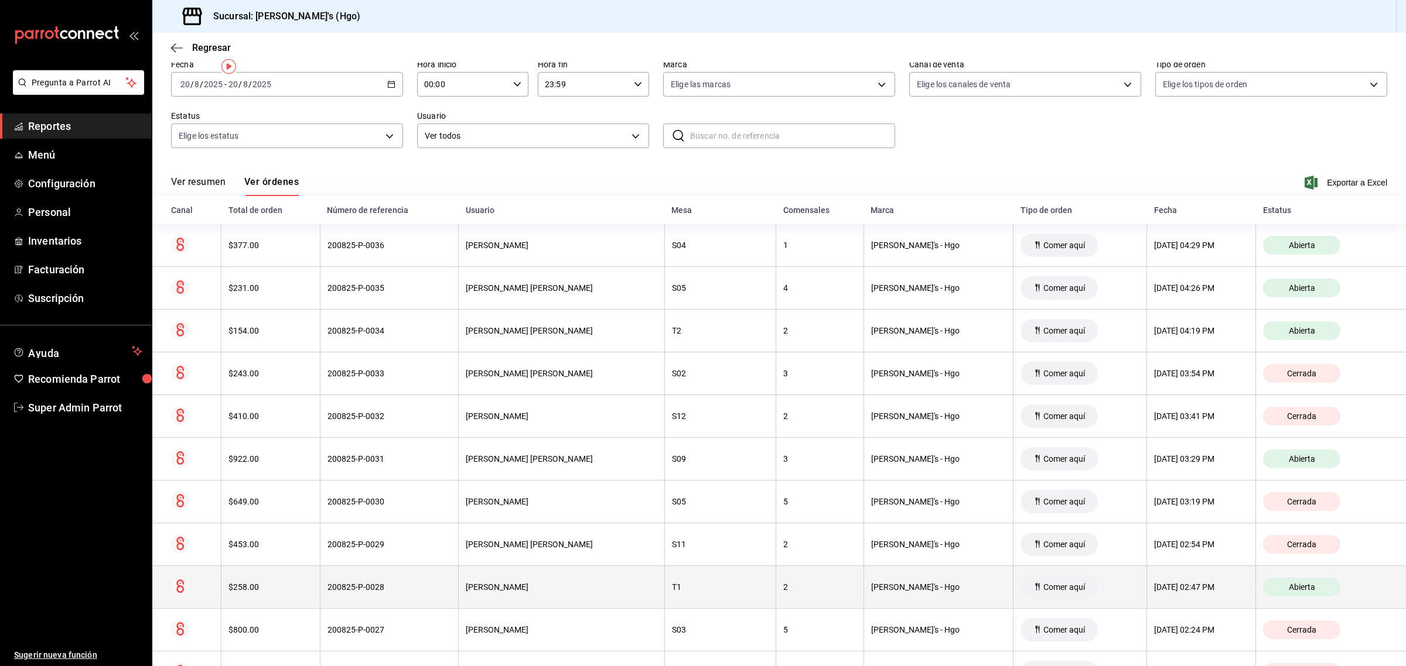
scroll to position [0, 0]
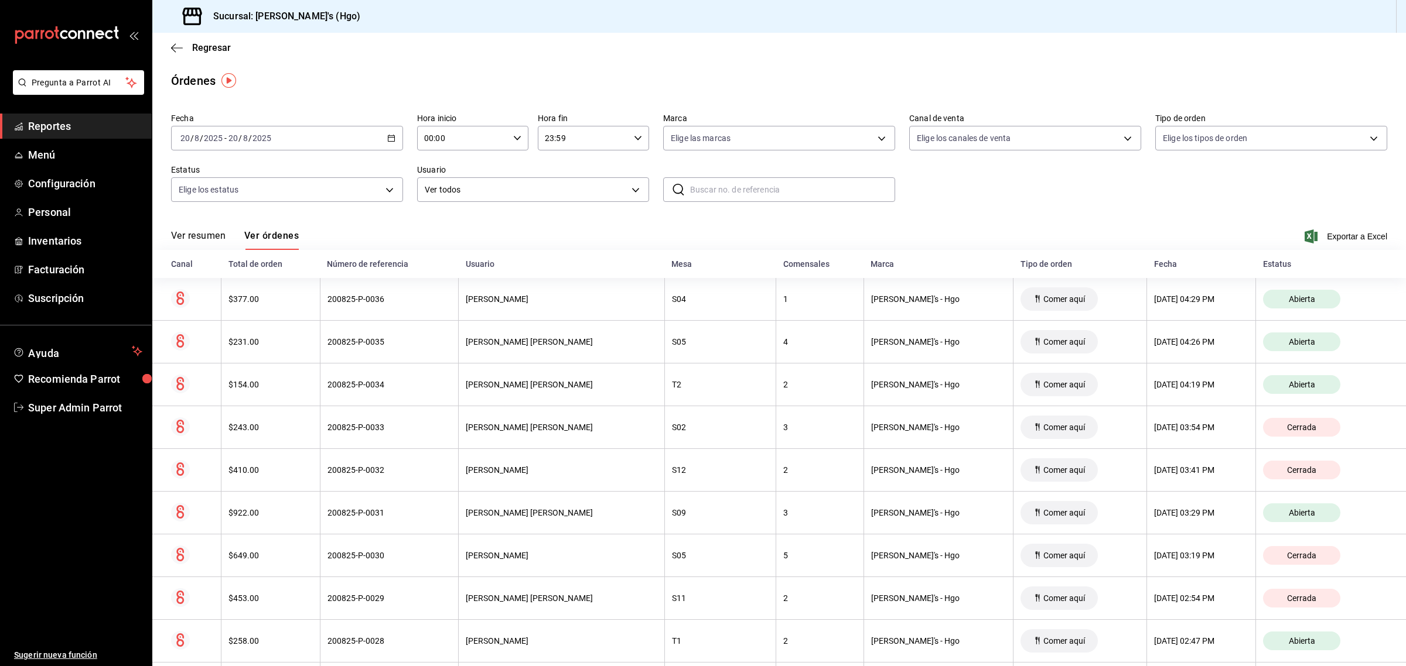
click at [387, 141] on icon "button" at bounding box center [391, 138] width 8 height 8
click at [194, 224] on span "Semana actual" at bounding box center [226, 226] width 91 height 12
click at [719, 183] on input "text" at bounding box center [792, 189] width 205 height 23
type input "0003"
click at [675, 191] on icon at bounding box center [678, 190] width 14 height 14
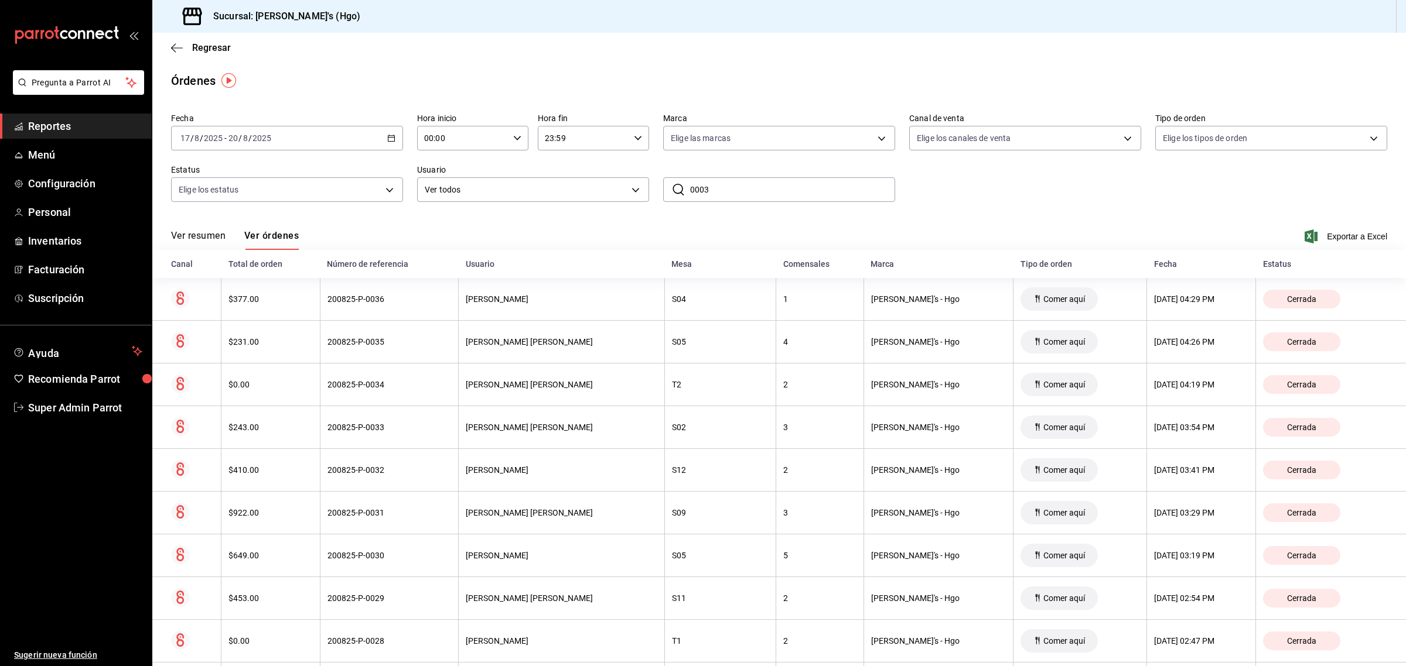
click at [742, 210] on div "Fecha 2025-08-17 17 / 8 / 2025 - 2025-08-20 20 / 8 / 2025 Hora inicio 00:00 Hor…" at bounding box center [779, 162] width 1216 height 108
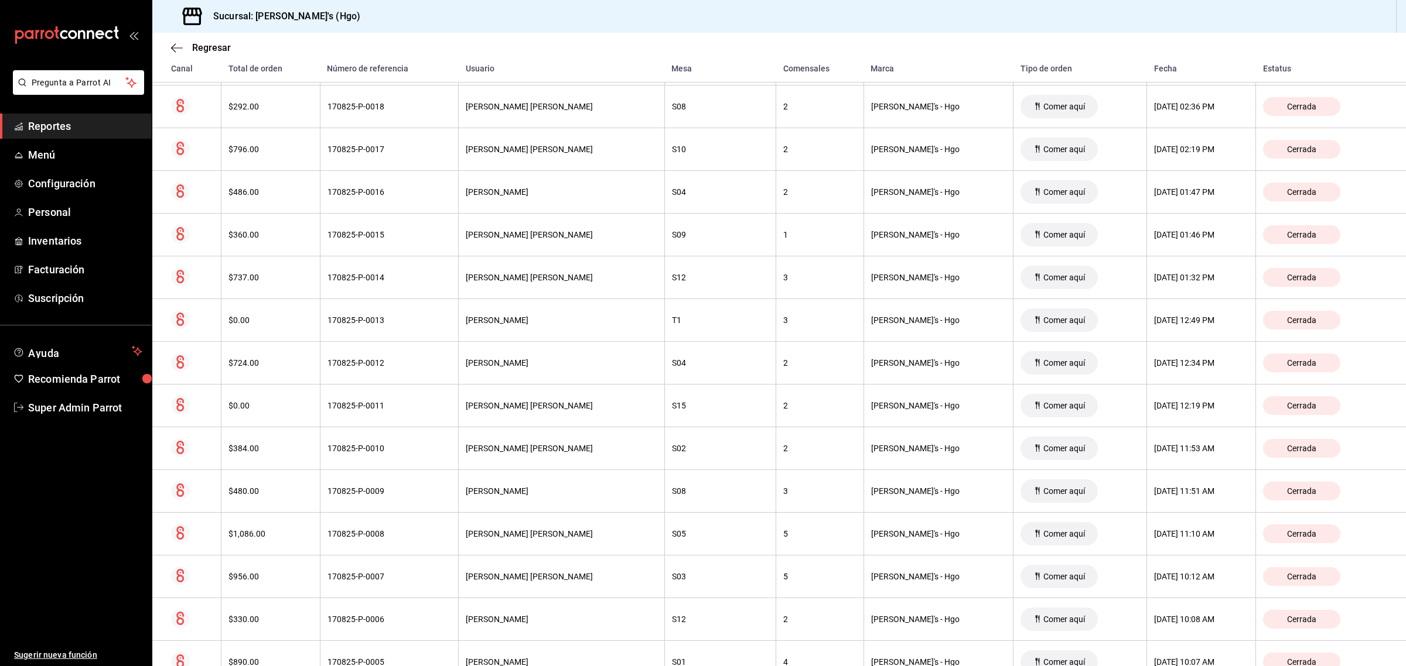
scroll to position [6692, 0]
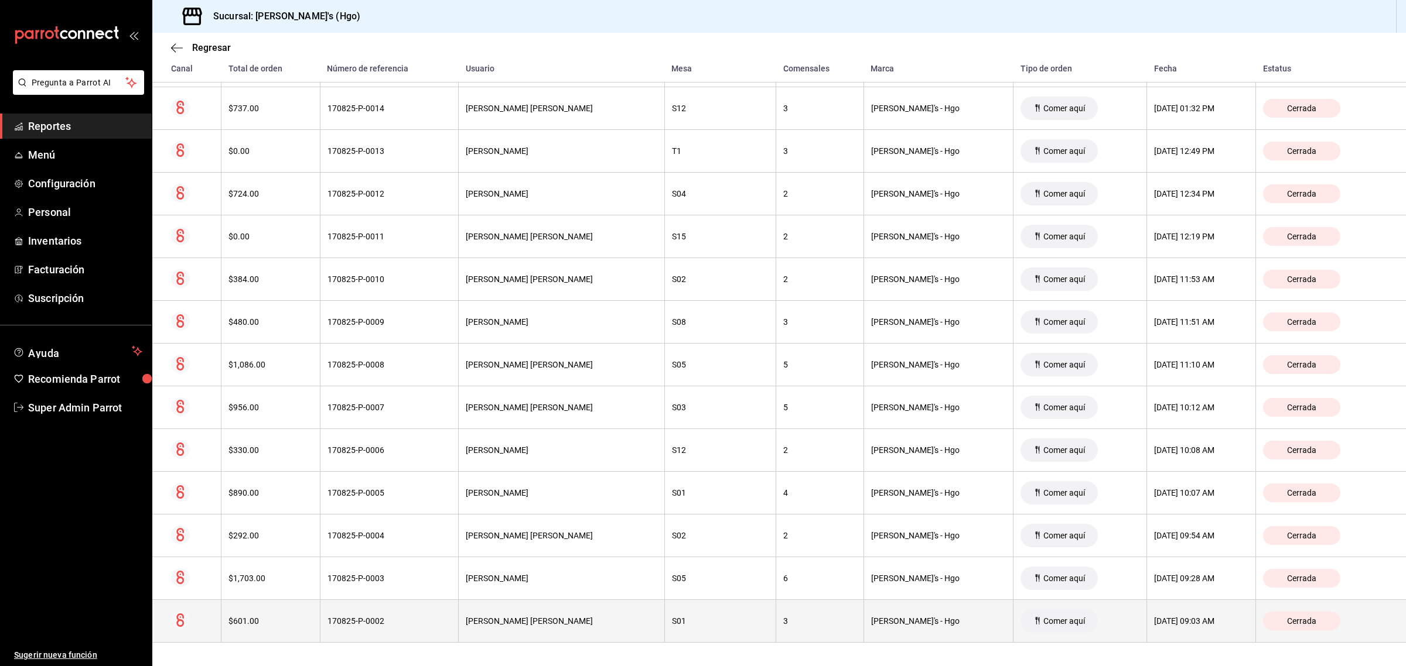
click at [396, 621] on div "170825-P-0002" at bounding box center [389, 621] width 124 height 9
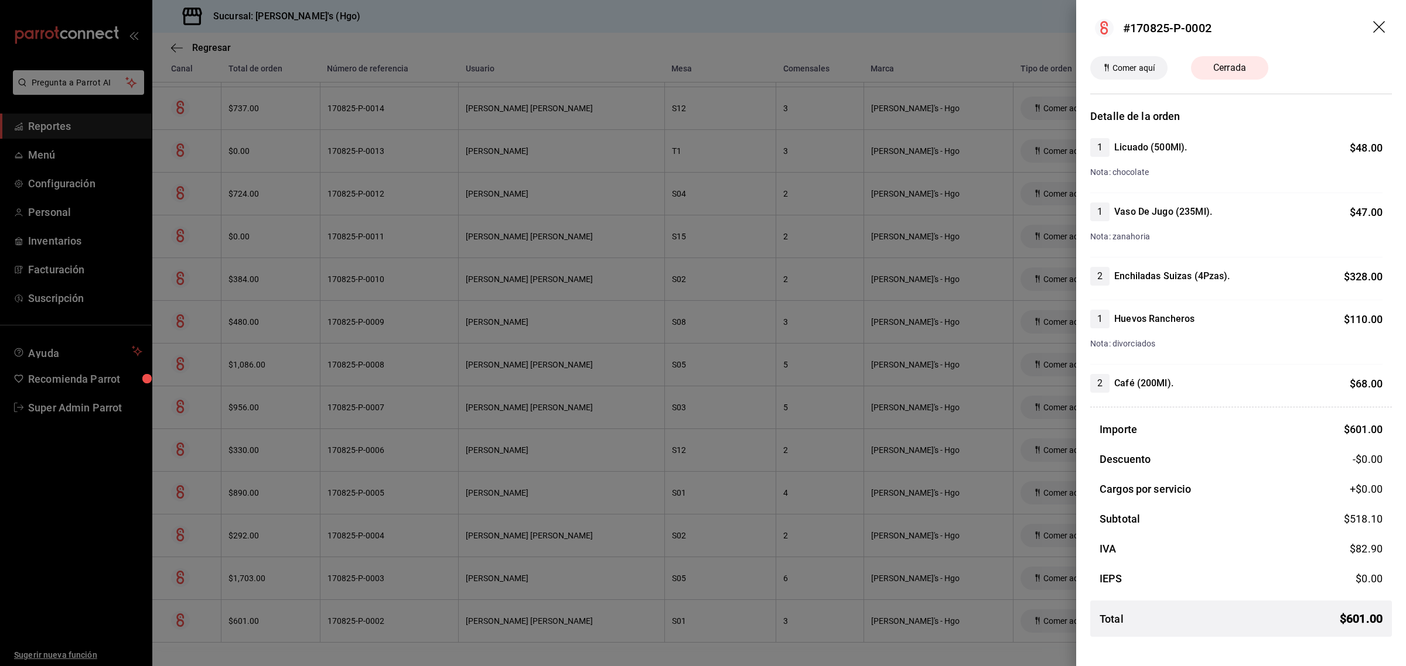
click at [1383, 25] on icon "drag" at bounding box center [1380, 28] width 14 height 14
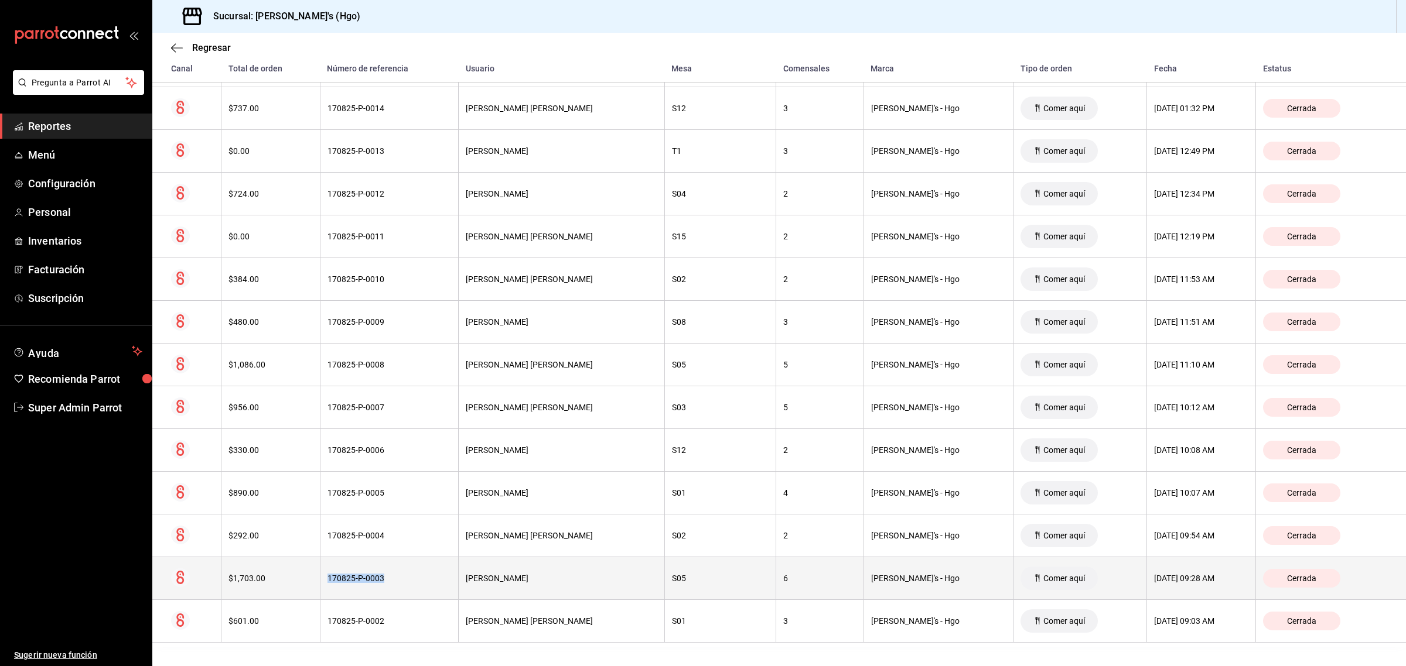
drag, startPoint x: 400, startPoint y: 577, endPoint x: 337, endPoint y: 582, distance: 63.4
click at [337, 582] on div "170825-P-0003" at bounding box center [389, 578] width 124 height 9
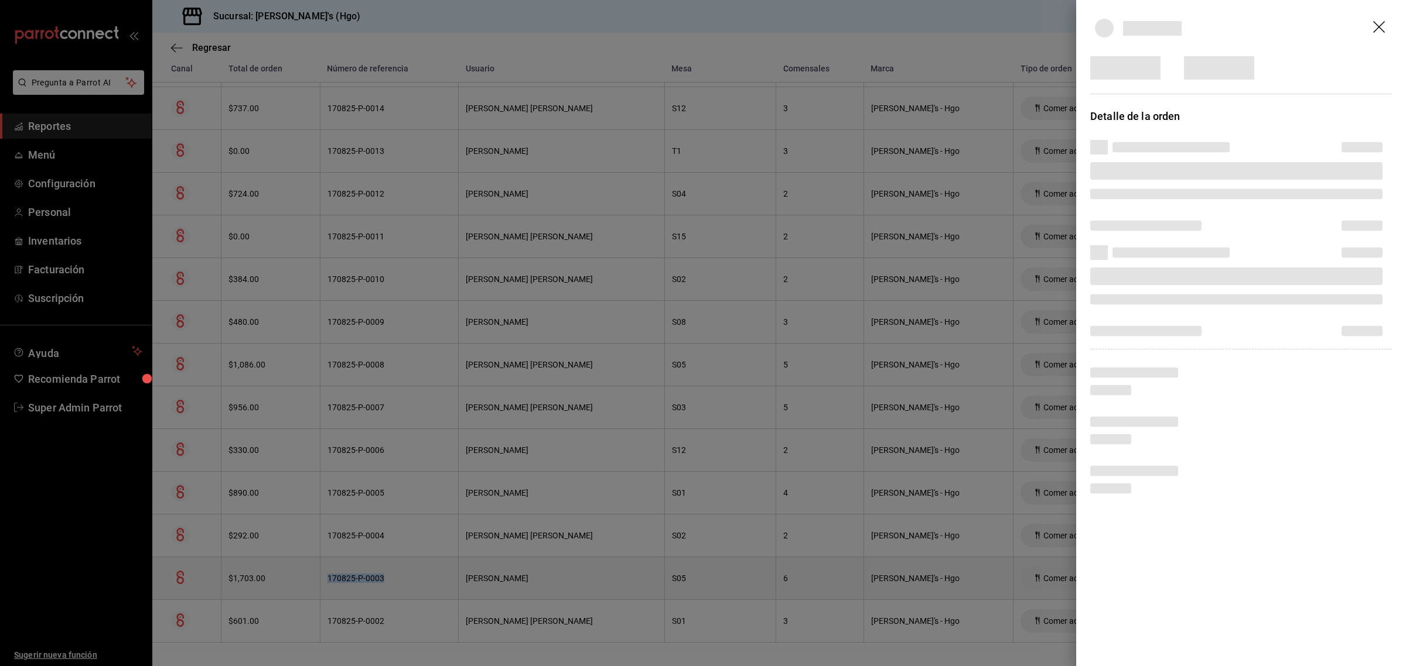
copy div "170825-P-0003"
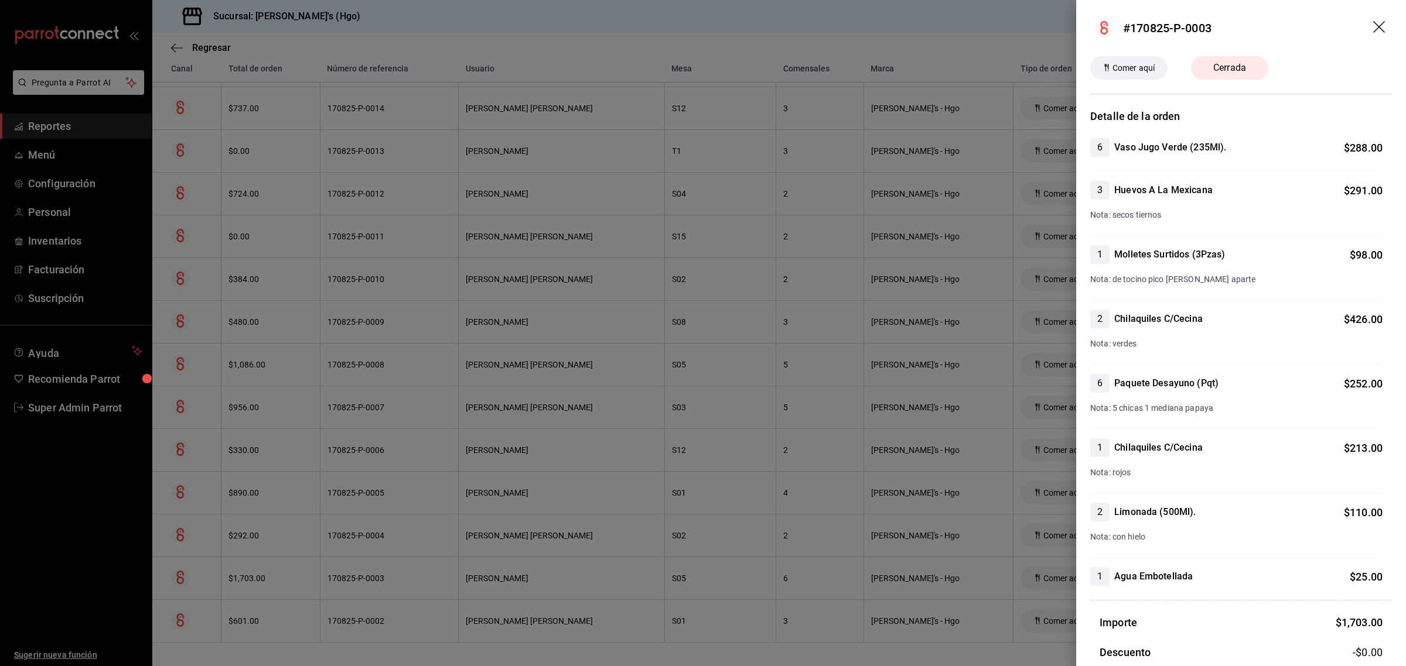
click at [446, 423] on div at bounding box center [703, 333] width 1406 height 666
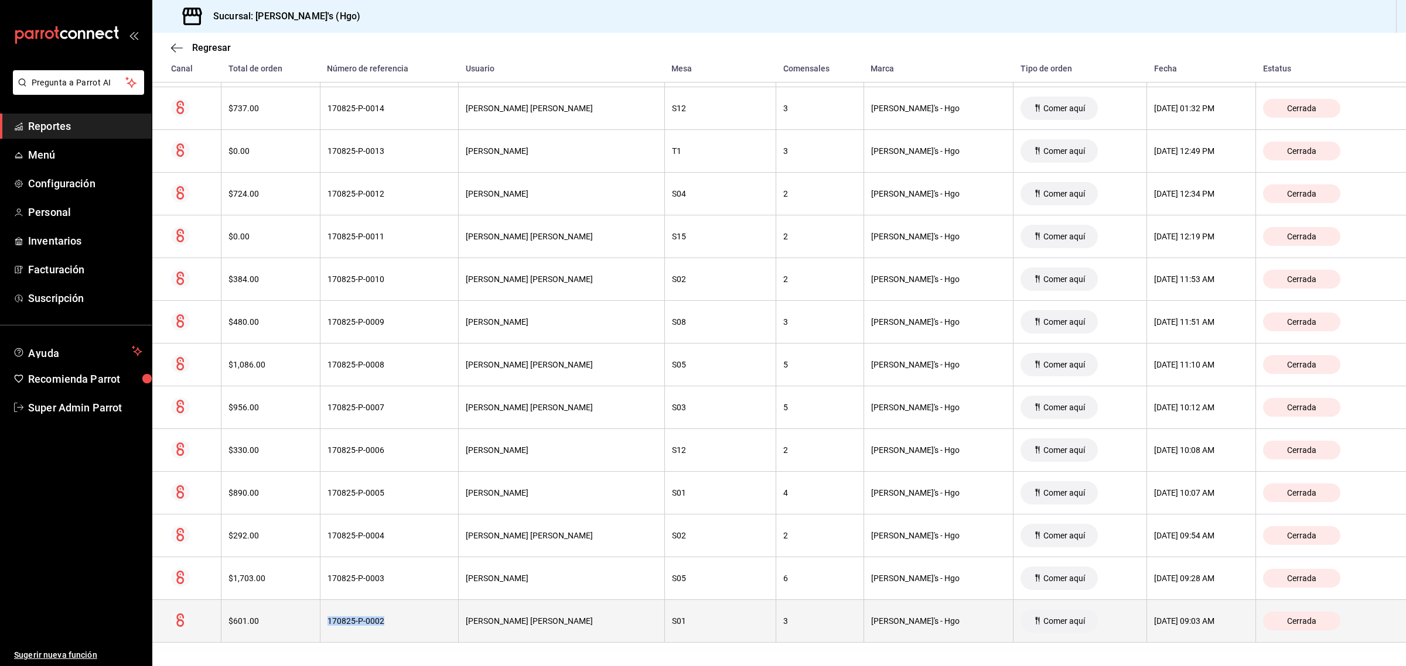
drag, startPoint x: 403, startPoint y: 621, endPoint x: 337, endPoint y: 627, distance: 66.4
click at [337, 626] on div "170825-P-0002" at bounding box center [389, 621] width 124 height 9
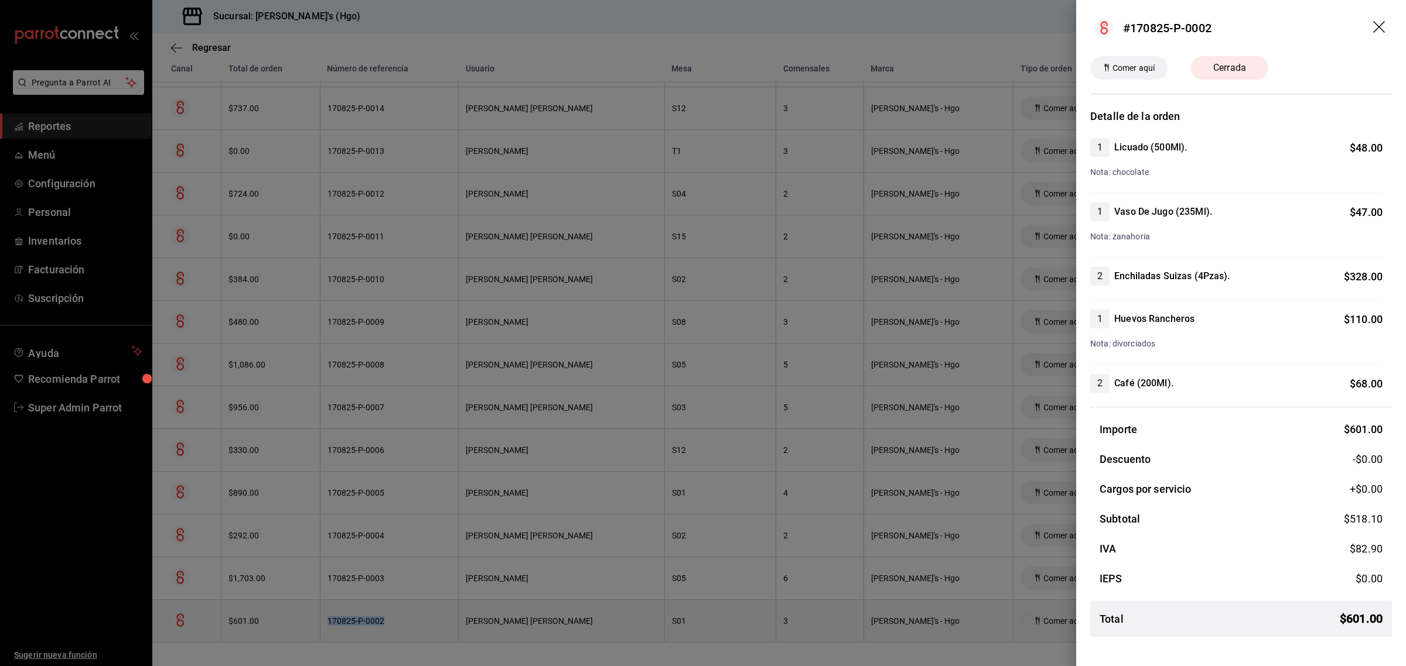
copy div "170825-P-0002"
